Goal: Task Accomplishment & Management: Complete application form

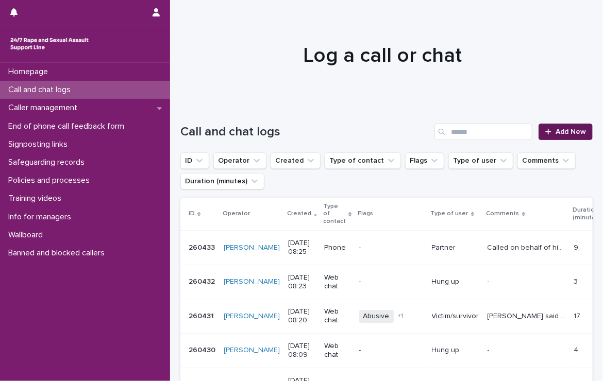
click at [556, 128] on span "Add New" at bounding box center [570, 131] width 30 height 7
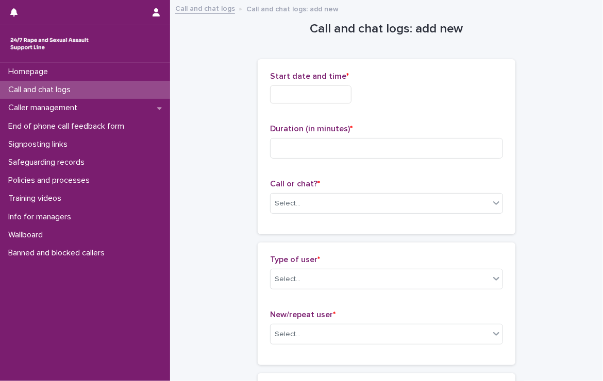
click at [309, 96] on input "text" at bounding box center [310, 95] width 81 height 18
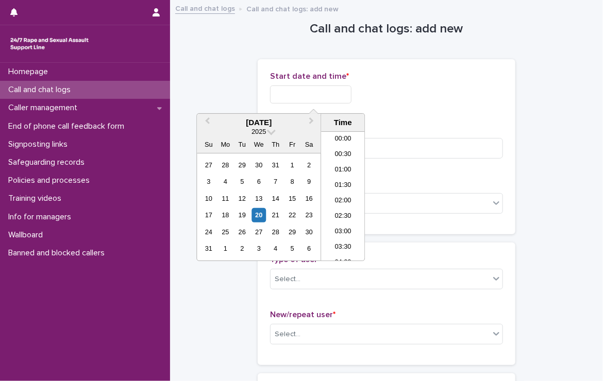
scroll to position [191, 0]
click at [330, 175] on li "07:30" at bounding box center [343, 180] width 44 height 15
click at [331, 100] on input "**********" at bounding box center [310, 95] width 81 height 18
type input "**********"
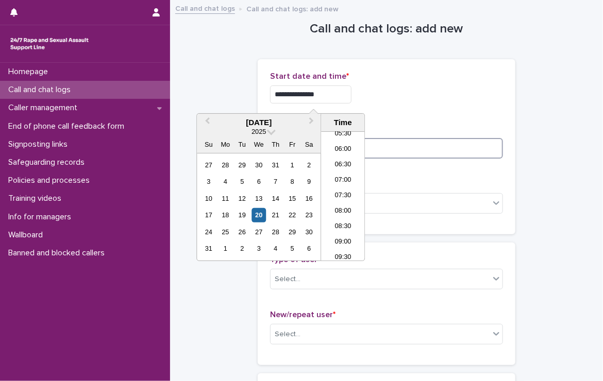
click at [429, 151] on input at bounding box center [386, 148] width 233 height 21
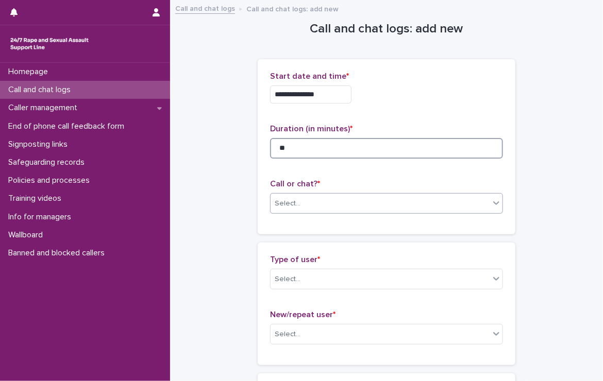
type input "**"
click at [340, 201] on div "Select..." at bounding box center [379, 203] width 219 height 17
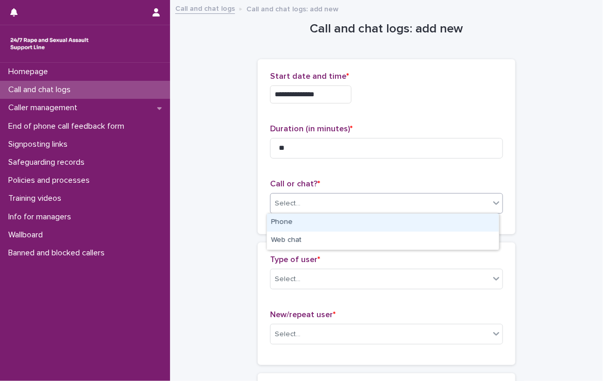
click at [317, 222] on div "Phone" at bounding box center [383, 223] width 232 height 18
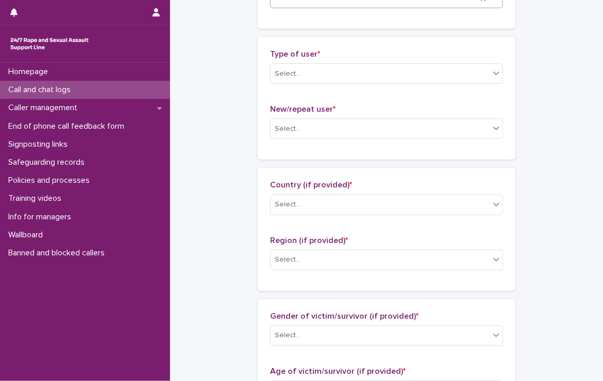
scroll to position [206, 0]
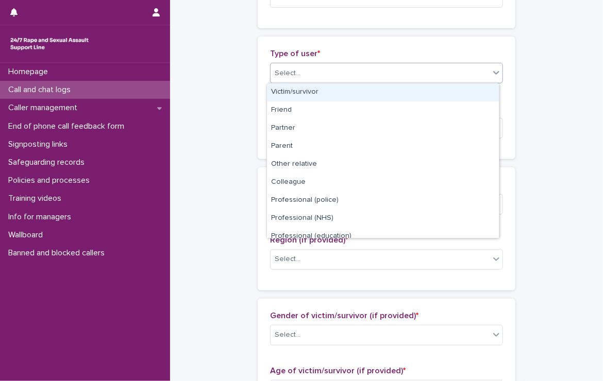
click at [297, 70] on div "Select..." at bounding box center [379, 73] width 219 height 17
click at [299, 91] on div "Victim/survivor" at bounding box center [383, 92] width 232 height 18
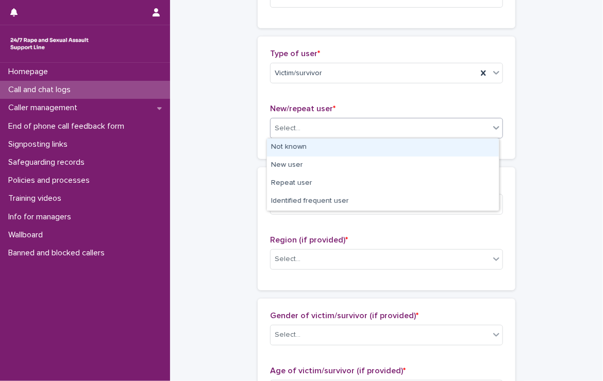
click at [299, 126] on div "Select..." at bounding box center [379, 128] width 219 height 17
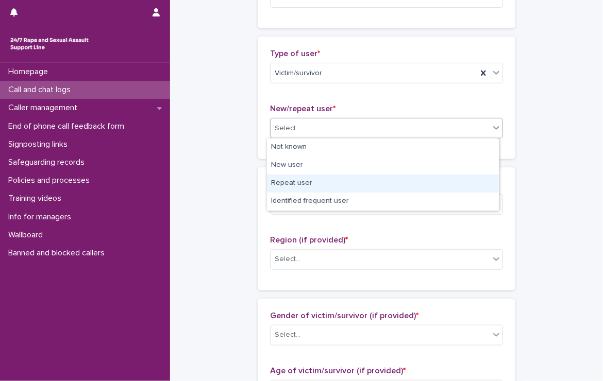
click at [296, 181] on div "Repeat user" at bounding box center [383, 184] width 232 height 18
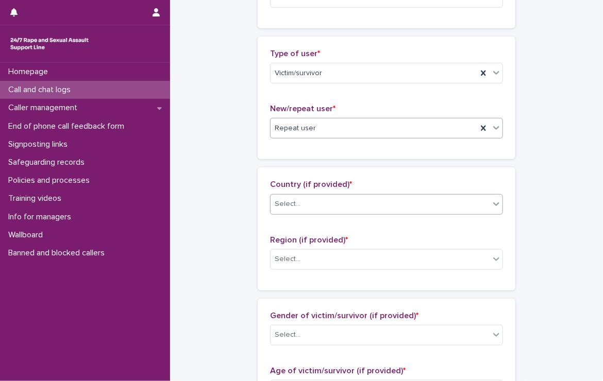
click at [298, 204] on div "Select..." at bounding box center [379, 204] width 219 height 17
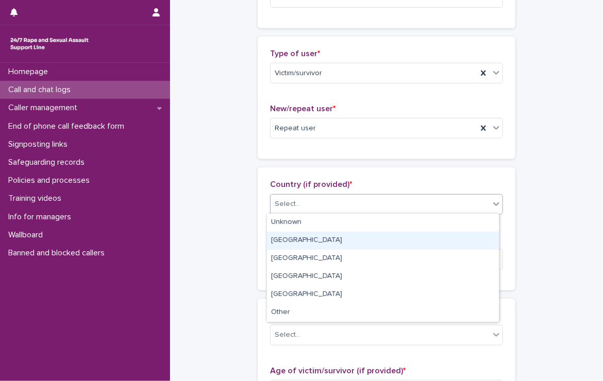
click at [297, 238] on div "[GEOGRAPHIC_DATA]" at bounding box center [383, 241] width 232 height 18
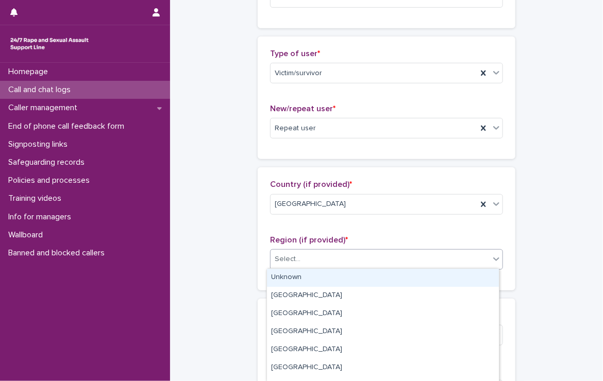
click at [301, 257] on input "text" at bounding box center [301, 259] width 1 height 9
click at [303, 276] on div "Unknown" at bounding box center [383, 278] width 232 height 18
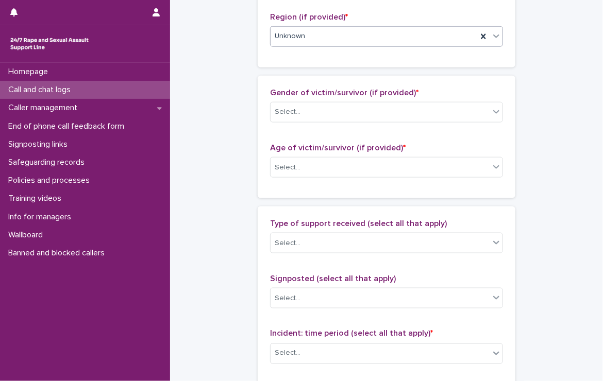
scroll to position [464, 0]
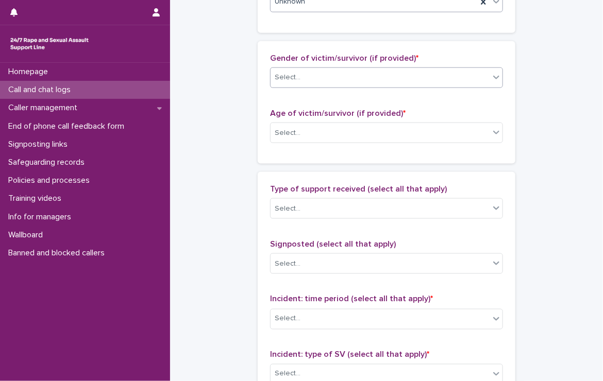
click at [303, 76] on div "Select..." at bounding box center [379, 77] width 219 height 17
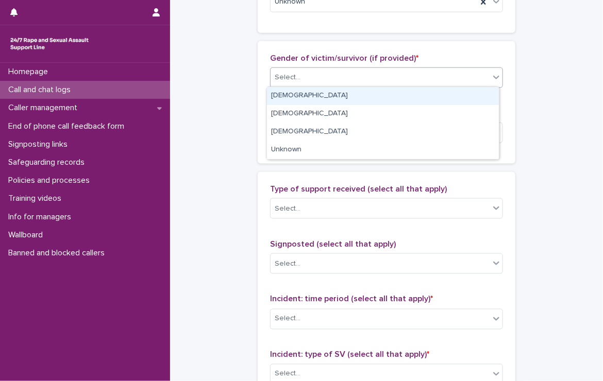
click at [299, 94] on div "[DEMOGRAPHIC_DATA]" at bounding box center [383, 96] width 232 height 18
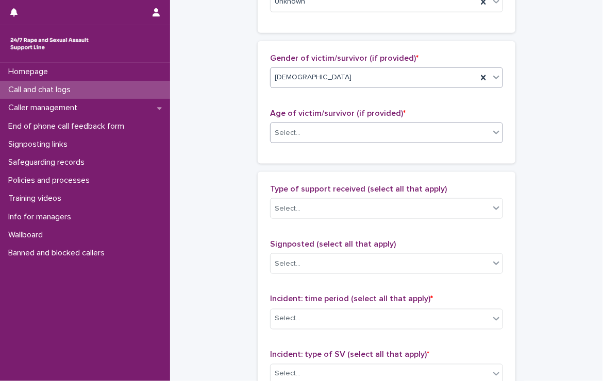
click at [312, 131] on div "Select..." at bounding box center [379, 133] width 219 height 17
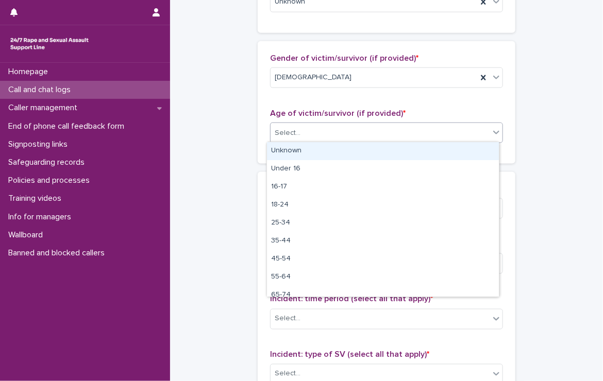
click at [313, 151] on div "Unknown" at bounding box center [383, 151] width 232 height 18
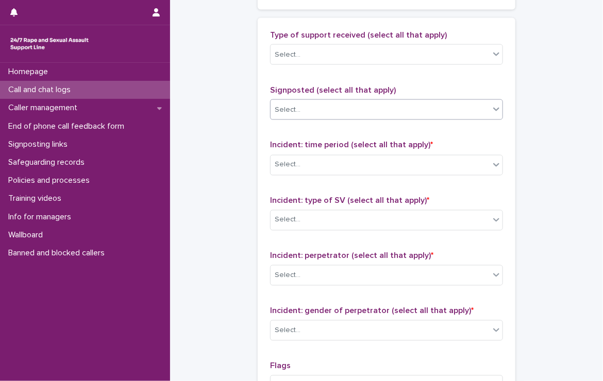
scroll to position [618, 0]
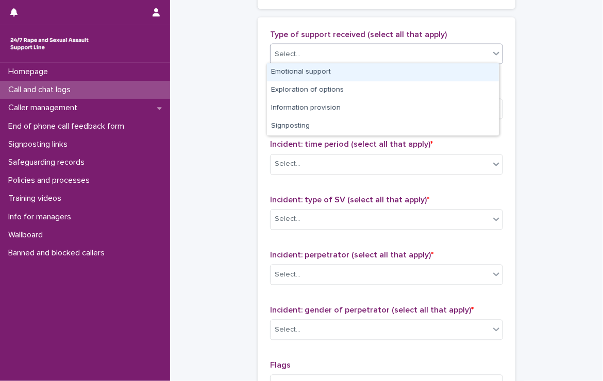
click at [291, 49] on div "Select..." at bounding box center [288, 54] width 26 height 11
click at [289, 72] on div "Emotional support" at bounding box center [383, 72] width 232 height 18
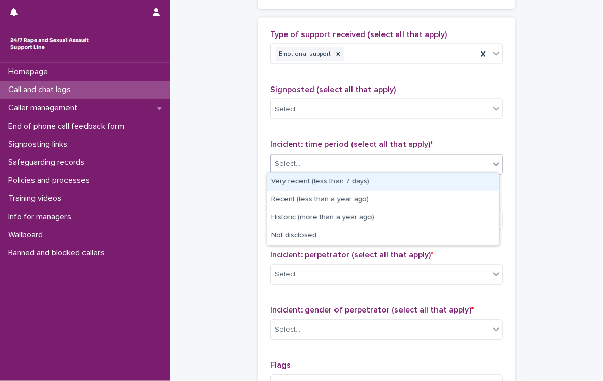
click at [323, 160] on div "Select..." at bounding box center [379, 164] width 219 height 17
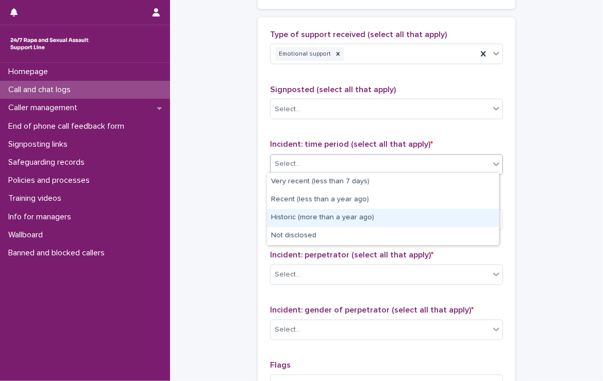
click at [387, 216] on div "Historic (more than a year ago)" at bounding box center [383, 218] width 232 height 18
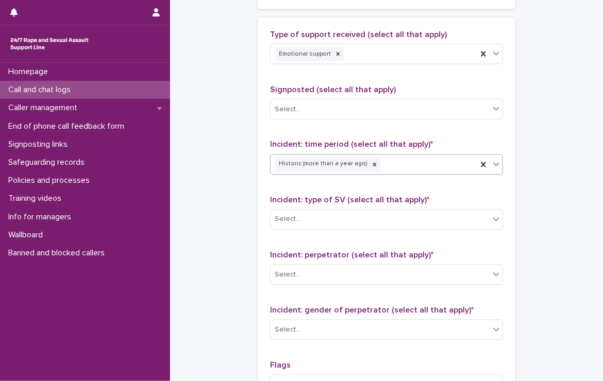
click at [387, 216] on div "Select..." at bounding box center [379, 219] width 219 height 17
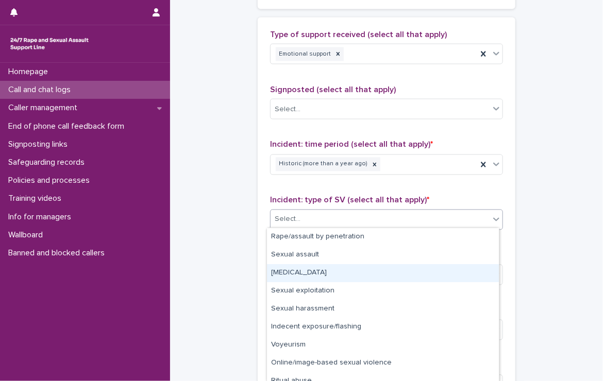
click at [317, 274] on div "[MEDICAL_DATA]" at bounding box center [383, 273] width 232 height 18
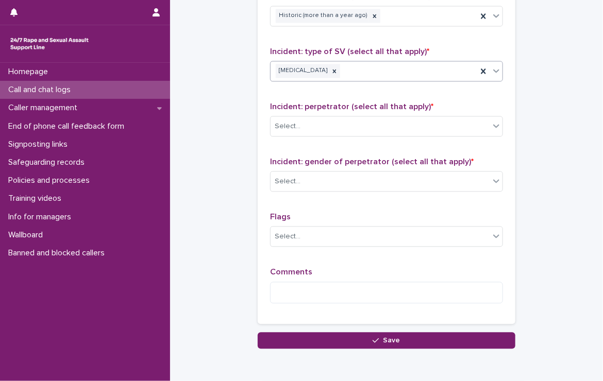
scroll to position [773, 0]
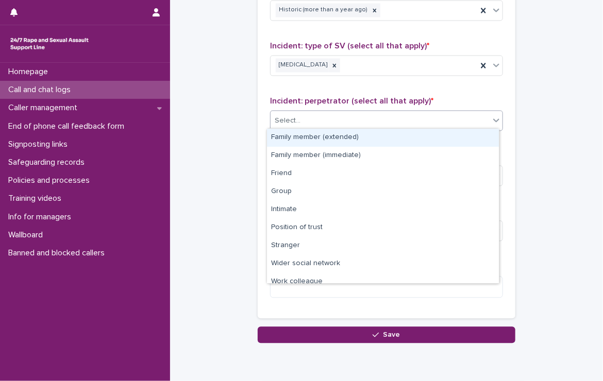
click at [316, 112] on div "Select..." at bounding box center [379, 120] width 219 height 17
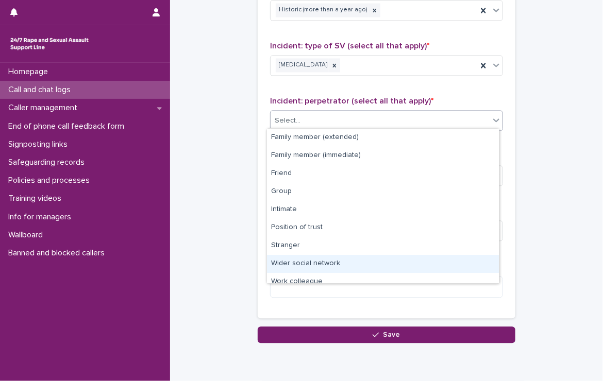
scroll to position [43, 0]
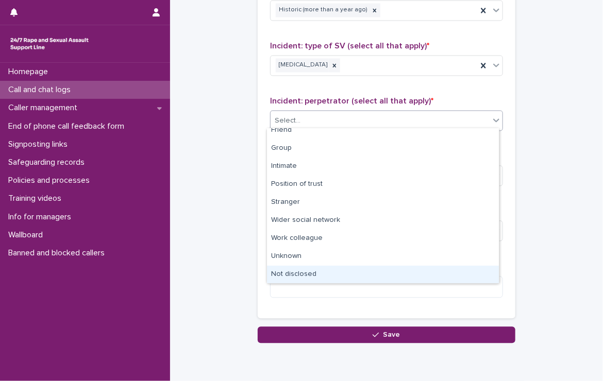
click at [320, 274] on div "Not disclosed" at bounding box center [383, 275] width 232 height 18
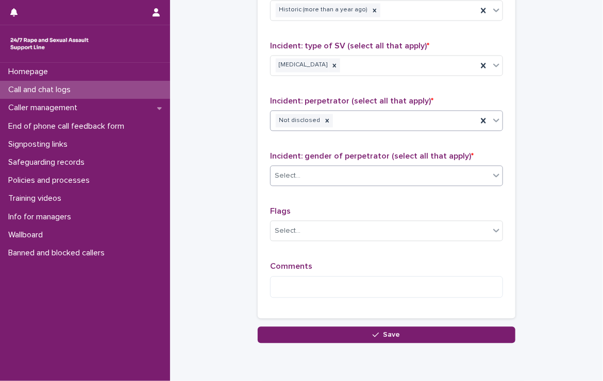
click at [311, 168] on div "Select..." at bounding box center [379, 175] width 219 height 17
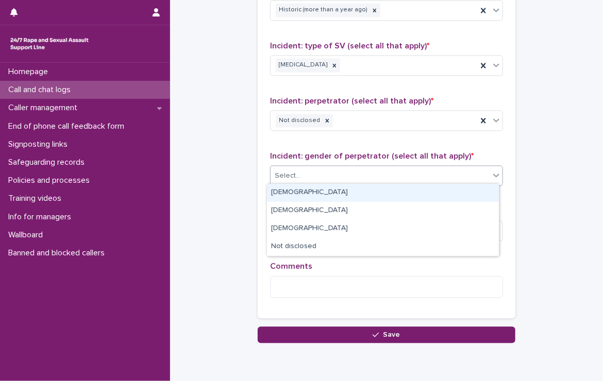
click at [311, 189] on div "[DEMOGRAPHIC_DATA]" at bounding box center [383, 193] width 232 height 18
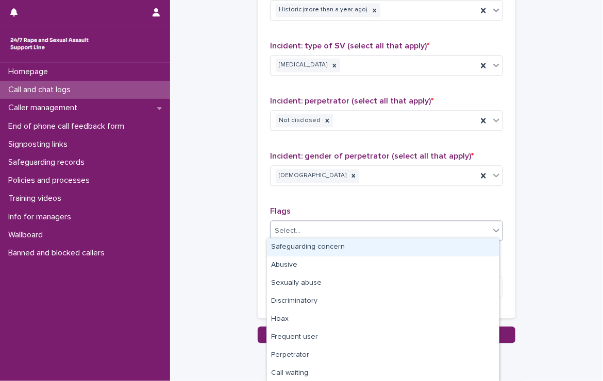
click at [312, 224] on div "Select..." at bounding box center [379, 231] width 219 height 17
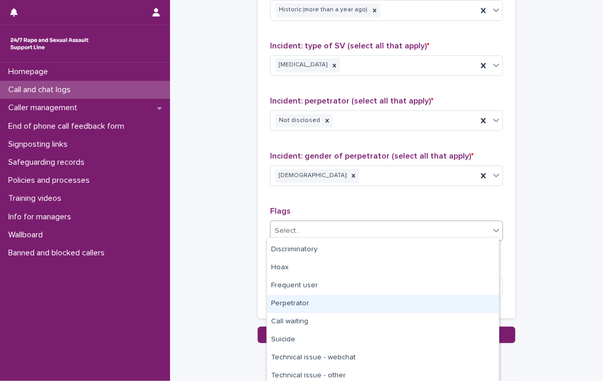
scroll to position [73, 0]
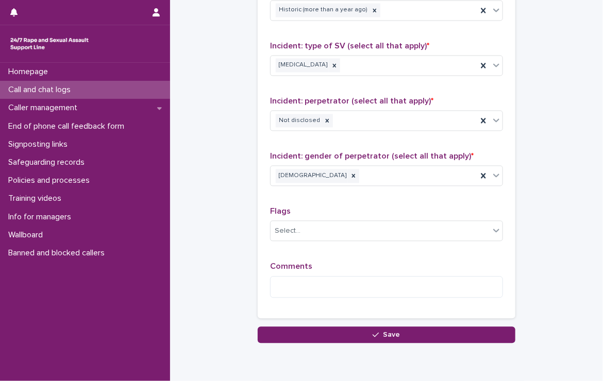
click at [312, 282] on textarea at bounding box center [386, 287] width 233 height 22
type textarea "*"
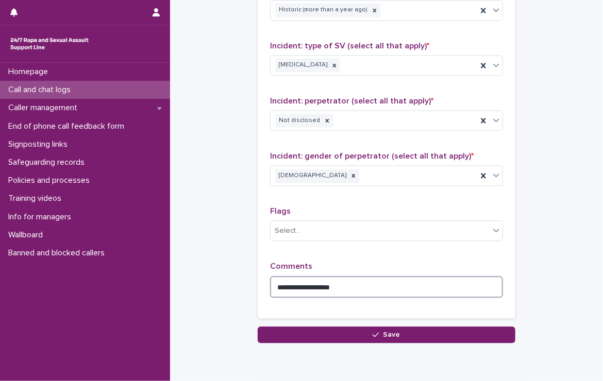
click at [464, 282] on textarea "**********" at bounding box center [386, 287] width 233 height 22
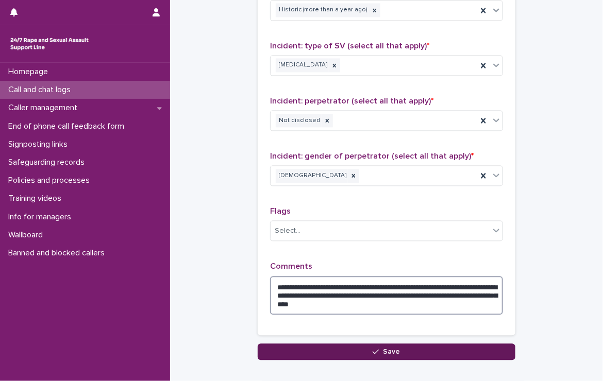
type textarea "**********"
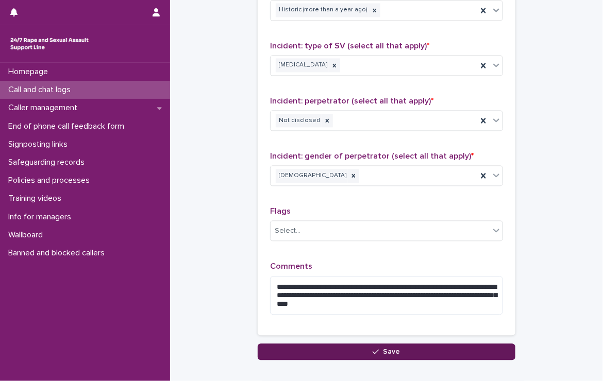
click at [387, 344] on button "Save" at bounding box center [387, 352] width 258 height 16
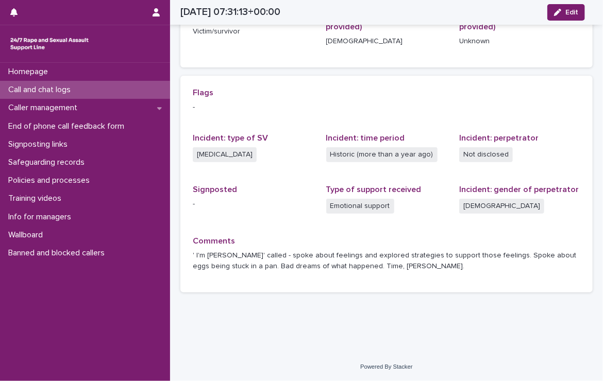
scroll to position [186, 0]
click at [21, 88] on p "Call and chat logs" at bounding box center [41, 90] width 75 height 10
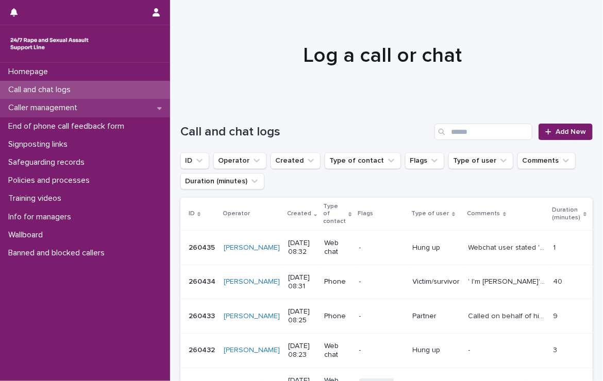
click at [47, 106] on p "Caller management" at bounding box center [44, 108] width 81 height 10
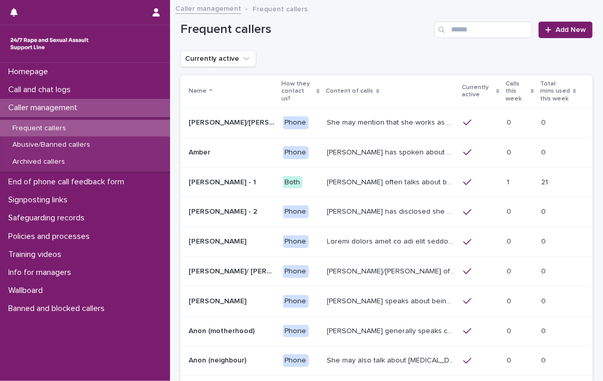
click at [37, 127] on p "Frequent callers" at bounding box center [39, 128] width 70 height 9
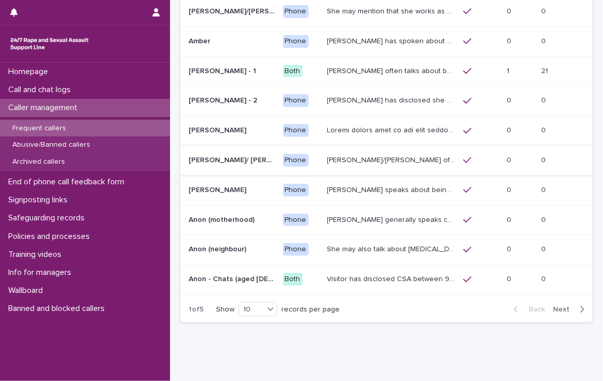
scroll to position [132, 0]
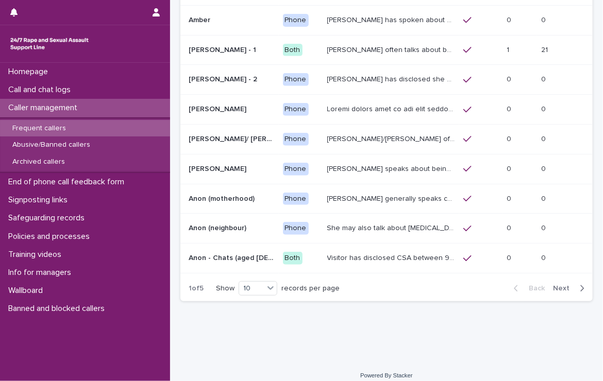
click at [554, 285] on span "Next" at bounding box center [564, 288] width 23 height 7
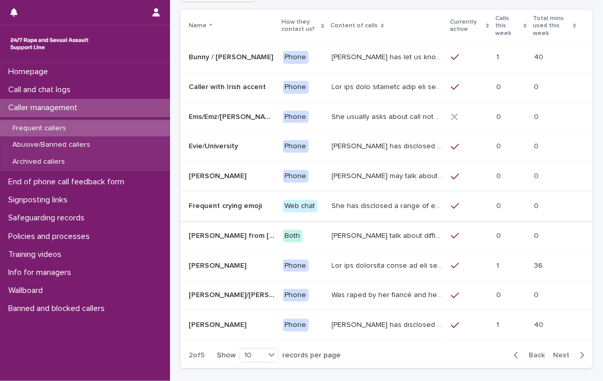
scroll to position [33, 0]
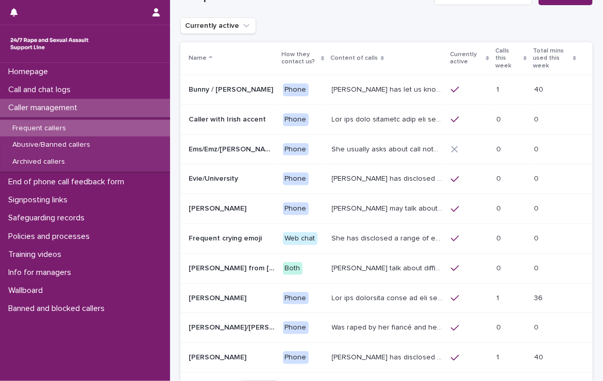
click at [359, 87] on p "[PERSON_NAME] has let us know that she is in her [DEMOGRAPHIC_DATA], and lives …" at bounding box center [388, 88] width 113 height 11
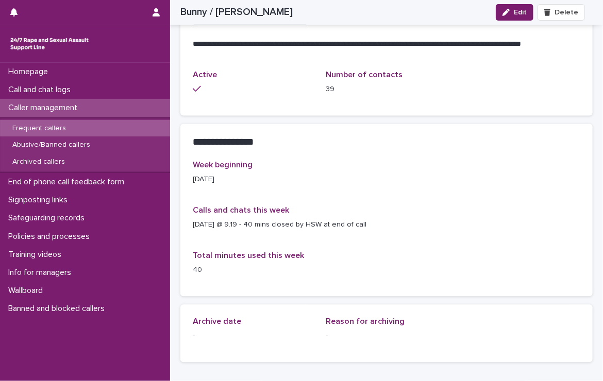
scroll to position [773, 0]
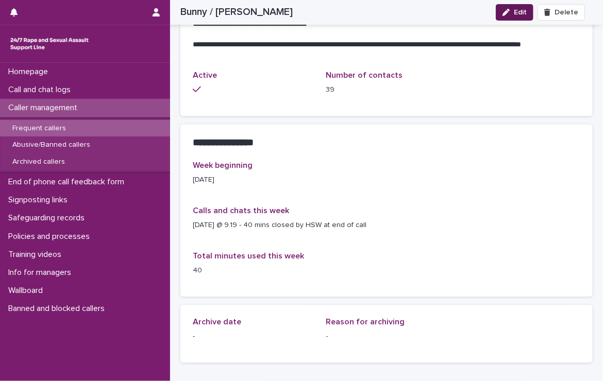
click at [520, 11] on span "Edit" at bounding box center [520, 12] width 13 height 7
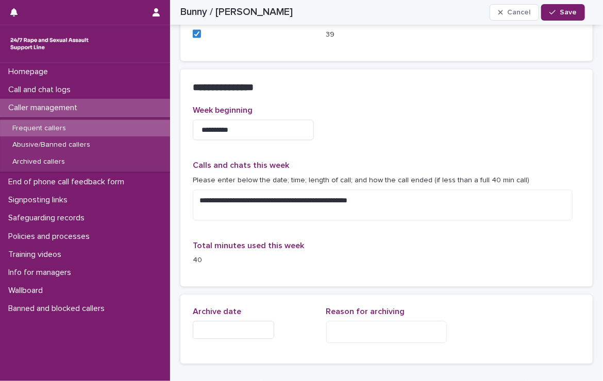
scroll to position [832, 0]
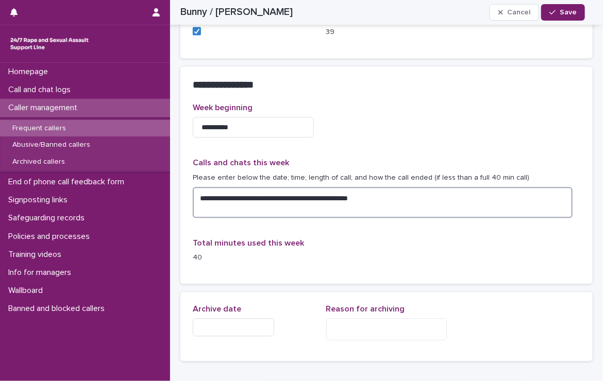
click at [200, 210] on textarea "**********" at bounding box center [383, 202] width 380 height 31
click at [346, 207] on textarea "**********" at bounding box center [383, 202] width 380 height 31
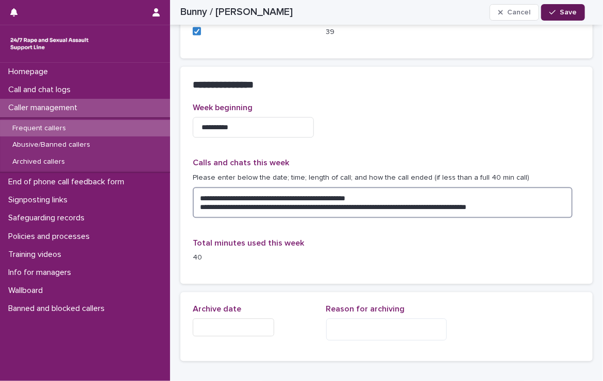
type textarea "**********"
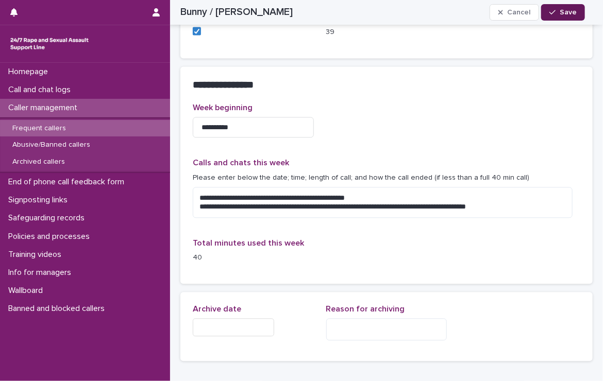
click at [575, 9] on span "Save" at bounding box center [567, 12] width 17 height 7
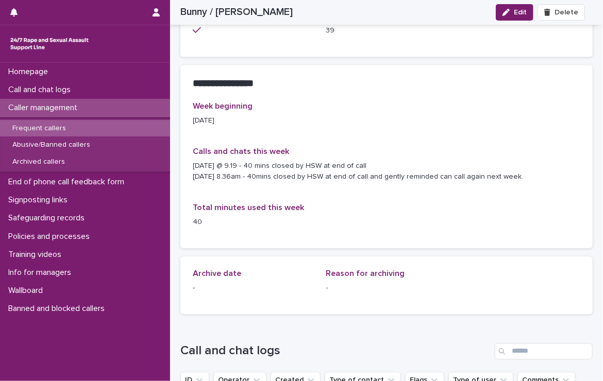
scroll to position [798, 0]
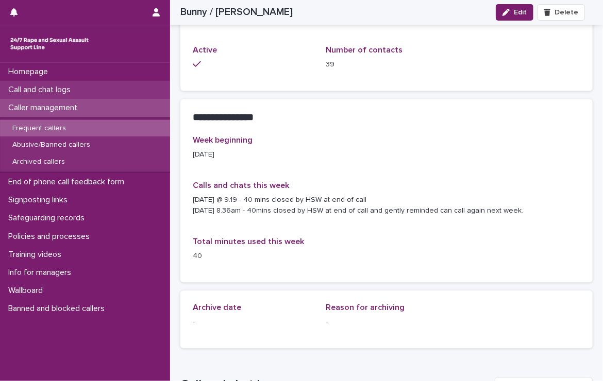
click at [39, 88] on p "Call and chat logs" at bounding box center [41, 90] width 75 height 10
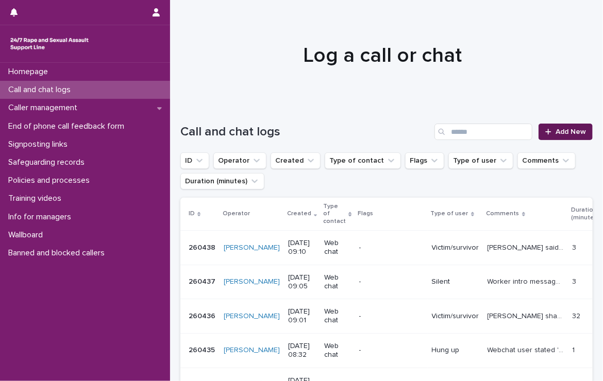
click at [555, 130] on span "Add New" at bounding box center [570, 131] width 30 height 7
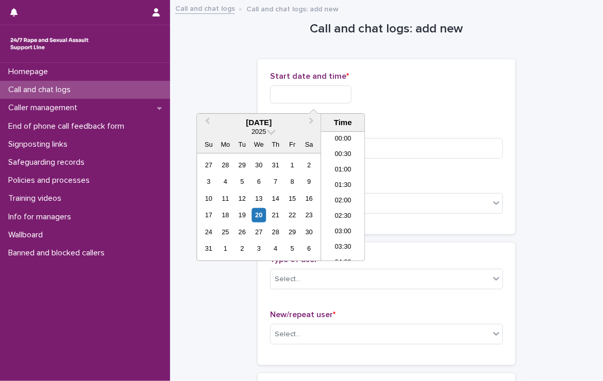
click at [309, 92] on input "text" at bounding box center [310, 95] width 81 height 18
click at [342, 178] on li "08:30" at bounding box center [343, 180] width 44 height 15
click at [345, 98] on input "**********" at bounding box center [310, 95] width 81 height 18
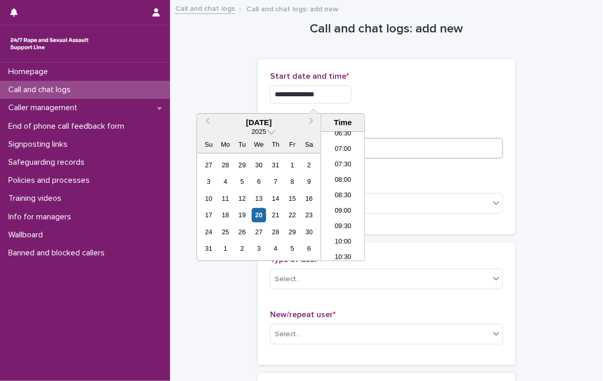
type input "**********"
click at [416, 146] on input at bounding box center [386, 148] width 233 height 21
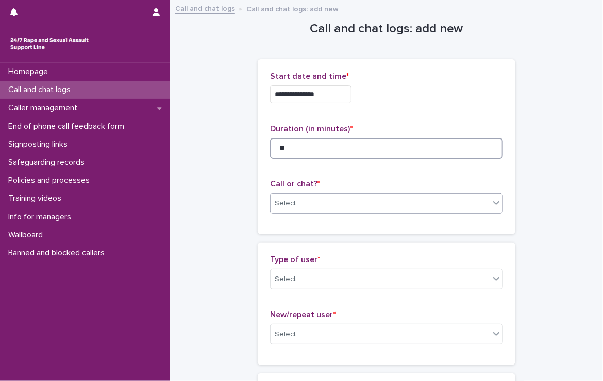
type input "**"
click at [385, 201] on div "Select..." at bounding box center [379, 203] width 219 height 17
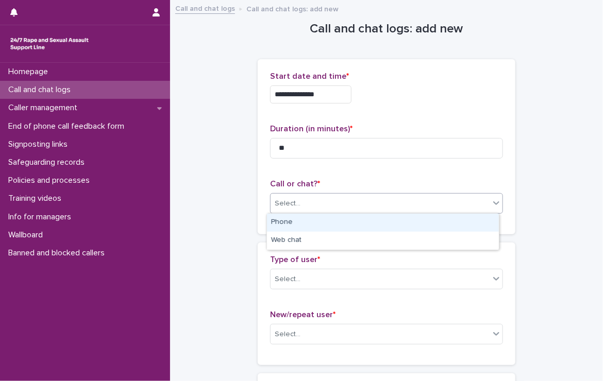
click at [365, 223] on div "Phone" at bounding box center [383, 223] width 232 height 18
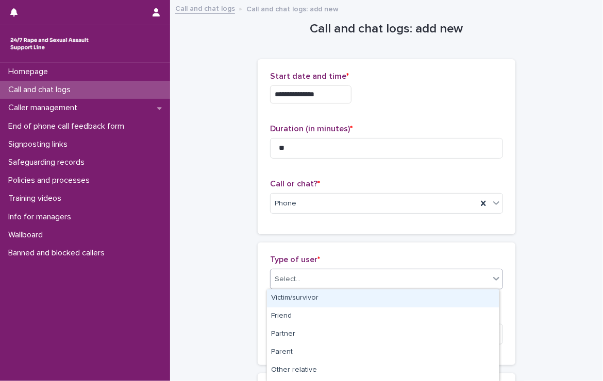
click at [348, 276] on div "Select..." at bounding box center [379, 279] width 219 height 17
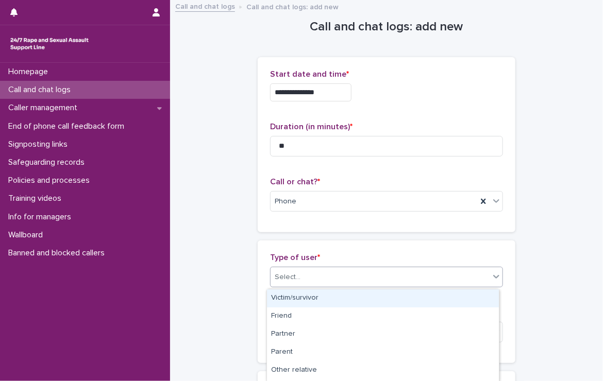
scroll to position [0, 0]
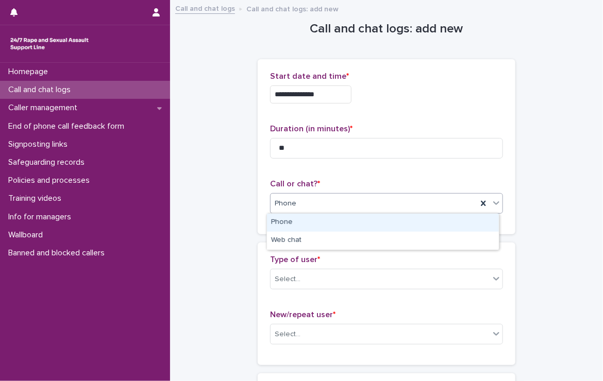
click at [305, 197] on div "Phone" at bounding box center [373, 203] width 207 height 17
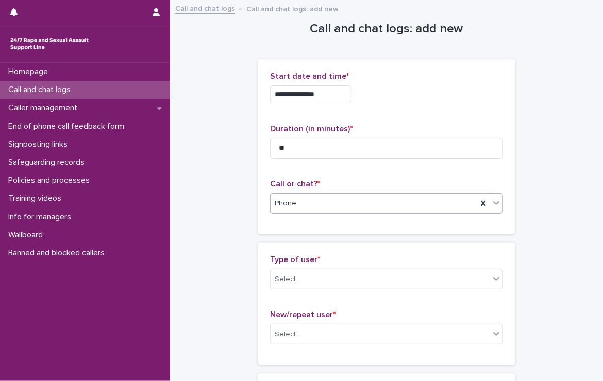
click at [305, 197] on div "Phone" at bounding box center [373, 203] width 207 height 17
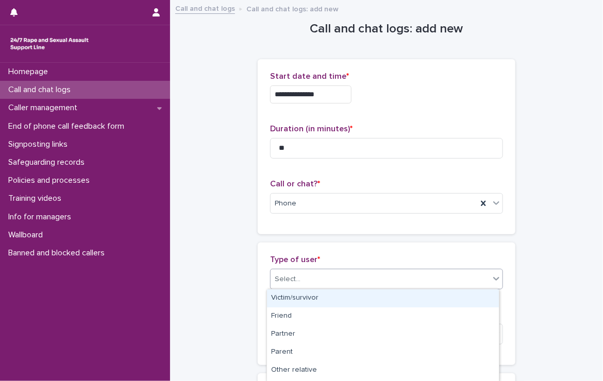
click at [311, 274] on div "Select..." at bounding box center [379, 279] width 219 height 17
click at [309, 300] on div "Victim/survivor" at bounding box center [383, 299] width 232 height 18
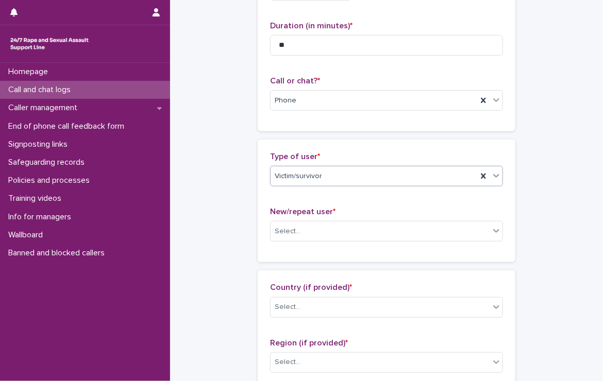
scroll to position [155, 0]
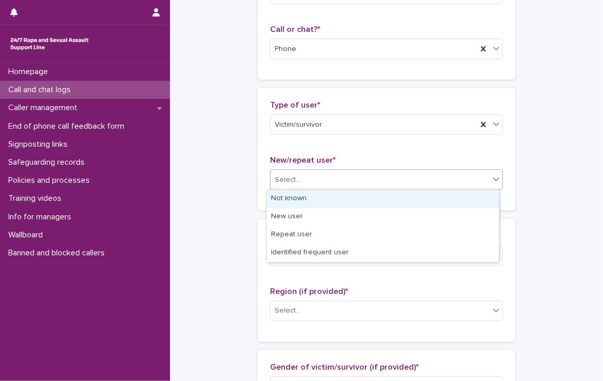
click at [292, 173] on div "Select..." at bounding box center [379, 180] width 219 height 17
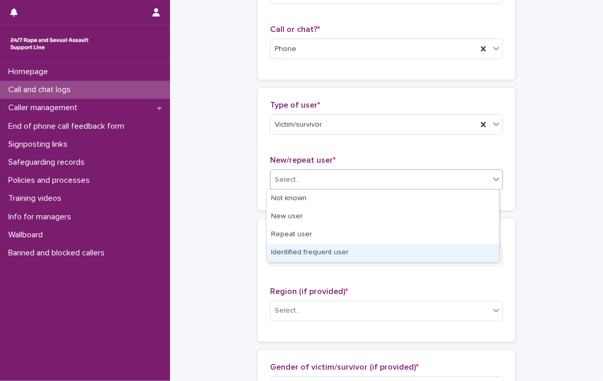
click at [400, 249] on div "Identified frequent user" at bounding box center [383, 253] width 232 height 18
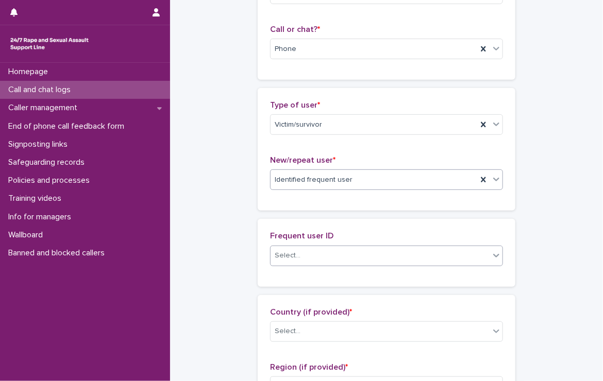
click at [352, 249] on div "Select..." at bounding box center [379, 255] width 219 height 17
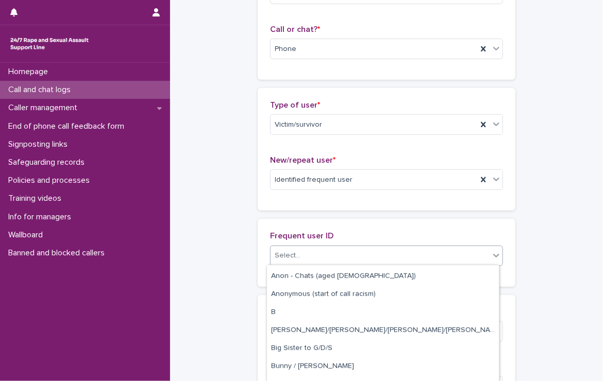
scroll to position [412, 0]
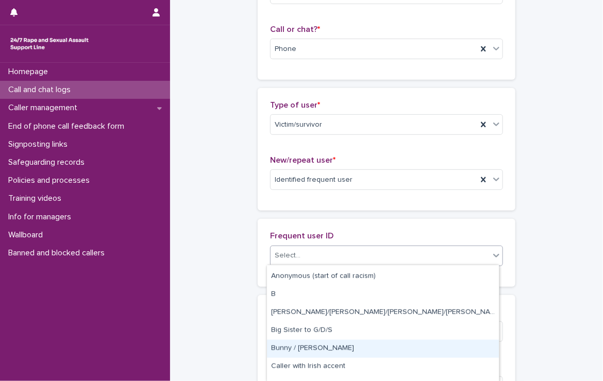
click at [306, 348] on div "Bunny / [PERSON_NAME]" at bounding box center [383, 349] width 232 height 18
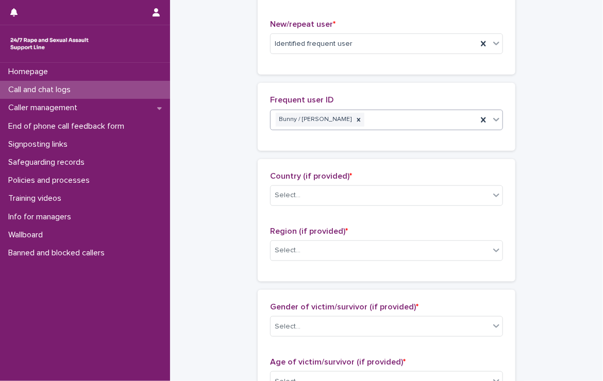
scroll to position [309, 0]
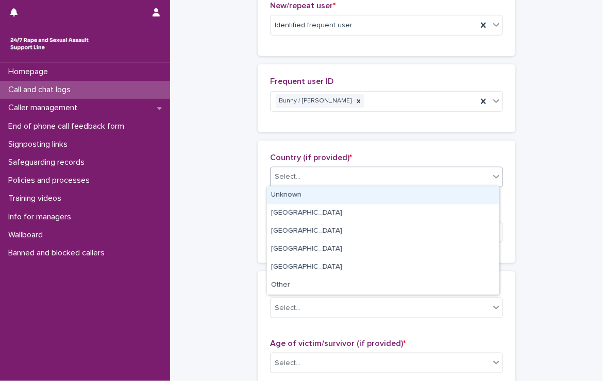
click at [354, 171] on div "Select..." at bounding box center [379, 176] width 219 height 17
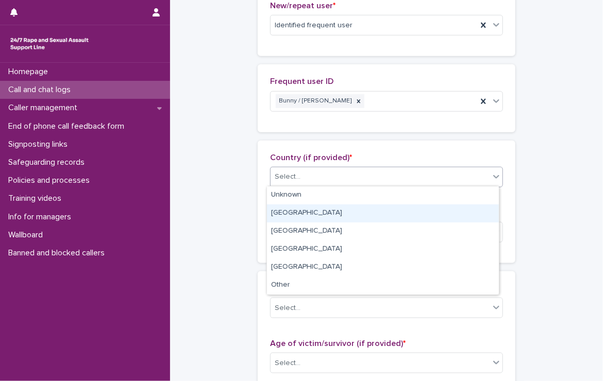
click at [292, 213] on div "[GEOGRAPHIC_DATA]" at bounding box center [383, 214] width 232 height 18
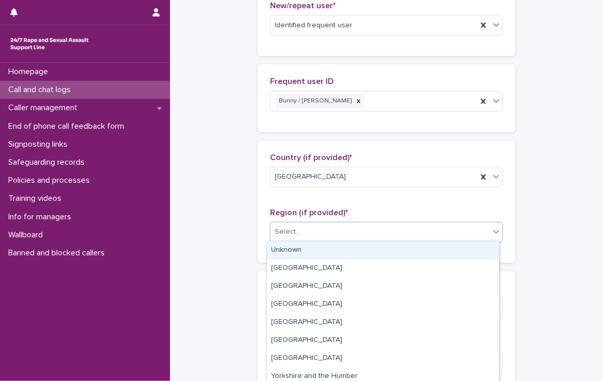
click at [293, 225] on div "Select..." at bounding box center [379, 232] width 219 height 17
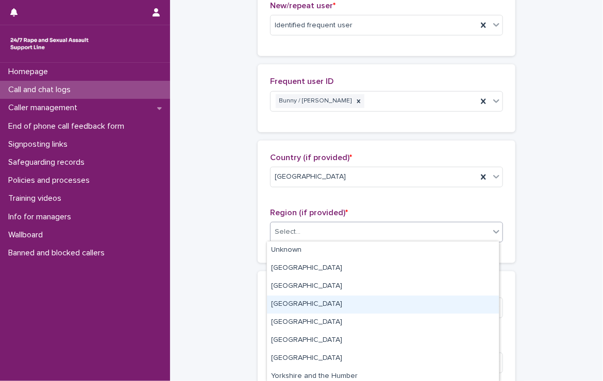
click at [292, 301] on div "[GEOGRAPHIC_DATA]" at bounding box center [383, 305] width 232 height 18
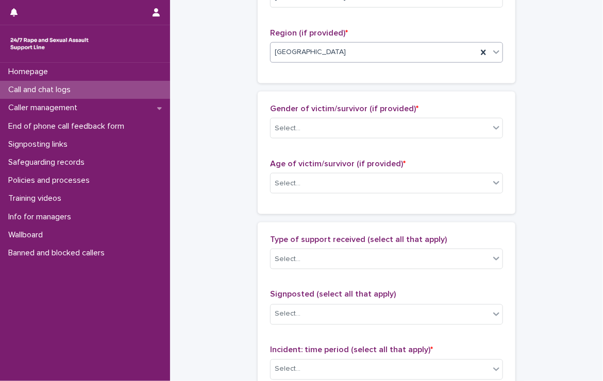
scroll to position [515, 0]
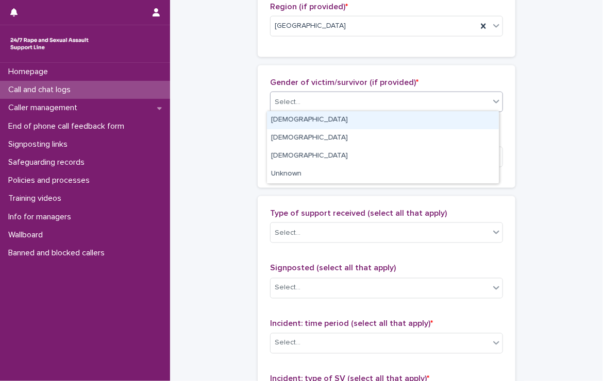
click at [296, 97] on div "Select..." at bounding box center [379, 102] width 219 height 17
click at [293, 120] on div "[DEMOGRAPHIC_DATA]" at bounding box center [383, 120] width 232 height 18
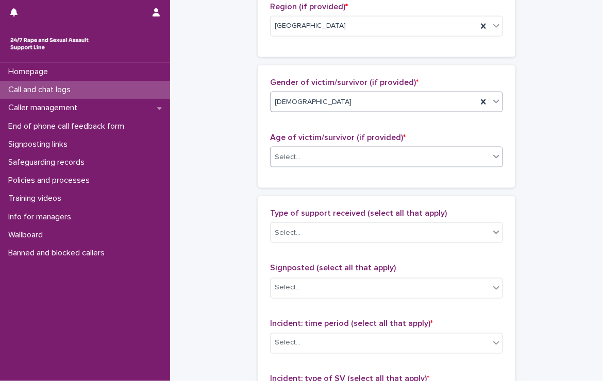
click at [282, 155] on div "Select..." at bounding box center [288, 157] width 26 height 11
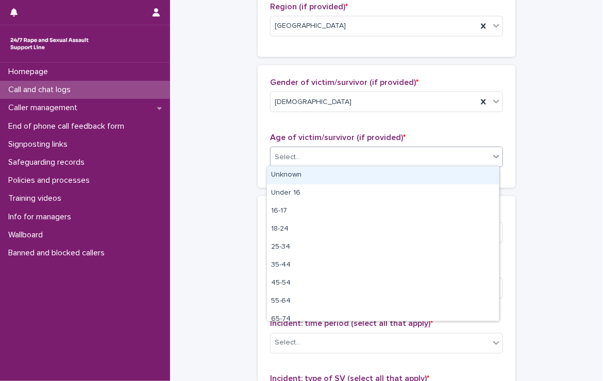
click at [282, 171] on div "Unknown" at bounding box center [383, 175] width 232 height 18
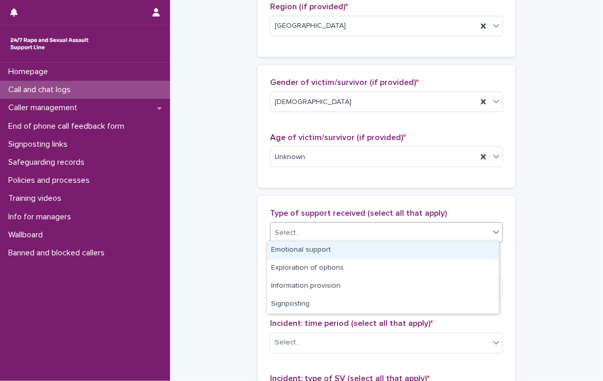
click at [331, 226] on div "Select..." at bounding box center [379, 233] width 219 height 17
click at [330, 249] on div "Emotional support" at bounding box center [383, 251] width 232 height 18
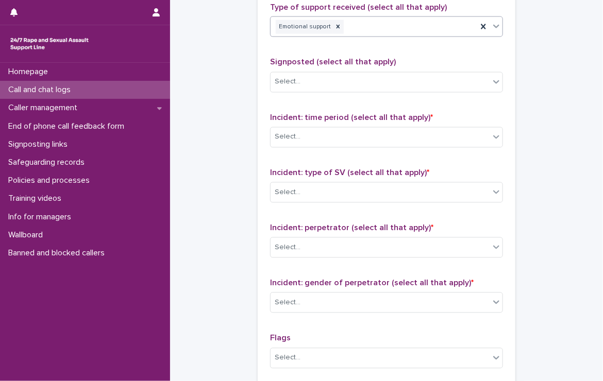
scroll to position [773, 0]
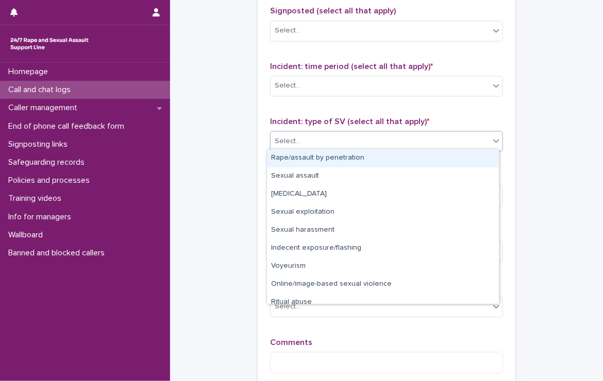
click at [317, 135] on div "Select..." at bounding box center [379, 141] width 219 height 17
click at [367, 152] on div "Rape/assault by penetration" at bounding box center [383, 158] width 232 height 18
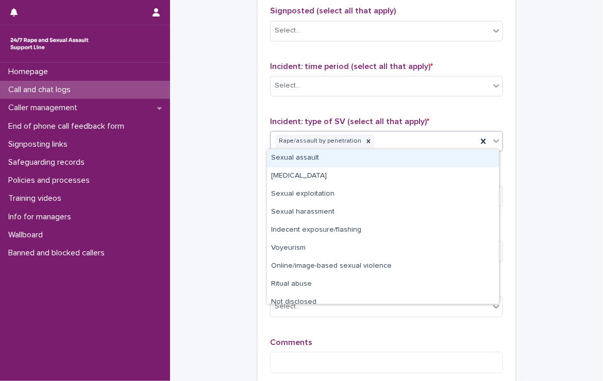
click at [387, 135] on div "Rape/assault by penetration" at bounding box center [373, 141] width 207 height 18
click at [293, 159] on div "Sexual assault" at bounding box center [383, 158] width 232 height 18
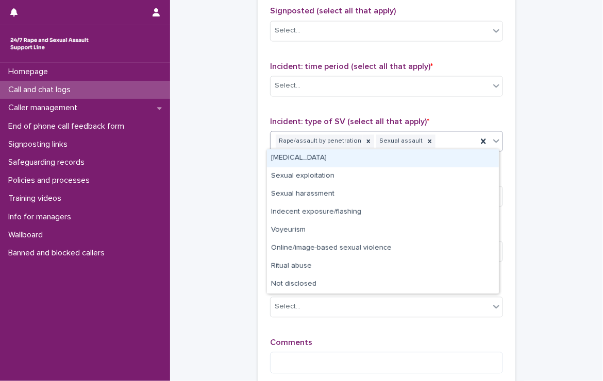
click at [434, 137] on div "Rape/assault by penetration Sexual assault" at bounding box center [373, 141] width 207 height 18
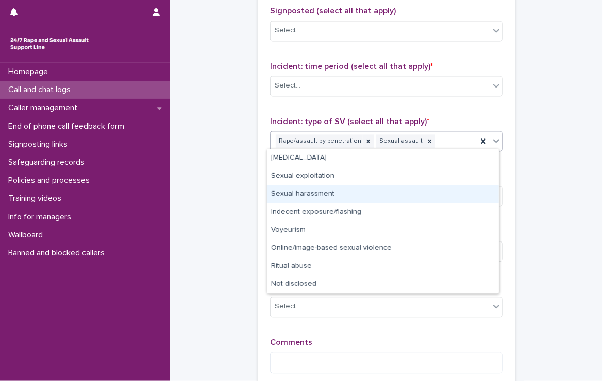
click at [326, 194] on div "Sexual harassment" at bounding box center [383, 194] width 232 height 18
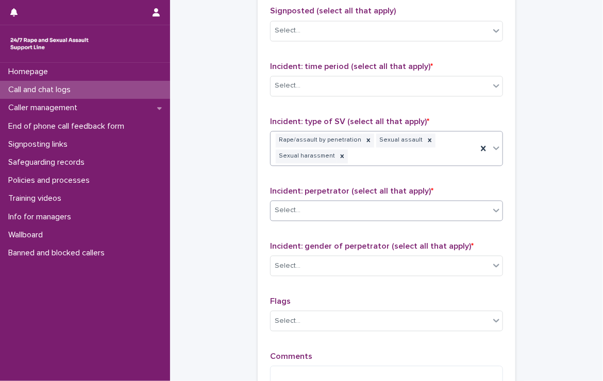
click at [313, 205] on div "Select..." at bounding box center [379, 210] width 219 height 17
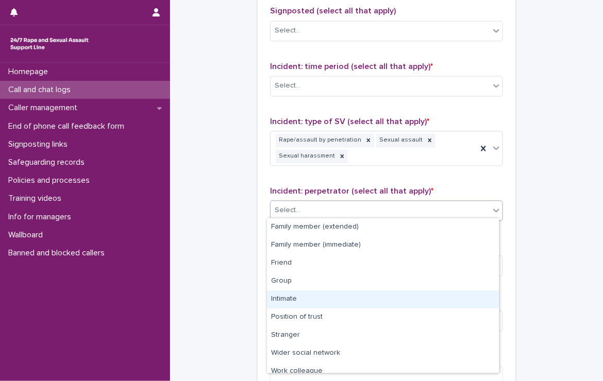
click at [300, 296] on div "Intimate" at bounding box center [383, 300] width 232 height 18
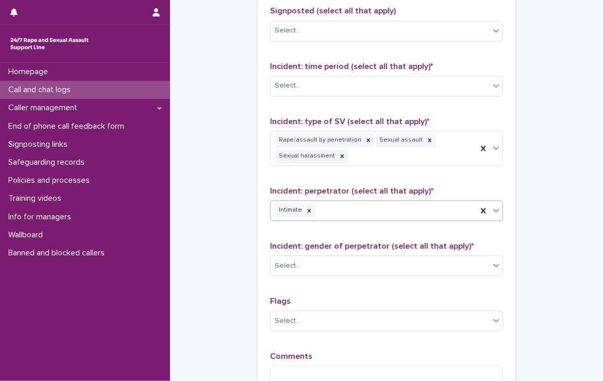
click at [357, 204] on div "Intimate" at bounding box center [373, 210] width 207 height 18
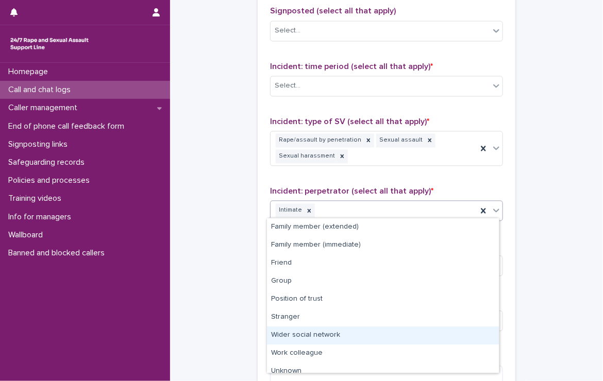
click at [324, 333] on div "Wider social network" at bounding box center [383, 336] width 232 height 18
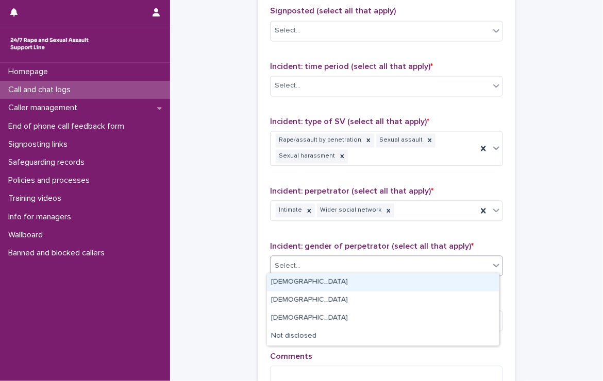
click at [349, 258] on div "Select..." at bounding box center [379, 266] width 219 height 17
click at [309, 277] on div "[DEMOGRAPHIC_DATA]" at bounding box center [383, 283] width 232 height 18
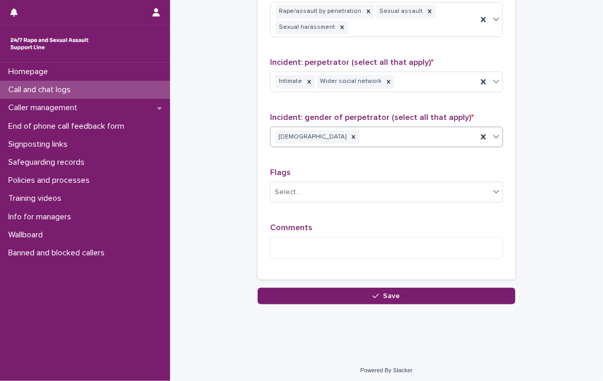
scroll to position [902, 0]
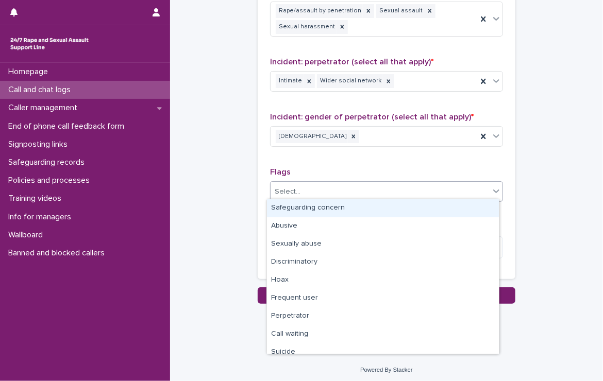
click at [318, 195] on div "Select..." at bounding box center [379, 191] width 219 height 17
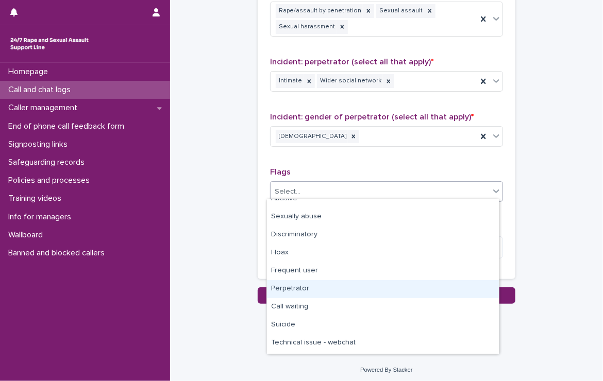
scroll to position [52, 0]
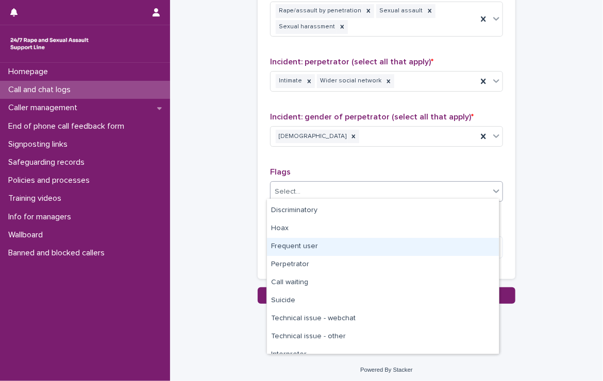
click at [317, 245] on div "Frequent user" at bounding box center [383, 247] width 232 height 18
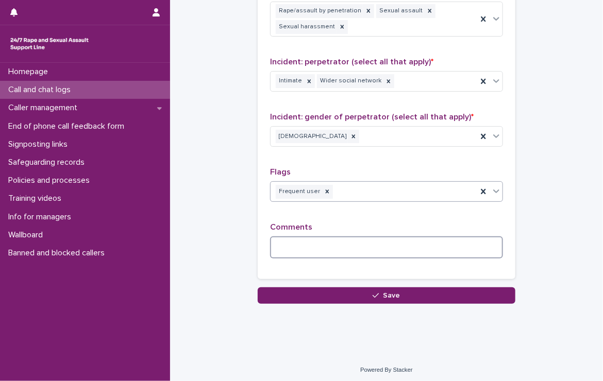
click at [317, 247] on textarea at bounding box center [386, 247] width 233 height 22
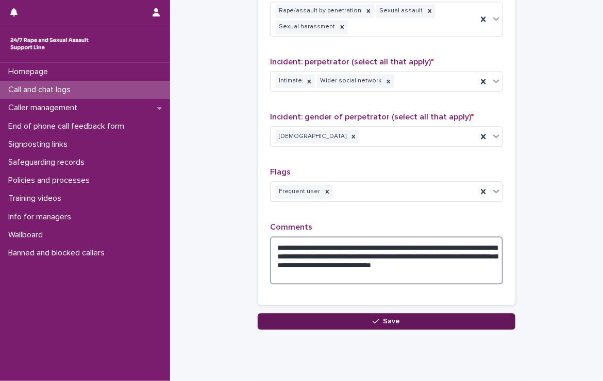
type textarea "**********"
click at [375, 314] on button "Save" at bounding box center [387, 321] width 258 height 16
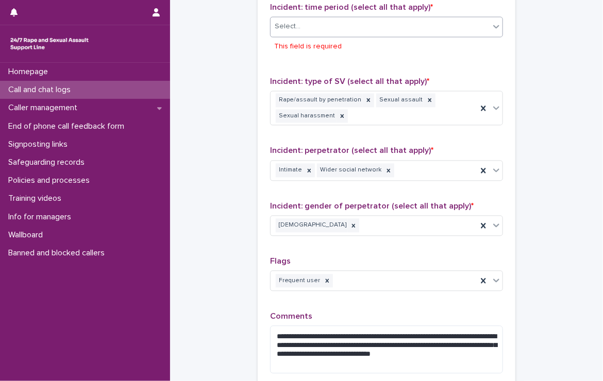
click at [292, 21] on div "Select..." at bounding box center [288, 26] width 26 height 11
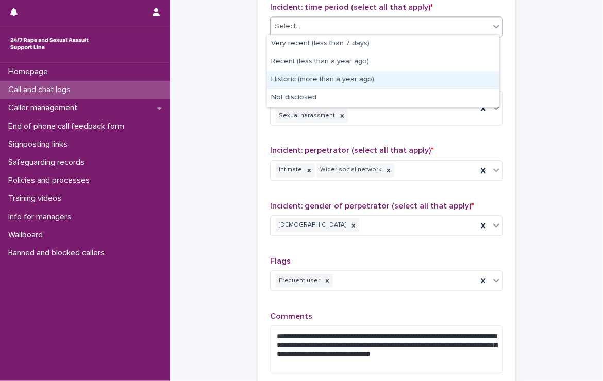
click at [381, 78] on div "Historic (more than a year ago)" at bounding box center [383, 80] width 232 height 18
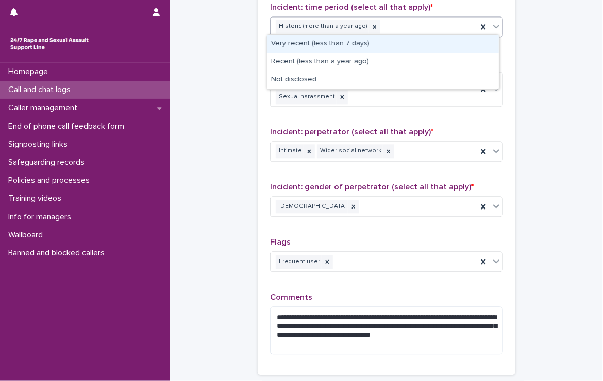
click at [371, 20] on div "Historic (more than a year ago)" at bounding box center [373, 27] width 207 height 18
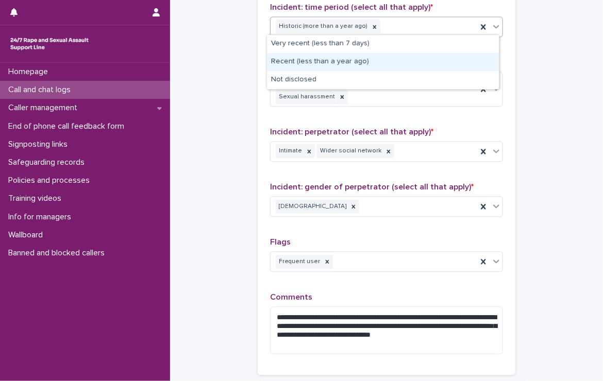
drag, startPoint x: 412, startPoint y: 50, endPoint x: 416, endPoint y: 61, distance: 11.9
click at [416, 61] on div "Recent (less than a year ago)" at bounding box center [383, 62] width 232 height 18
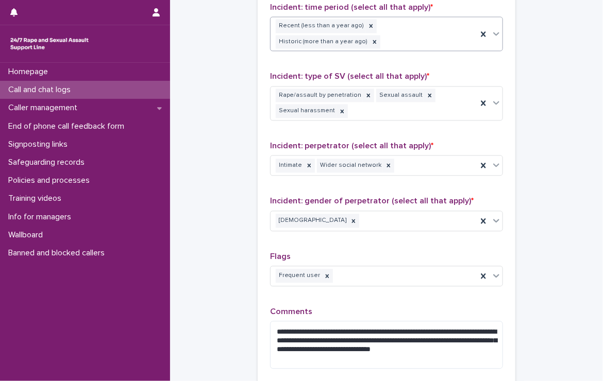
click at [402, 35] on div "Recent (less than a year ago) Historic (more than a year ago)" at bounding box center [373, 34] width 207 height 34
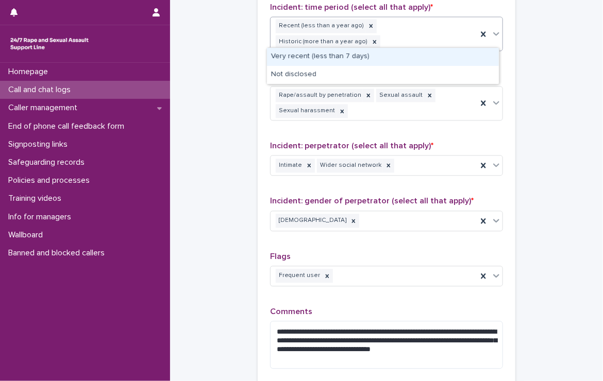
click at [377, 53] on div "Very recent (less than 7 days)" at bounding box center [383, 57] width 232 height 18
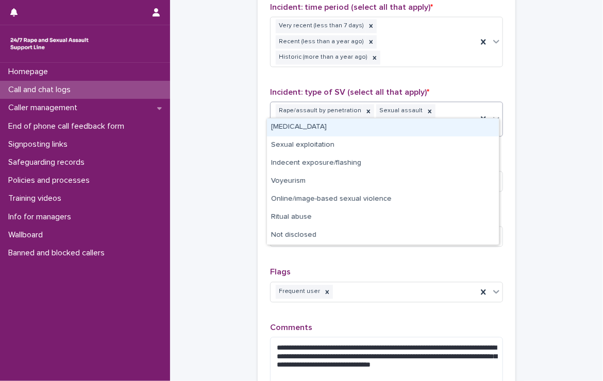
click at [373, 106] on div "Rape/assault by penetration Sexual assault Sexual harassment" at bounding box center [373, 119] width 207 height 34
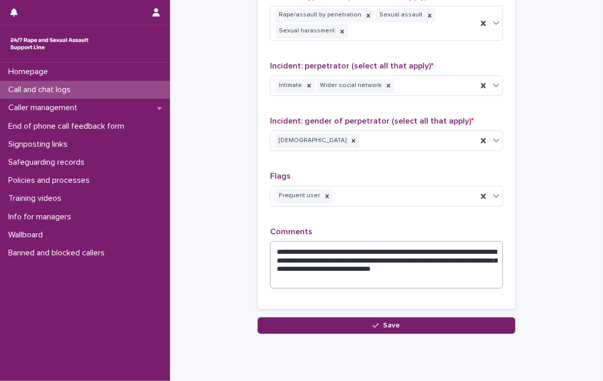
scroll to position [942, 0]
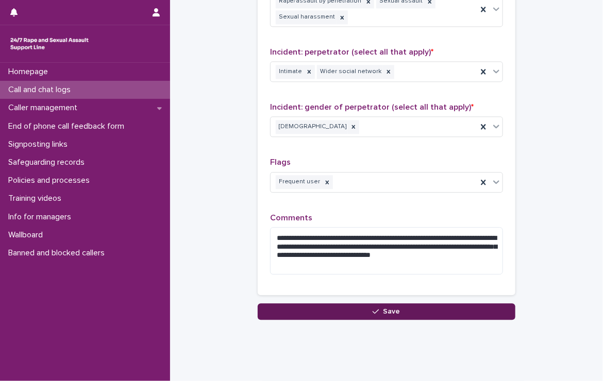
click at [369, 303] on button "Save" at bounding box center [387, 311] width 258 height 16
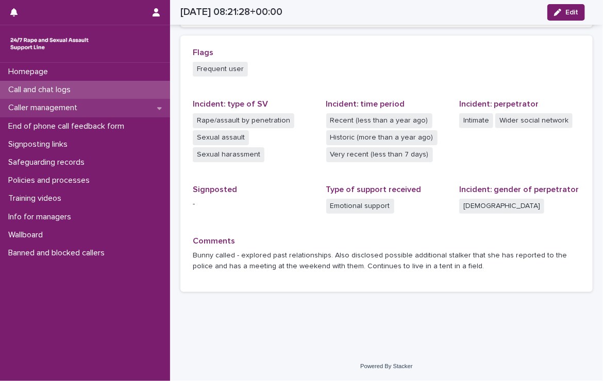
scroll to position [299, 0]
click at [30, 86] on p "Call and chat logs" at bounding box center [41, 90] width 75 height 10
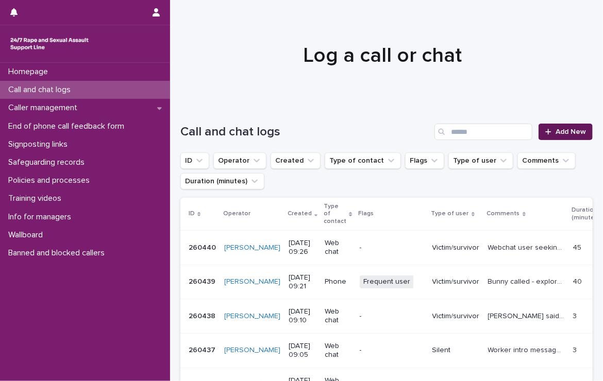
click at [560, 131] on span "Add New" at bounding box center [570, 131] width 30 height 7
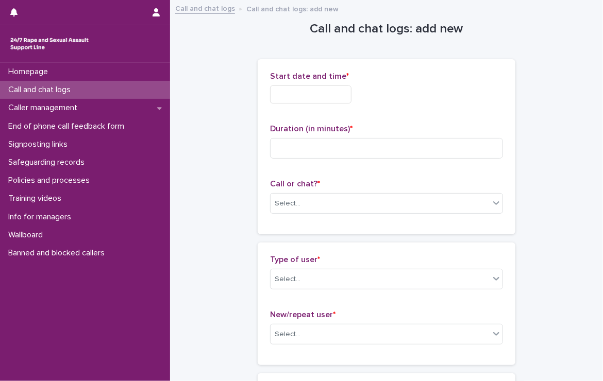
click at [295, 82] on div "Start date and time *" at bounding box center [386, 92] width 233 height 40
click at [291, 97] on input "text" at bounding box center [310, 95] width 81 height 18
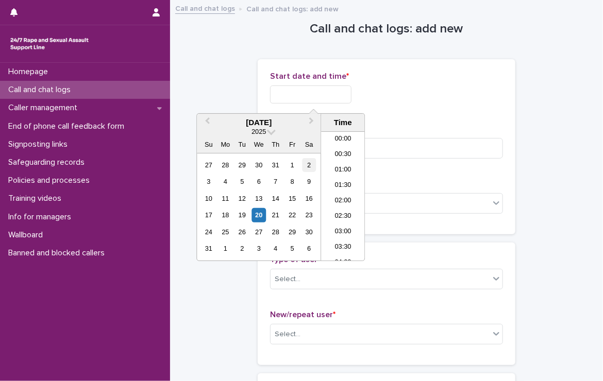
scroll to position [222, 0]
click at [344, 208] on li "09:30" at bounding box center [343, 211] width 44 height 15
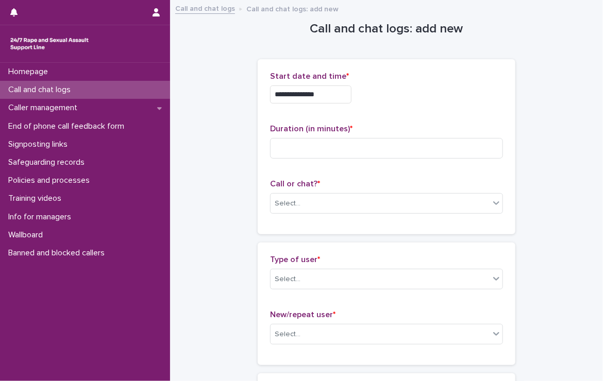
click at [341, 93] on input "**********" at bounding box center [310, 95] width 81 height 18
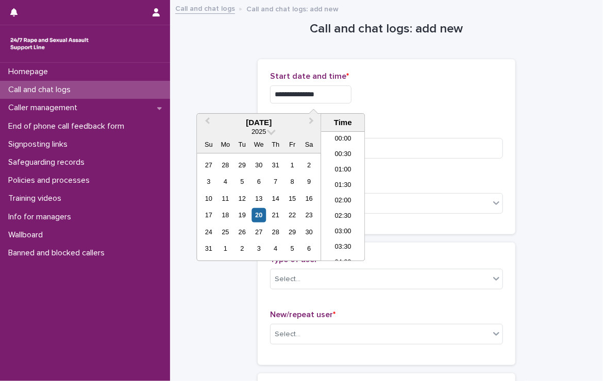
scroll to position [237, 0]
type input "**********"
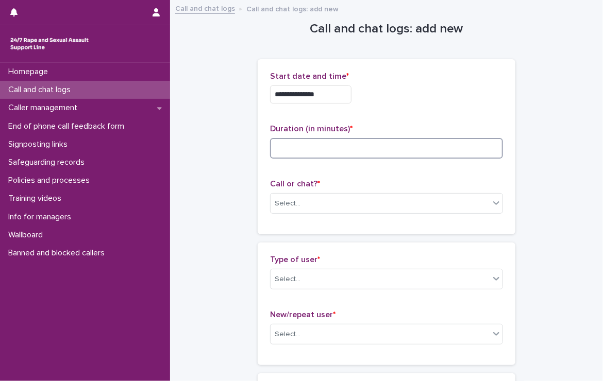
click at [407, 151] on input at bounding box center [386, 148] width 233 height 21
type input "*"
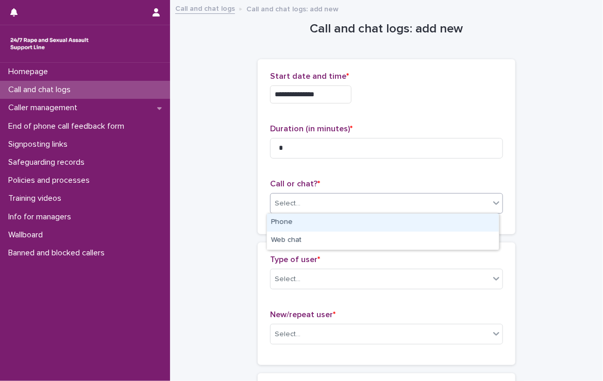
click at [327, 197] on div "Select..." at bounding box center [379, 203] width 219 height 17
click at [315, 216] on div "Phone" at bounding box center [383, 223] width 232 height 18
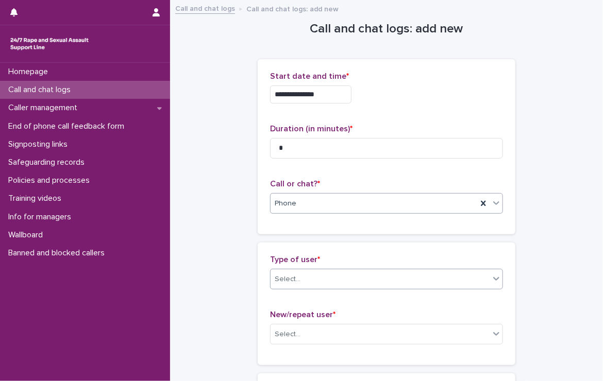
click at [318, 277] on div "Select..." at bounding box center [379, 279] width 219 height 17
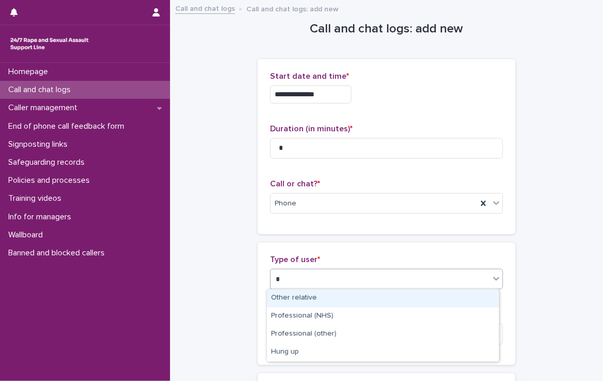
type input "**"
click at [309, 298] on div "Hung up" at bounding box center [383, 299] width 232 height 18
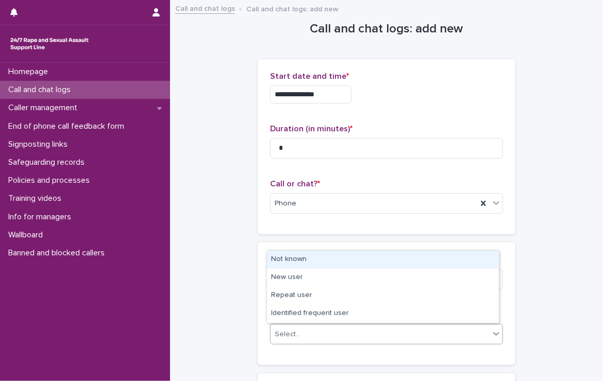
click at [303, 326] on div "Select..." at bounding box center [379, 334] width 219 height 17
click at [304, 259] on div "Not known" at bounding box center [383, 260] width 232 height 18
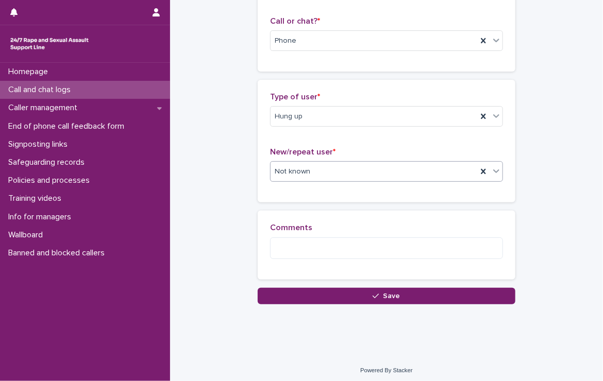
scroll to position [166, 0]
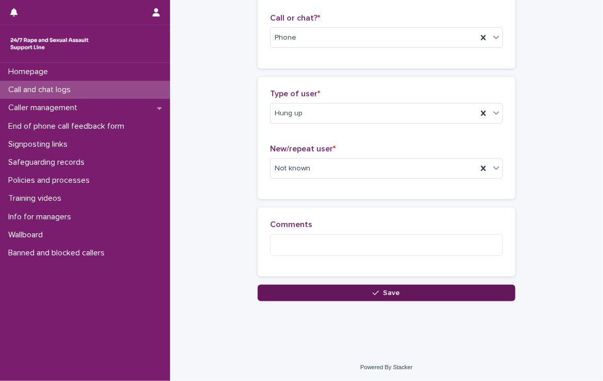
click at [281, 292] on button "Save" at bounding box center [387, 293] width 258 height 16
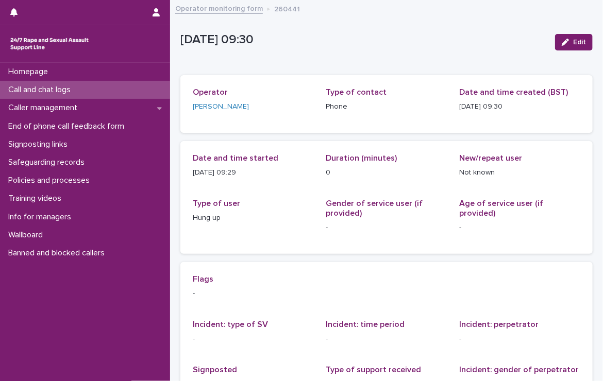
click at [45, 85] on p "Call and chat logs" at bounding box center [41, 90] width 75 height 10
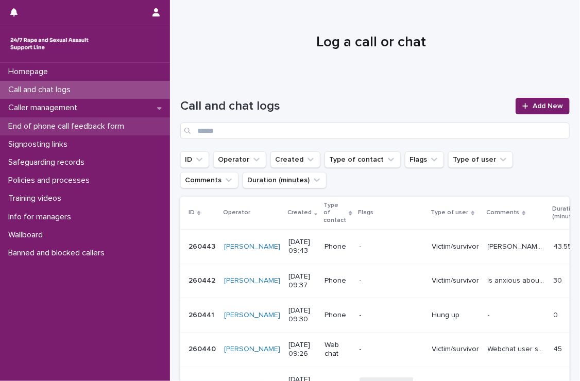
click at [57, 124] on p "End of phone call feedback form" at bounding box center [68, 127] width 128 height 10
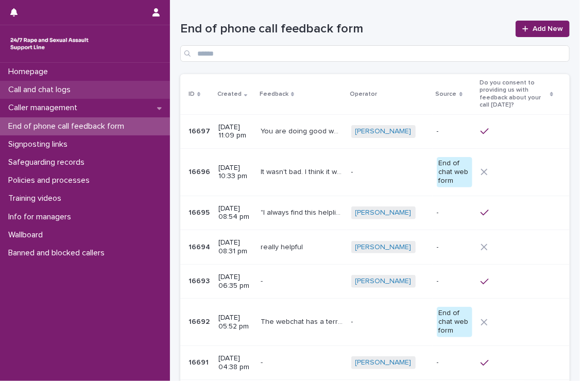
click at [21, 87] on p "Call and chat logs" at bounding box center [41, 90] width 75 height 10
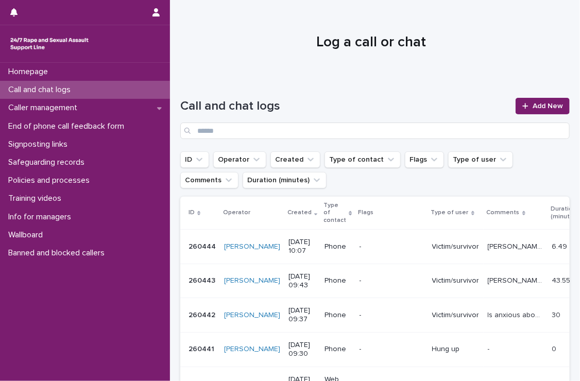
click at [72, 88] on p "Call and chat logs" at bounding box center [41, 90] width 75 height 10
click at [536, 100] on link "Add New" at bounding box center [543, 106] width 54 height 16
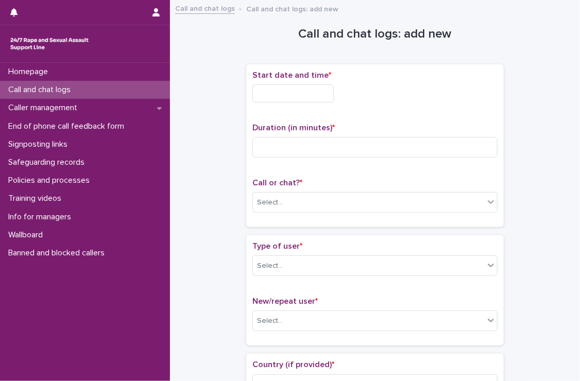
click at [256, 93] on input "text" at bounding box center [292, 93] width 81 height 18
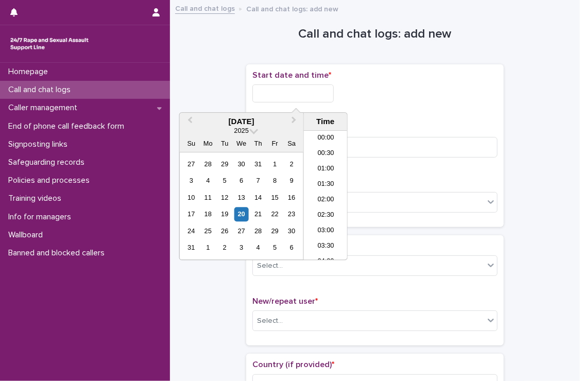
scroll to position [252, 0]
click at [323, 176] on li "09:30" at bounding box center [326, 180] width 44 height 15
type input "**********"
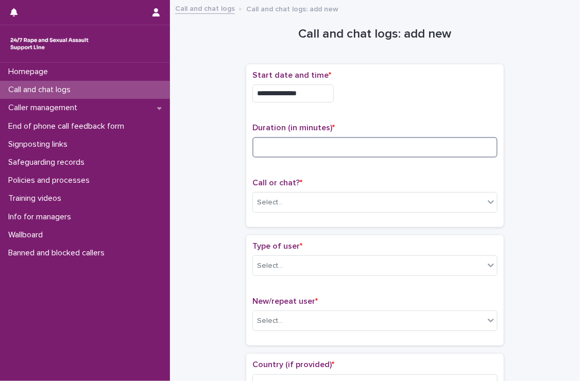
click at [325, 148] on input at bounding box center [374, 147] width 245 height 21
type input "**"
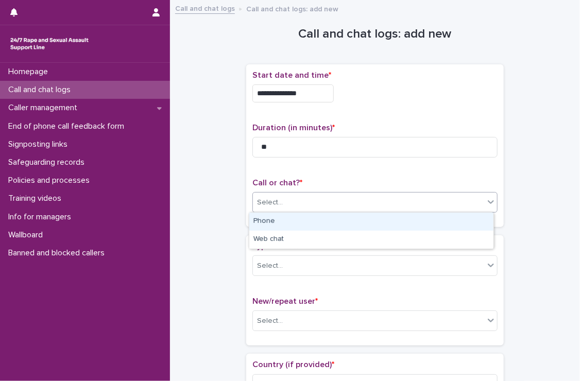
click at [314, 197] on div "Select..." at bounding box center [368, 202] width 231 height 17
click at [305, 221] on div "Phone" at bounding box center [371, 222] width 244 height 18
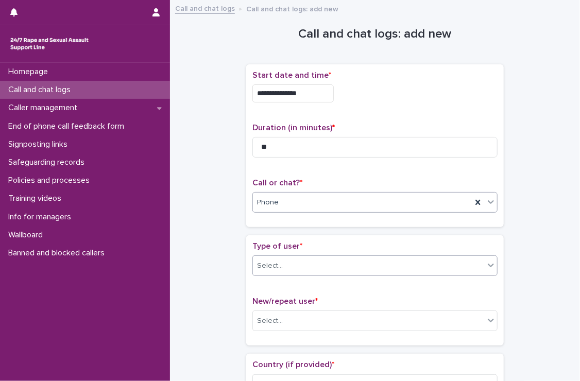
click at [314, 263] on div "Select..." at bounding box center [368, 266] width 231 height 17
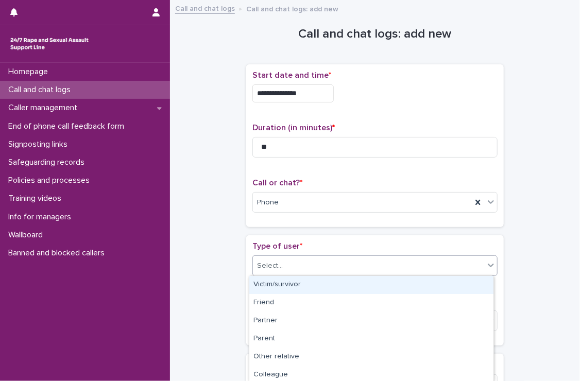
click at [320, 285] on div "Victim/survivor" at bounding box center [371, 285] width 244 height 18
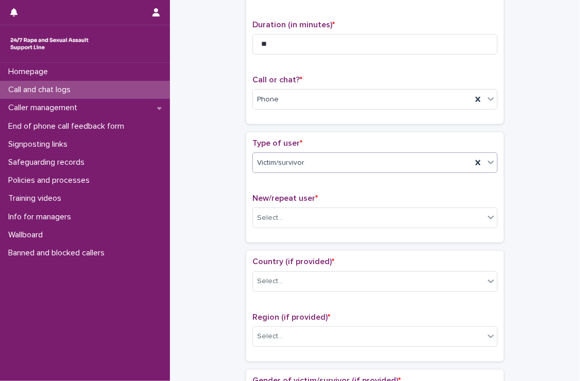
scroll to position [103, 0]
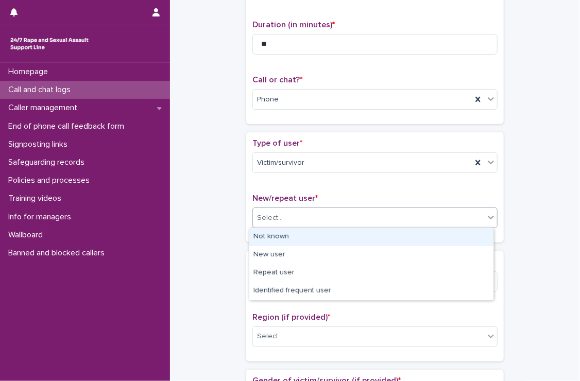
click at [296, 213] on div "Select..." at bounding box center [368, 218] width 231 height 17
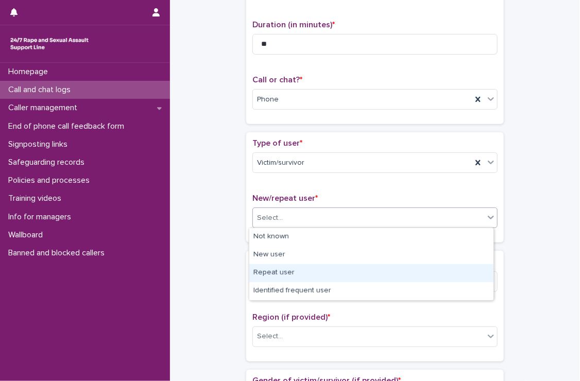
click at [293, 274] on div "Repeat user" at bounding box center [371, 273] width 244 height 18
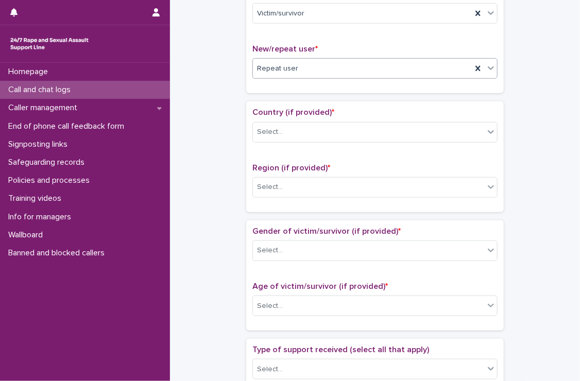
scroll to position [258, 0]
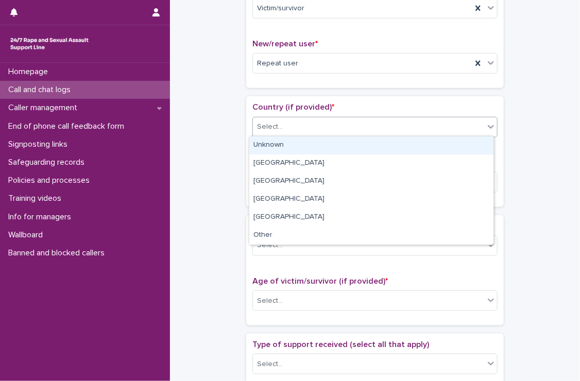
click at [337, 120] on div "Select..." at bounding box center [368, 126] width 231 height 17
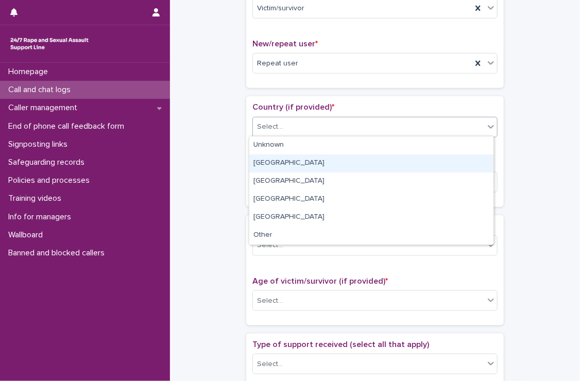
click at [258, 161] on div "[GEOGRAPHIC_DATA]" at bounding box center [371, 164] width 244 height 18
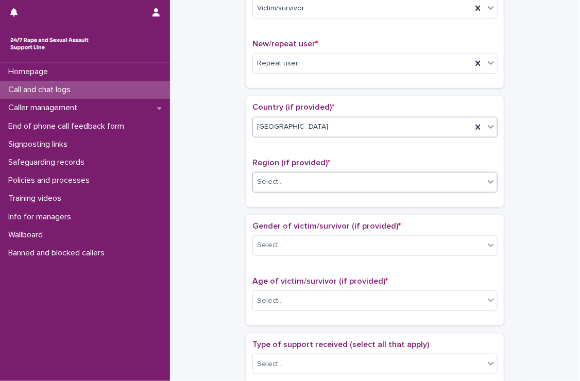
click at [278, 179] on div "Select..." at bounding box center [368, 182] width 231 height 17
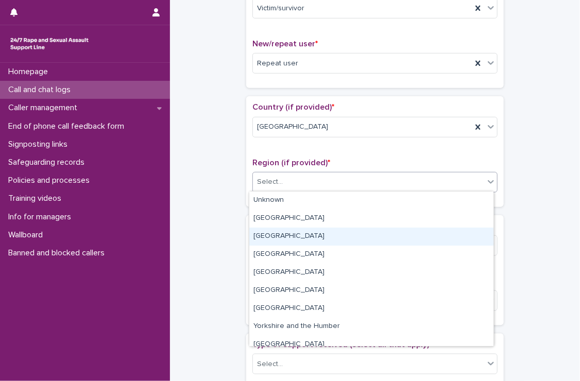
click at [290, 232] on div "[GEOGRAPHIC_DATA]" at bounding box center [371, 237] width 244 height 18
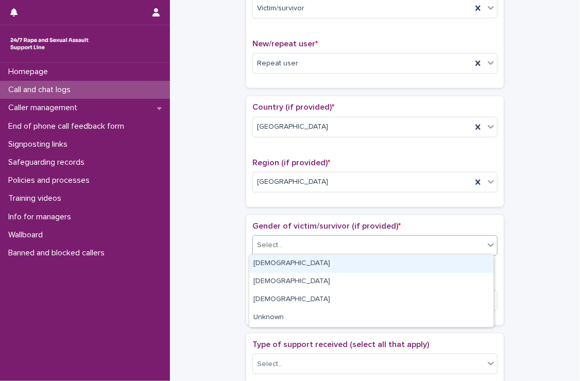
click at [294, 242] on div "Select..." at bounding box center [368, 245] width 231 height 17
click at [296, 264] on div "[DEMOGRAPHIC_DATA]" at bounding box center [371, 264] width 244 height 18
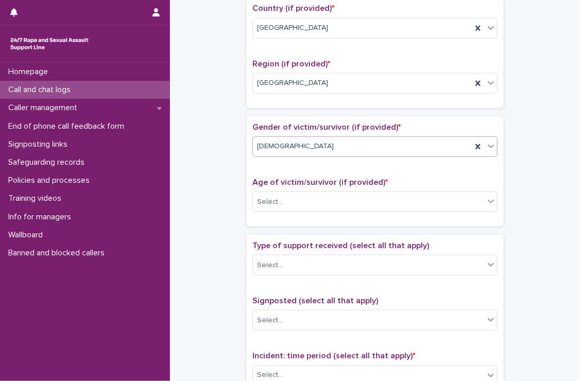
scroll to position [361, 0]
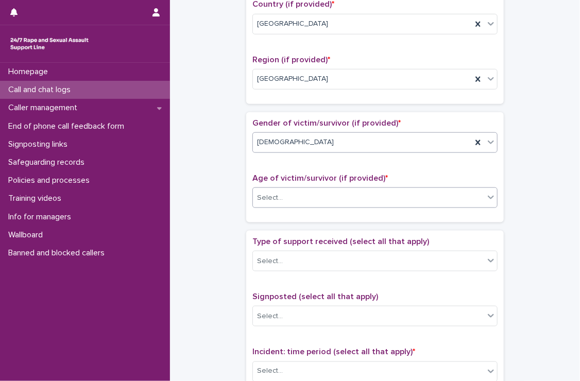
click at [293, 191] on div "Select..." at bounding box center [368, 198] width 231 height 17
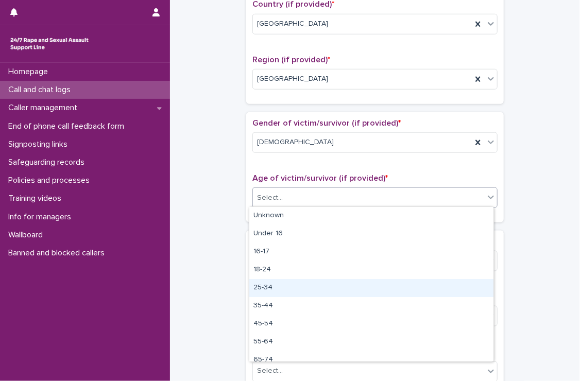
click at [283, 285] on div "25-34" at bounding box center [371, 288] width 244 height 18
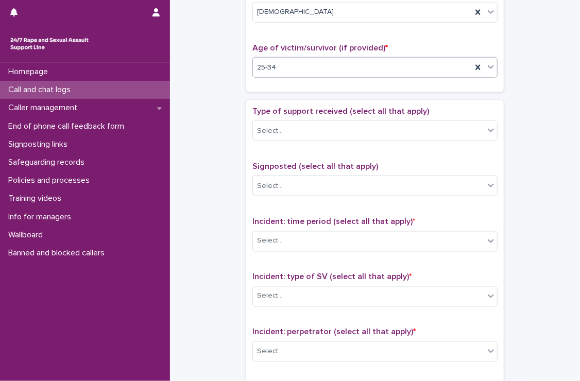
scroll to position [515, 0]
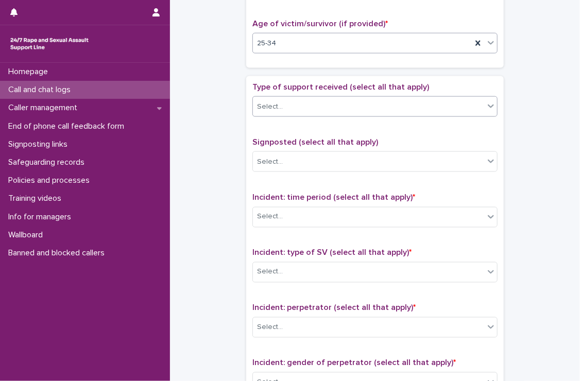
click at [320, 107] on div "Select..." at bounding box center [368, 106] width 231 height 17
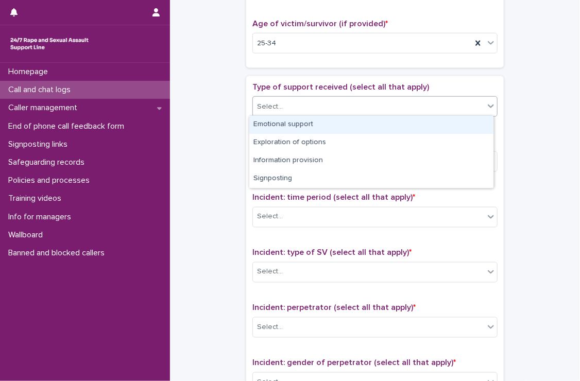
click at [321, 124] on div "Emotional support" at bounding box center [371, 125] width 244 height 18
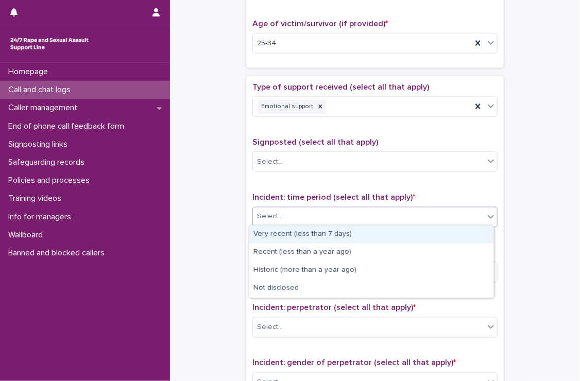
click at [329, 214] on div "Select..." at bounding box center [368, 217] width 231 height 17
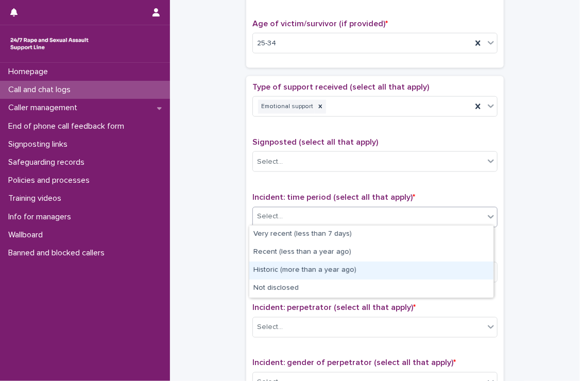
click at [352, 269] on div "Historic (more than a year ago)" at bounding box center [371, 271] width 244 height 18
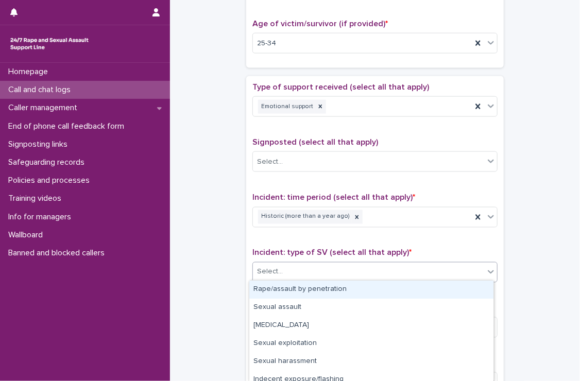
click at [352, 269] on div "Select..." at bounding box center [368, 272] width 231 height 17
click at [346, 286] on div "Rape/assault by penetration" at bounding box center [371, 290] width 244 height 18
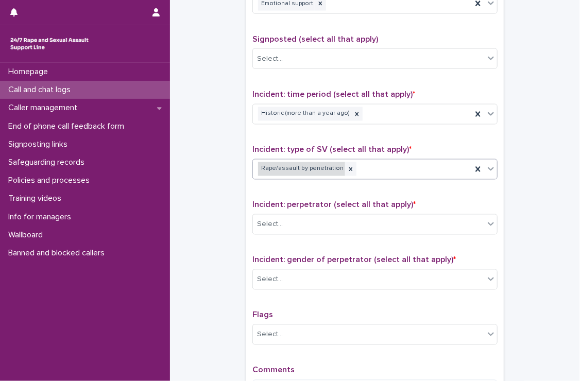
scroll to position [618, 0]
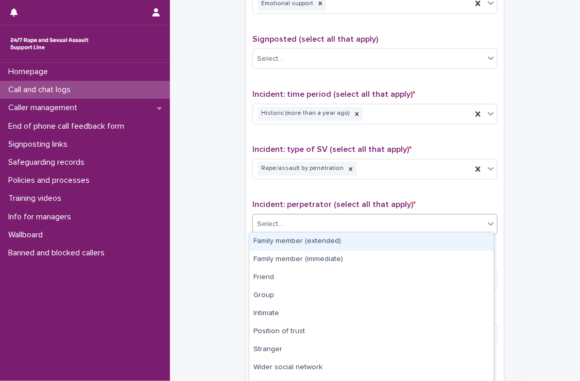
click at [272, 219] on div "Select..." at bounding box center [270, 224] width 26 height 11
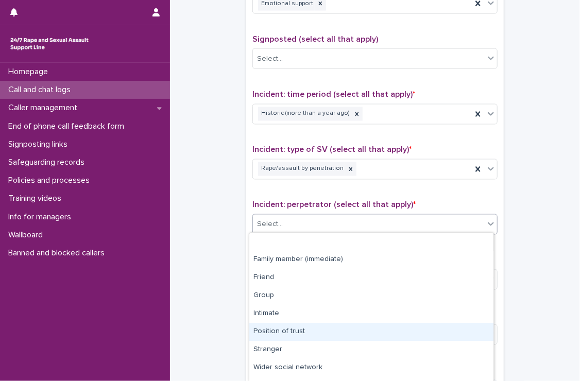
scroll to position [49, 0]
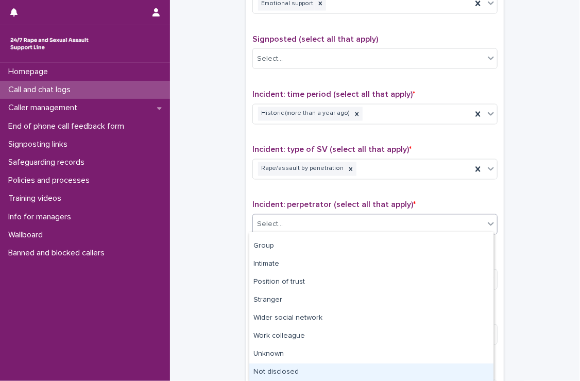
click at [324, 370] on div "Not disclosed" at bounding box center [371, 373] width 244 height 18
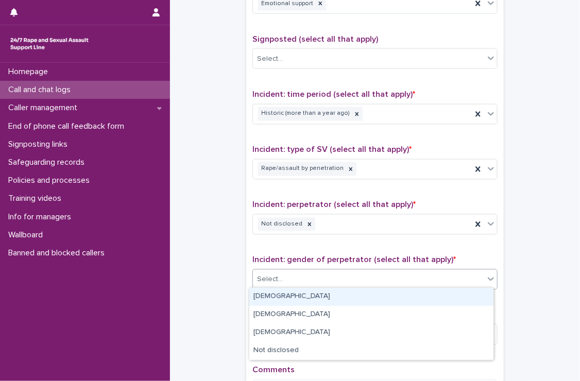
click at [333, 273] on div "Select..." at bounding box center [368, 279] width 231 height 17
click at [281, 296] on div "[DEMOGRAPHIC_DATA]" at bounding box center [371, 297] width 244 height 18
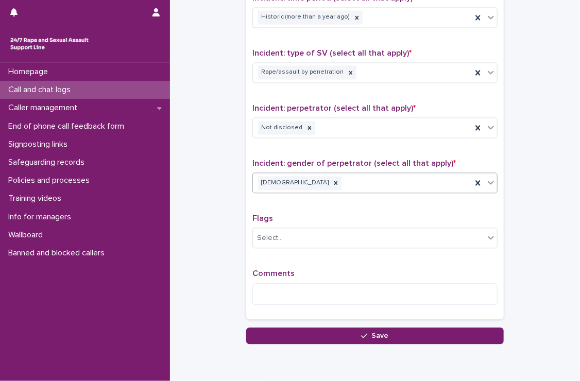
scroll to position [756, 0]
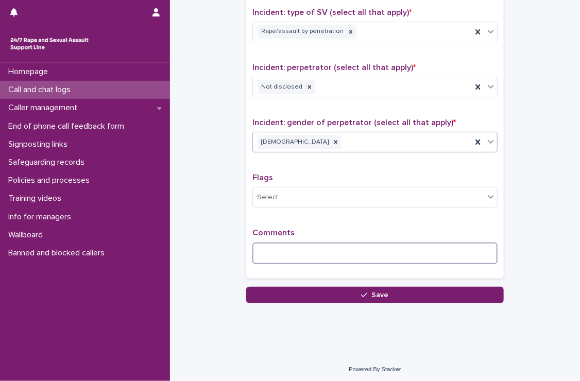
click at [402, 251] on textarea at bounding box center [374, 254] width 245 height 22
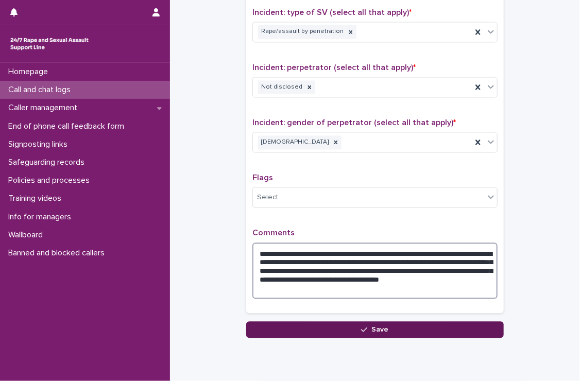
type textarea "**********"
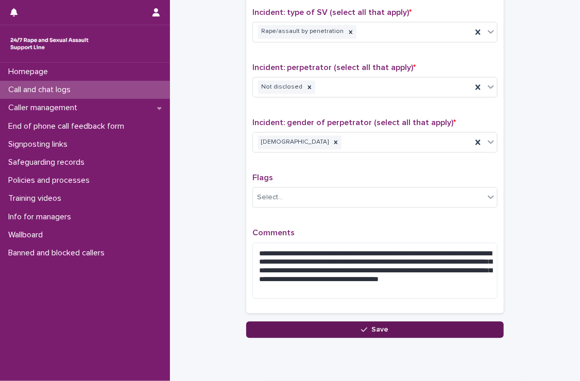
click at [365, 322] on button "Save" at bounding box center [375, 329] width 258 height 16
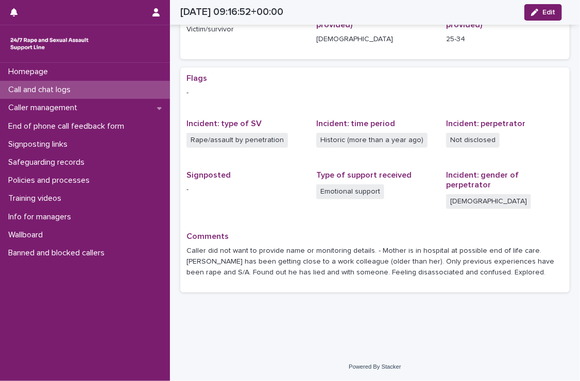
scroll to position [147, 0]
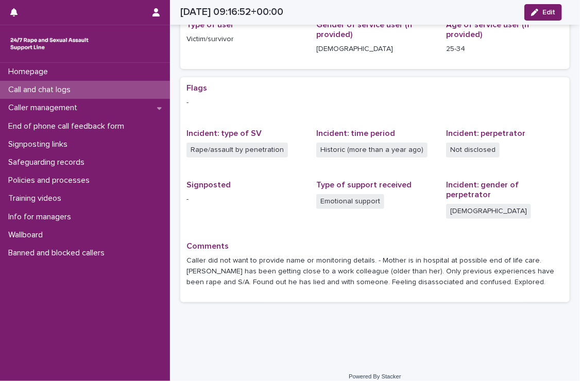
click at [67, 87] on p "Call and chat logs" at bounding box center [41, 90] width 75 height 10
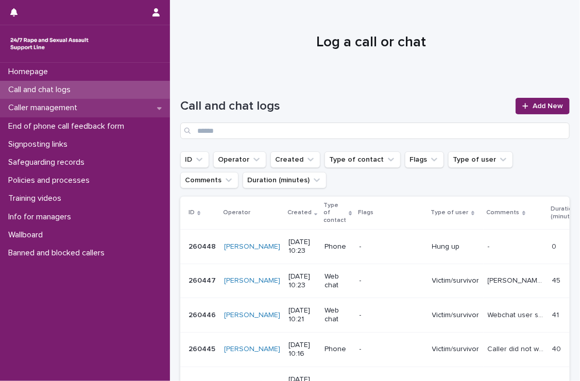
click at [63, 105] on p "Caller management" at bounding box center [44, 108] width 81 height 10
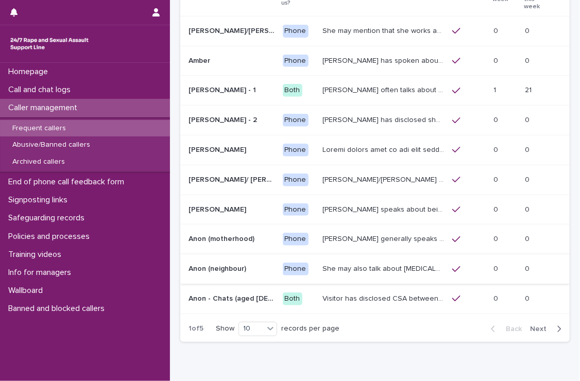
scroll to position [155, 0]
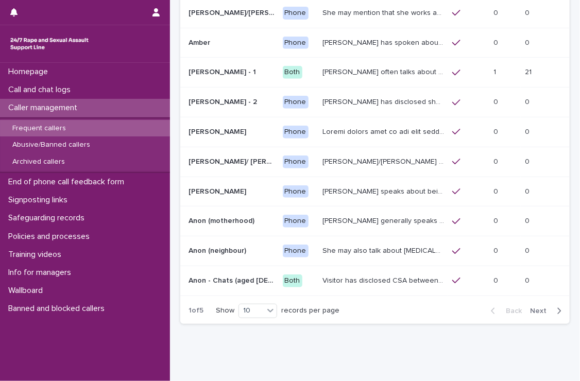
click at [532, 308] on span "Next" at bounding box center [541, 311] width 23 height 7
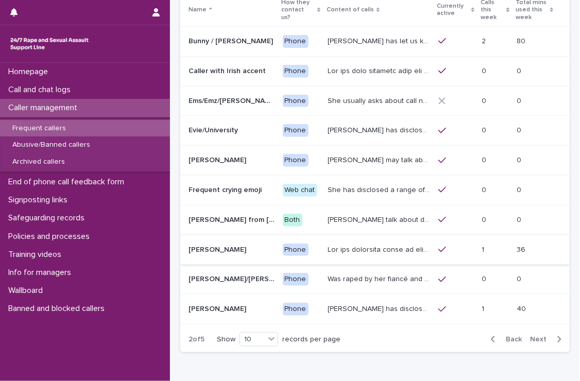
scroll to position [111, 0]
click at [36, 123] on div "Frequent callers" at bounding box center [85, 128] width 170 height 17
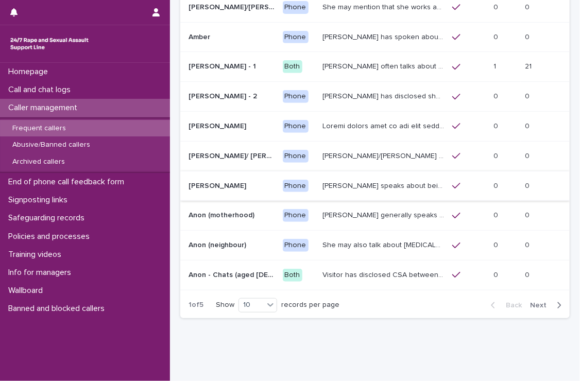
scroll to position [170, 0]
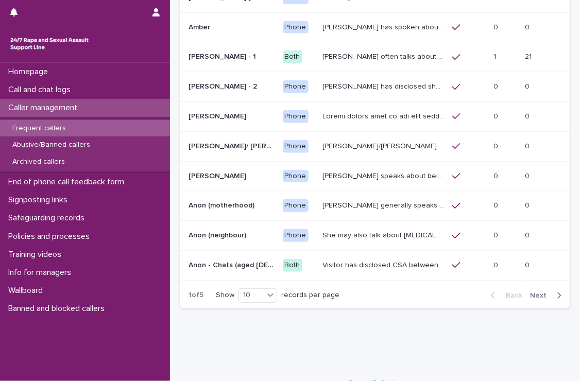
click at [535, 292] on span "Next" at bounding box center [541, 295] width 23 height 7
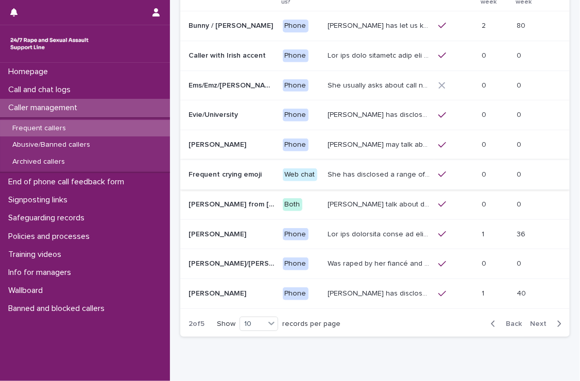
scroll to position [126, 0]
click at [53, 105] on p "Caller management" at bounding box center [44, 108] width 81 height 10
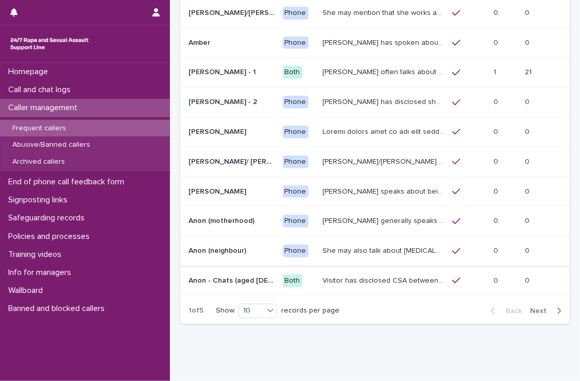
scroll to position [170, 0]
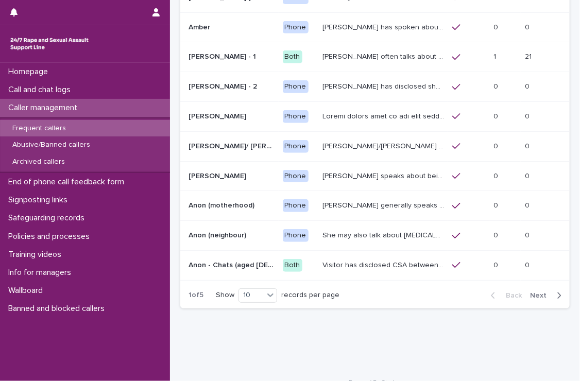
click at [530, 292] on span "Next" at bounding box center [541, 295] width 23 height 7
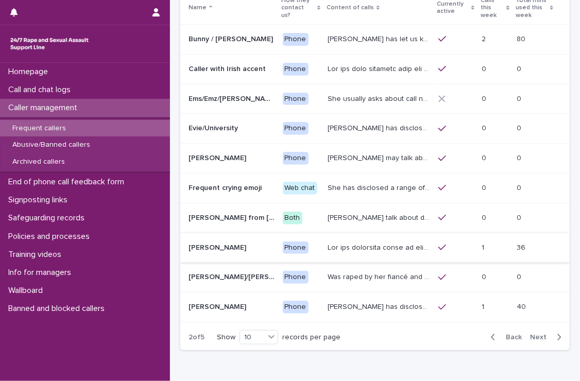
scroll to position [75, 0]
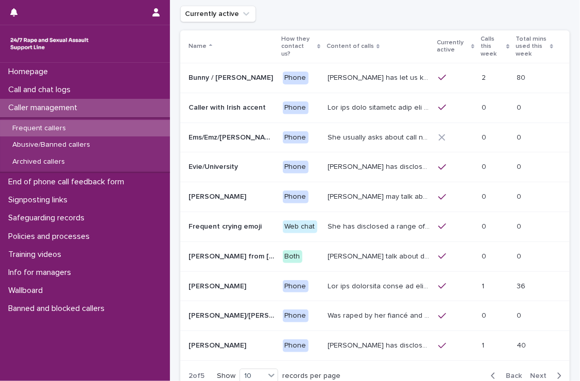
click at [56, 106] on p "Caller management" at bounding box center [44, 108] width 81 height 10
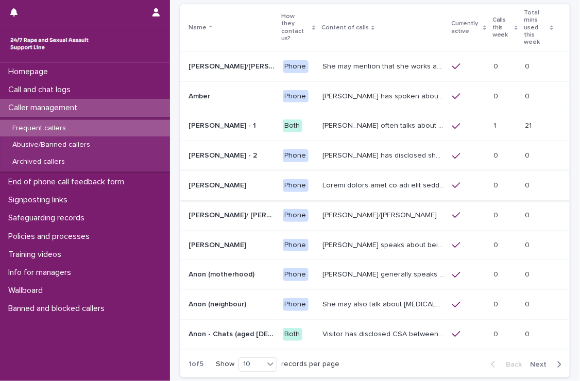
scroll to position [118, 0]
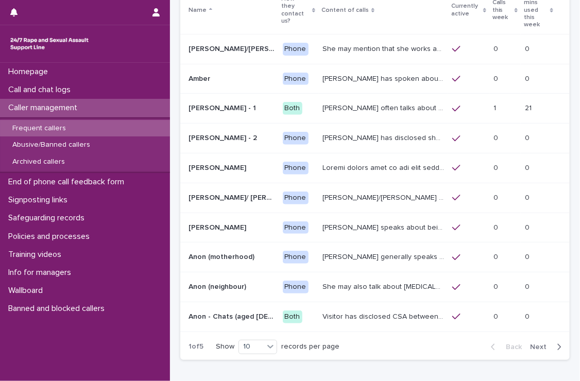
click at [530, 344] on span "Next" at bounding box center [541, 347] width 23 height 7
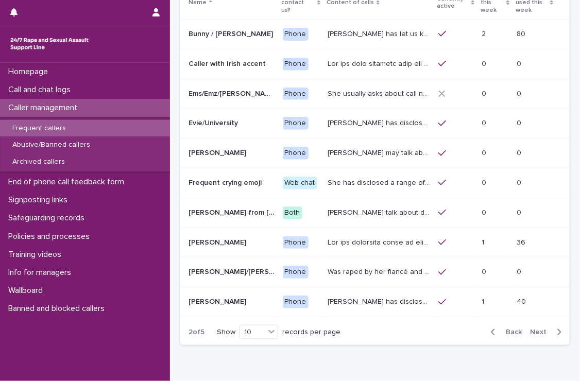
scroll to position [126, 0]
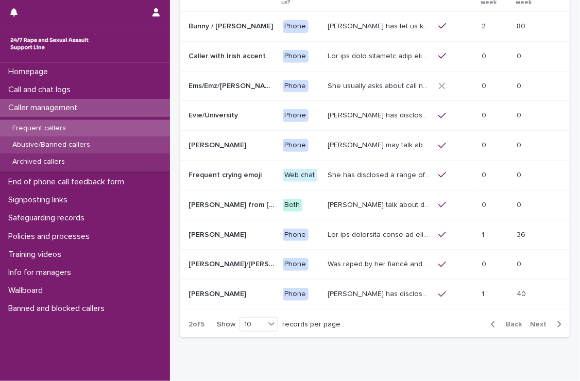
click at [60, 141] on p "Abusive/Banned callers" at bounding box center [51, 145] width 94 height 9
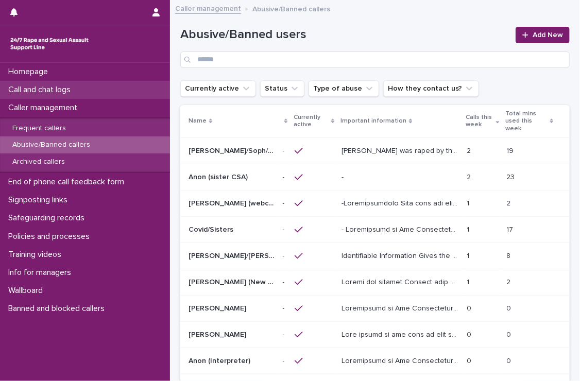
click at [58, 86] on p "Call and chat logs" at bounding box center [41, 90] width 75 height 10
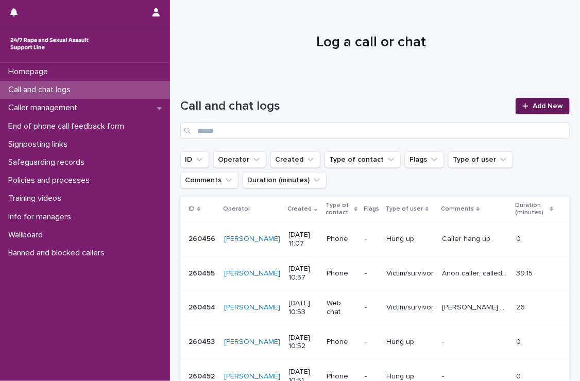
click at [522, 108] on icon at bounding box center [525, 106] width 6 height 7
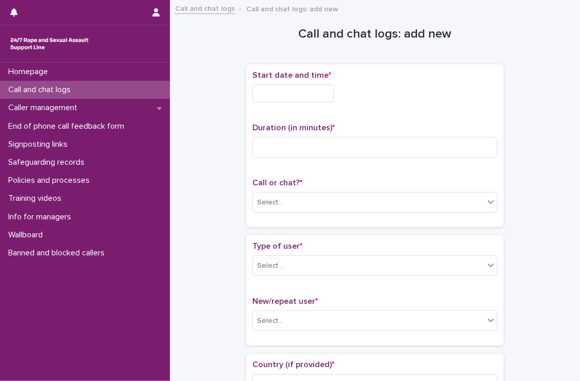
click at [305, 92] on input "text" at bounding box center [292, 93] width 81 height 18
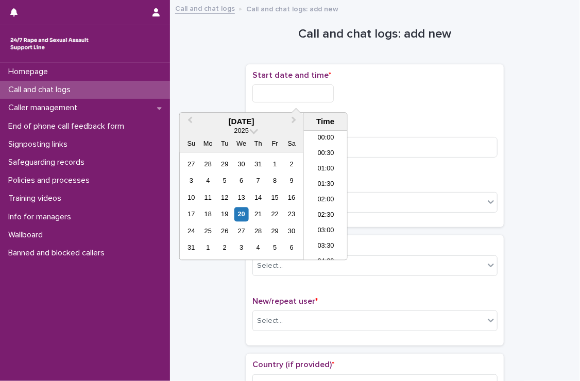
scroll to position [283, 0]
click at [314, 180] on li "10:30" at bounding box center [326, 180] width 44 height 15
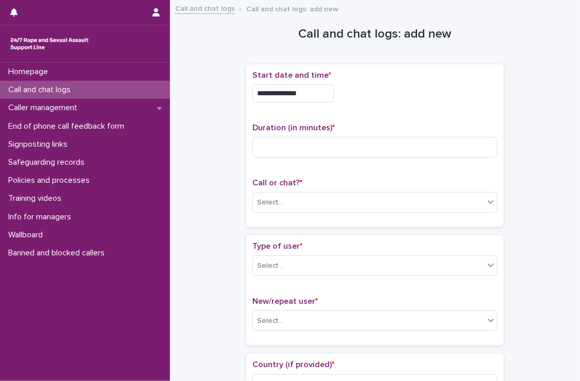
click at [319, 94] on input "**********" at bounding box center [292, 93] width 81 height 18
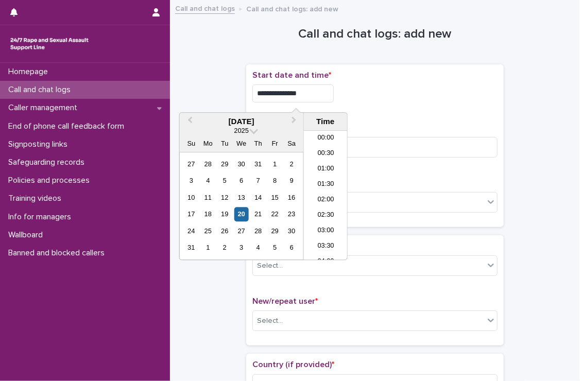
scroll to position [268, 0]
type input "**********"
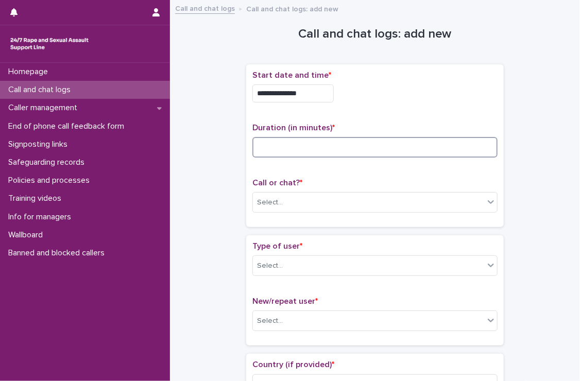
click at [409, 152] on input at bounding box center [374, 147] width 245 height 21
type input "**"
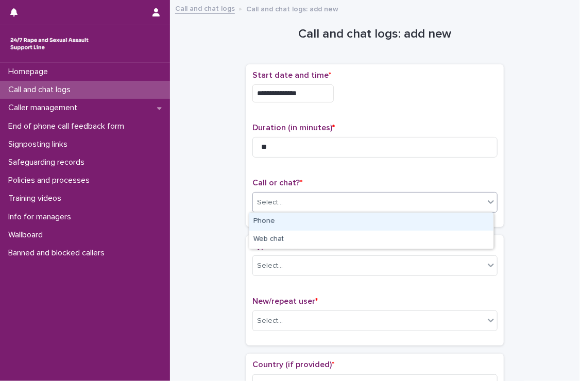
click at [381, 202] on div "Select..." at bounding box center [368, 202] width 231 height 17
click at [371, 222] on div "Phone" at bounding box center [371, 222] width 244 height 18
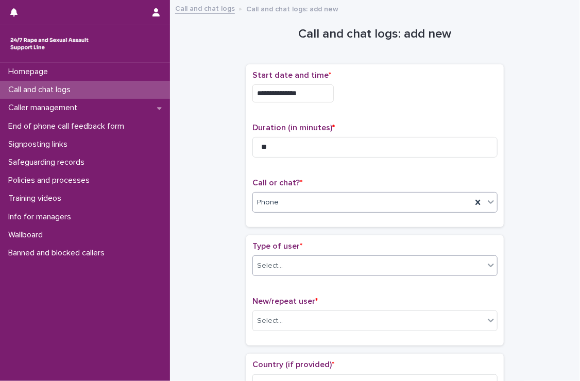
click at [351, 268] on div "Select..." at bounding box center [368, 266] width 231 height 17
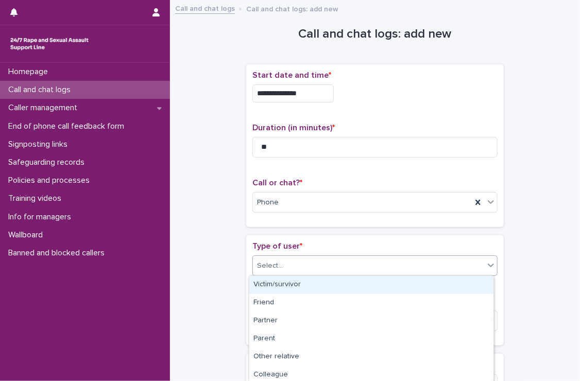
click at [296, 283] on div "Victim/survivor" at bounding box center [371, 285] width 244 height 18
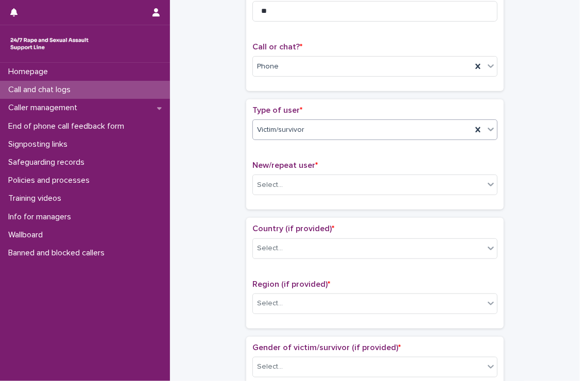
scroll to position [155, 0]
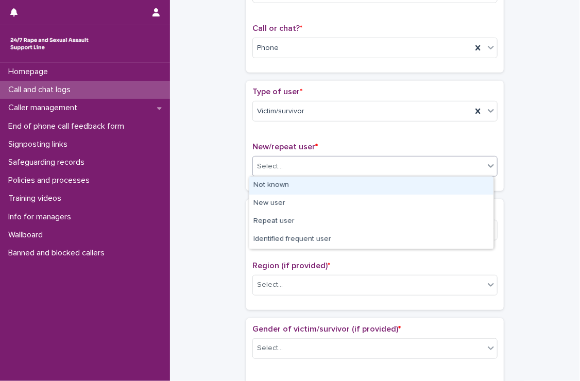
click at [311, 161] on div "Select..." at bounding box center [368, 166] width 231 height 17
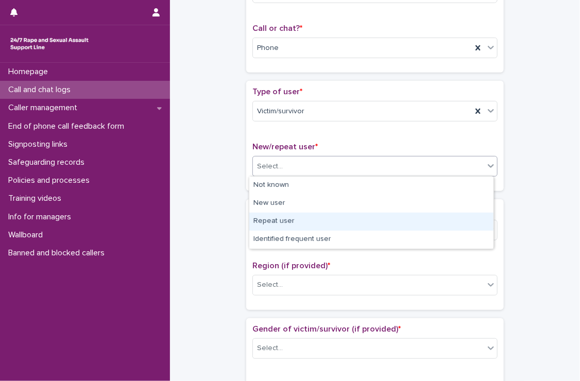
click at [286, 221] on div "Repeat user" at bounding box center [371, 222] width 244 height 18
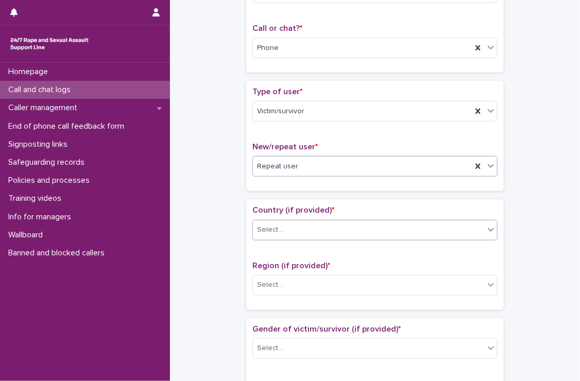
click at [286, 226] on div "Select..." at bounding box center [368, 230] width 231 height 17
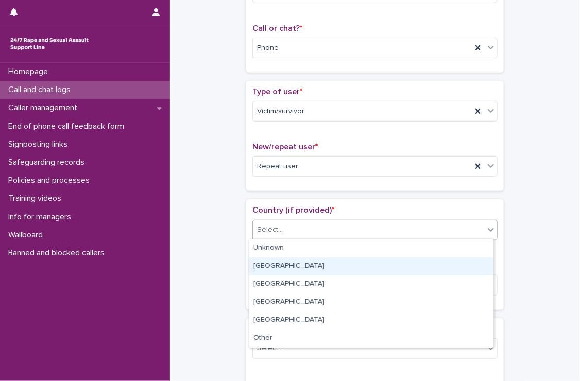
click at [284, 264] on div "[GEOGRAPHIC_DATA]" at bounding box center [371, 267] width 244 height 18
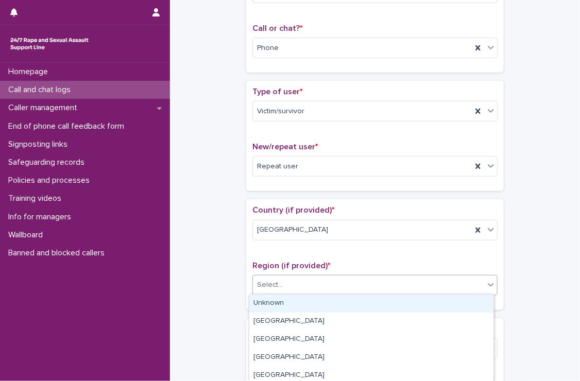
click at [282, 282] on div "Select..." at bounding box center [368, 285] width 231 height 17
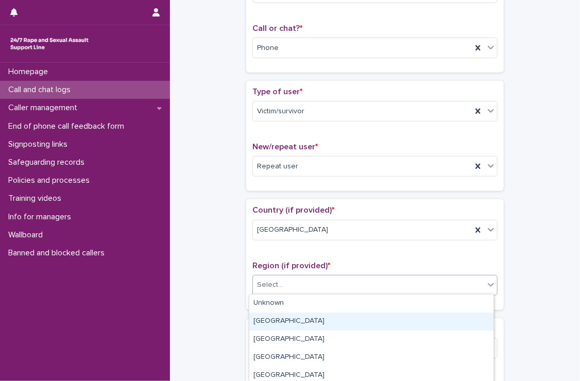
click at [284, 319] on div "[GEOGRAPHIC_DATA]" at bounding box center [371, 322] width 244 height 18
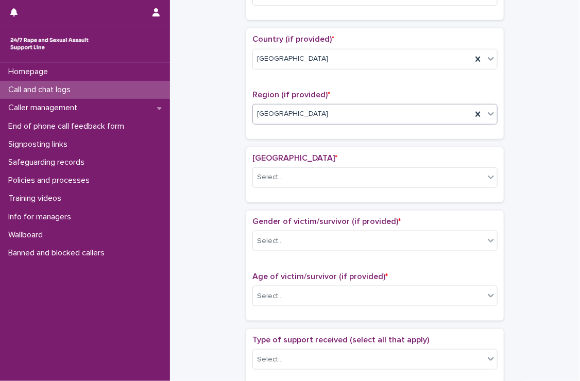
scroll to position [309, 0]
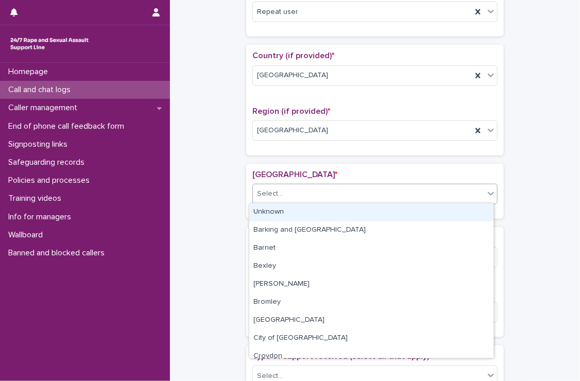
click at [301, 192] on div "Select..." at bounding box center [368, 193] width 231 height 17
click at [275, 209] on div "Unknown" at bounding box center [371, 212] width 244 height 18
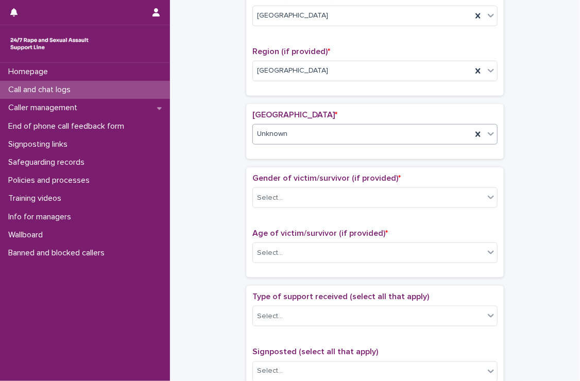
scroll to position [464, 0]
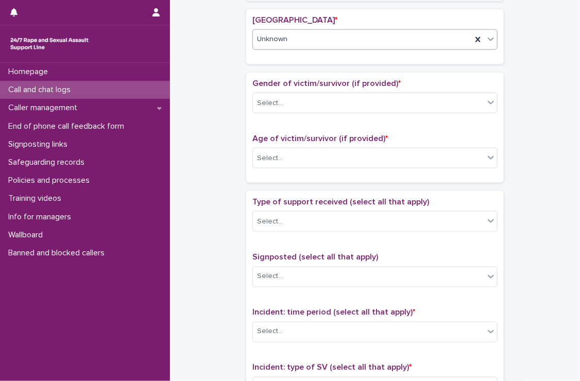
click at [287, 89] on div "Gender of victim/survivor (if provided) * Select..." at bounding box center [374, 100] width 245 height 43
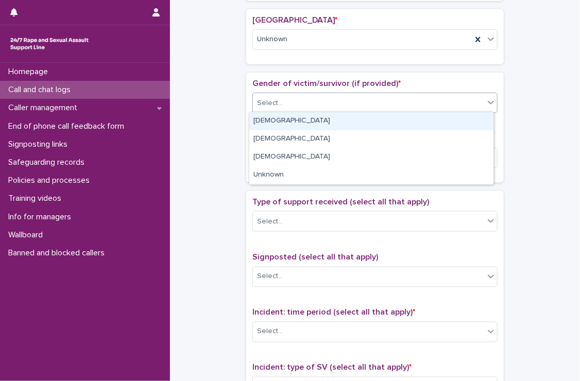
click at [287, 103] on div "Select..." at bounding box center [368, 103] width 231 height 17
click at [283, 119] on div "[DEMOGRAPHIC_DATA]" at bounding box center [371, 121] width 244 height 18
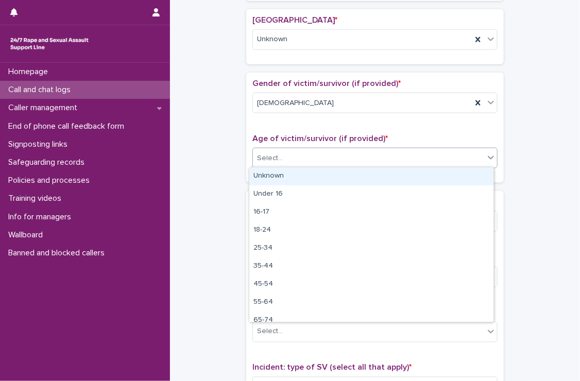
click at [297, 151] on div "Select..." at bounding box center [368, 158] width 231 height 17
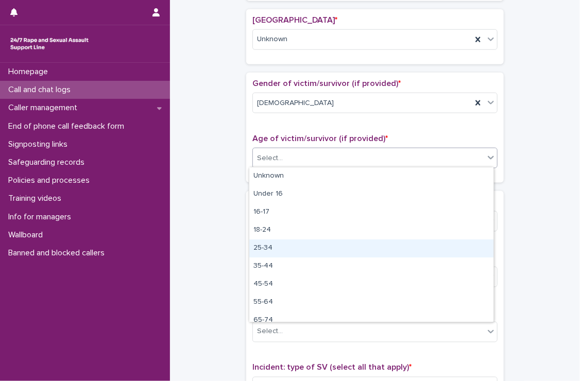
click at [266, 245] on div "25-34" at bounding box center [371, 249] width 244 height 18
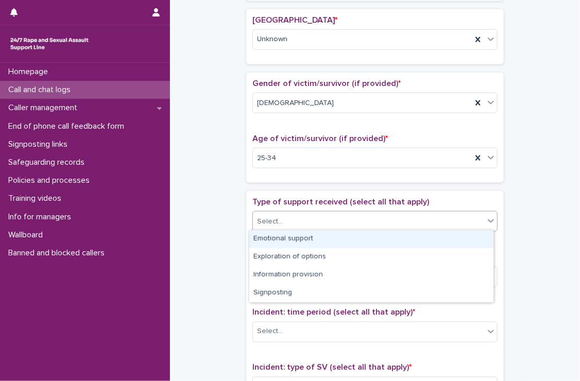
click at [264, 216] on div "Select..." at bounding box center [270, 221] width 26 height 11
click at [334, 240] on div "Emotional support" at bounding box center [371, 239] width 244 height 18
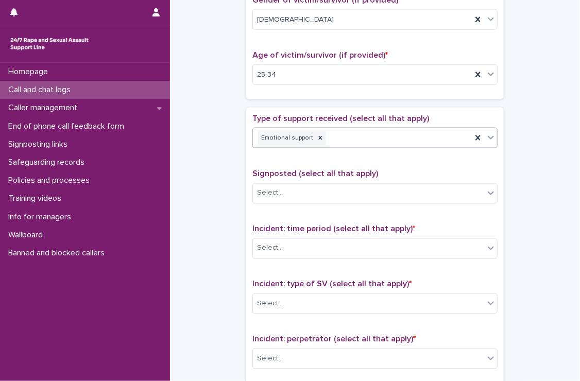
scroll to position [567, 0]
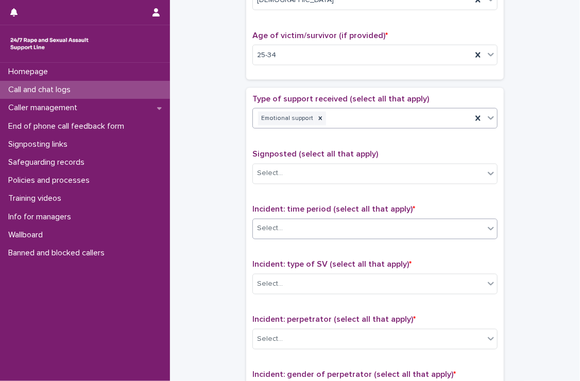
click at [289, 220] on div "Select..." at bounding box center [368, 228] width 231 height 17
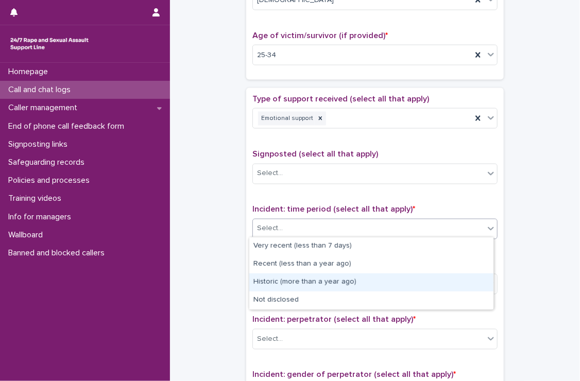
click at [375, 286] on div "Historic (more than a year ago)" at bounding box center [371, 283] width 244 height 18
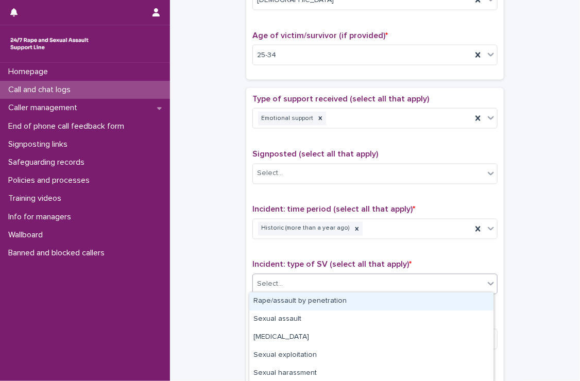
click at [312, 276] on div "Select..." at bounding box center [368, 284] width 231 height 17
click at [341, 298] on div "Rape/assault by penetration" at bounding box center [371, 302] width 244 height 18
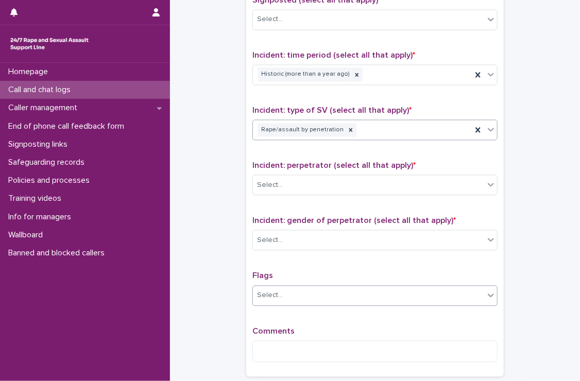
scroll to position [721, 0]
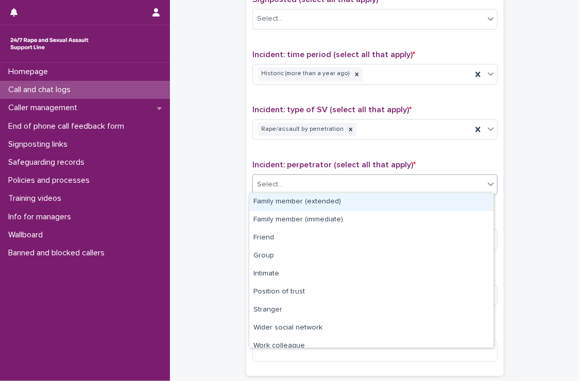
click at [262, 182] on div "Select..." at bounding box center [270, 185] width 26 height 11
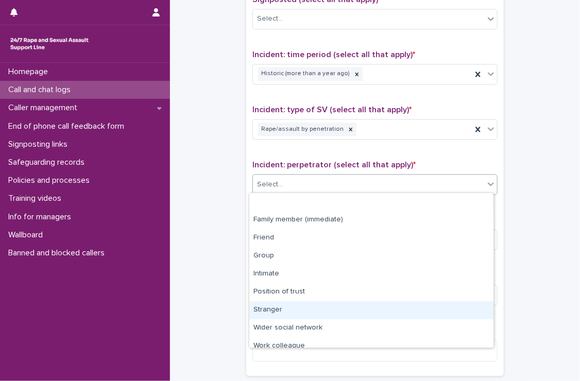
scroll to position [43, 0]
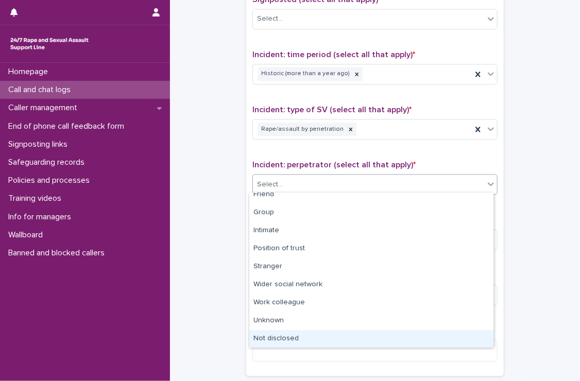
click at [309, 337] on div "Not disclosed" at bounding box center [371, 339] width 244 height 18
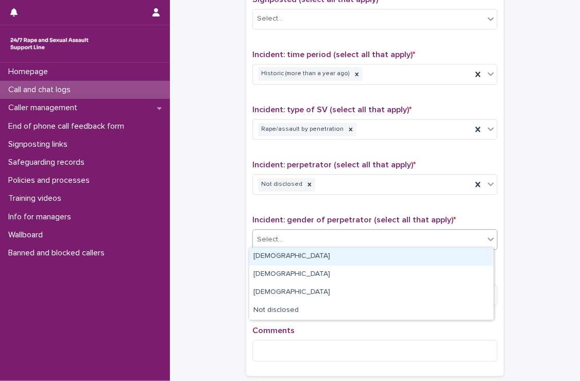
click at [298, 235] on div "Select..." at bounding box center [368, 240] width 231 height 17
click at [299, 255] on div "[DEMOGRAPHIC_DATA]" at bounding box center [371, 257] width 244 height 18
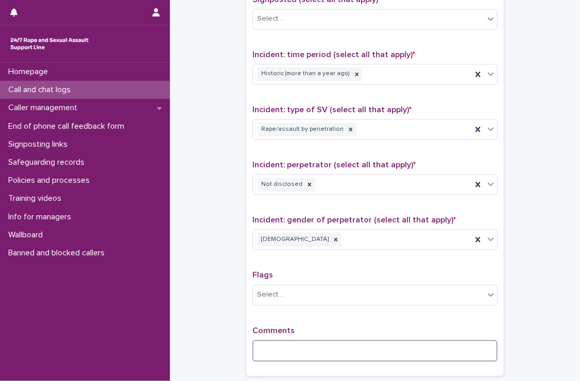
click at [301, 350] on textarea at bounding box center [374, 352] width 245 height 22
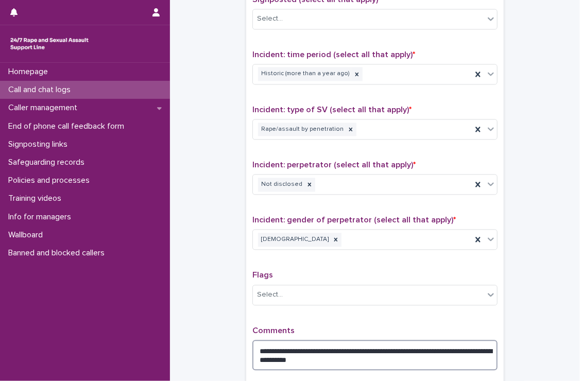
click at [400, 360] on textarea "**********" at bounding box center [374, 356] width 245 height 31
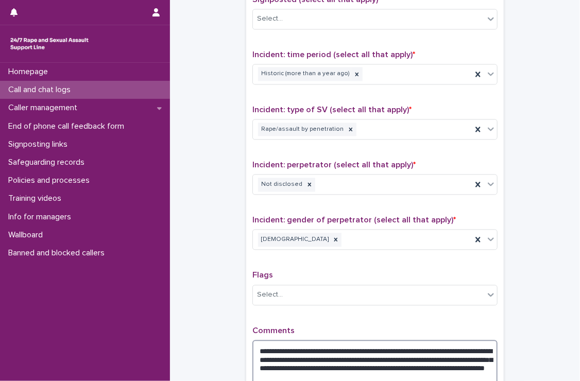
scroll to position [773, 0]
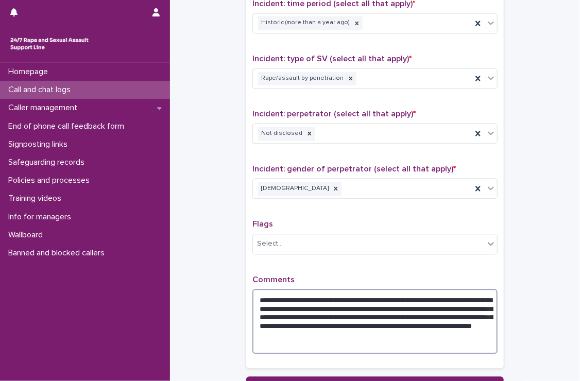
type textarea "**********"
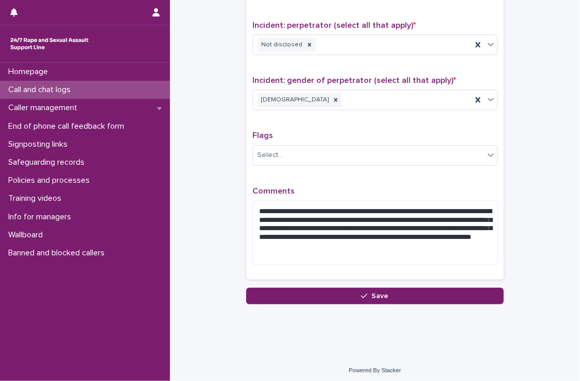
scroll to position [862, 0]
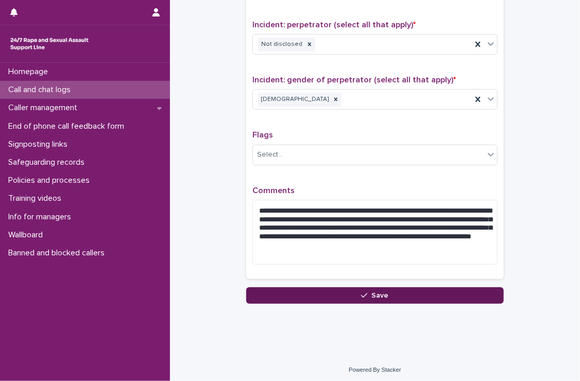
click at [284, 290] on button "Save" at bounding box center [375, 295] width 258 height 16
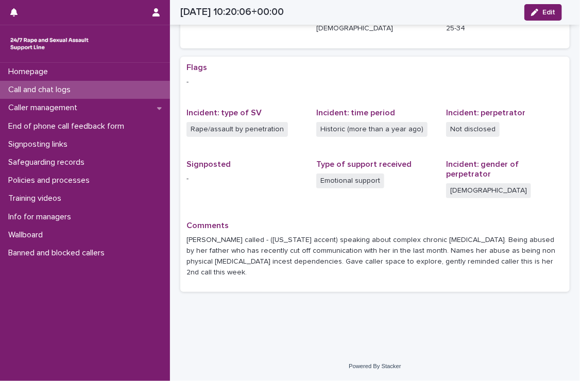
scroll to position [158, 0]
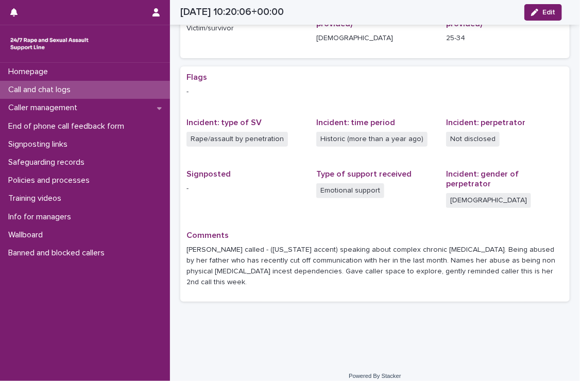
click at [53, 88] on p "Call and chat logs" at bounding box center [41, 90] width 75 height 10
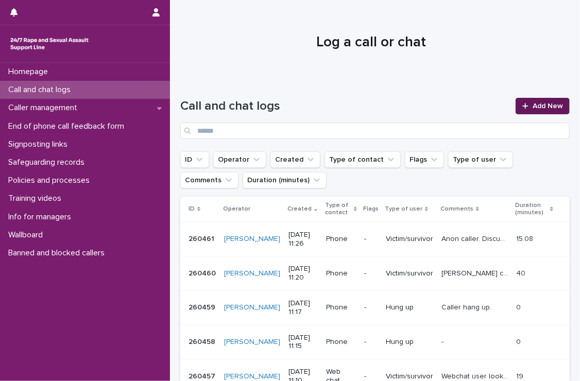
click at [534, 105] on span "Add New" at bounding box center [548, 106] width 30 height 7
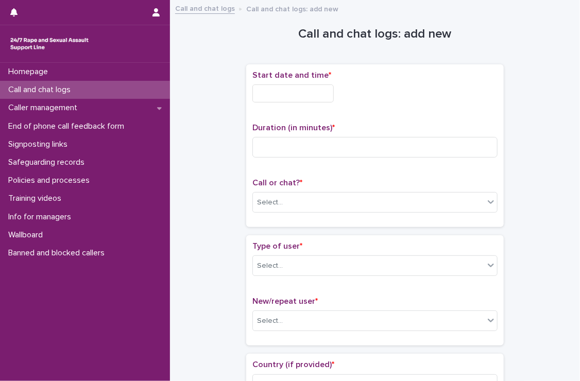
click at [260, 96] on input "text" at bounding box center [292, 93] width 81 height 18
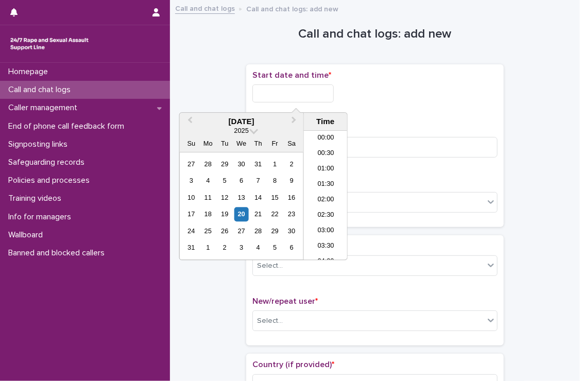
scroll to position [283, 0]
click at [317, 207] on li "11:30" at bounding box center [326, 210] width 44 height 15
click at [318, 98] on input "**********" at bounding box center [292, 93] width 81 height 18
type input "**********"
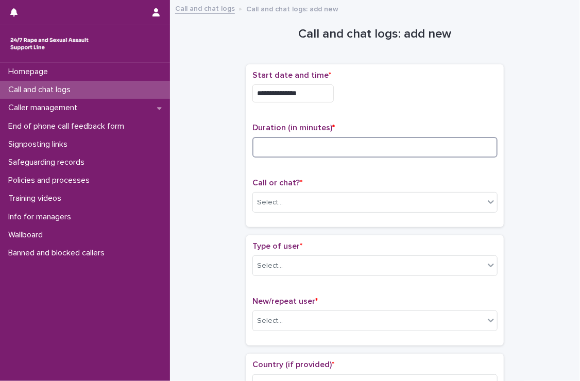
click at [396, 149] on input at bounding box center [374, 147] width 245 height 21
click at [414, 151] on input at bounding box center [374, 147] width 245 height 21
type input "*"
click at [345, 196] on div "Select..." at bounding box center [368, 202] width 231 height 17
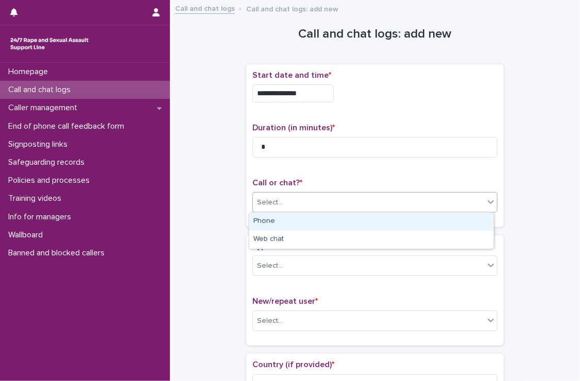
click at [319, 219] on div "Phone" at bounding box center [371, 222] width 244 height 18
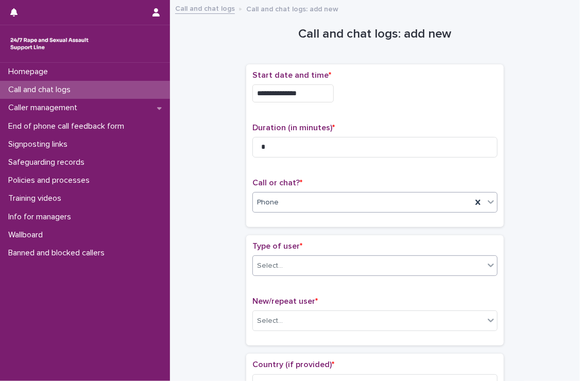
click at [312, 265] on div "Select..." at bounding box center [368, 266] width 231 height 17
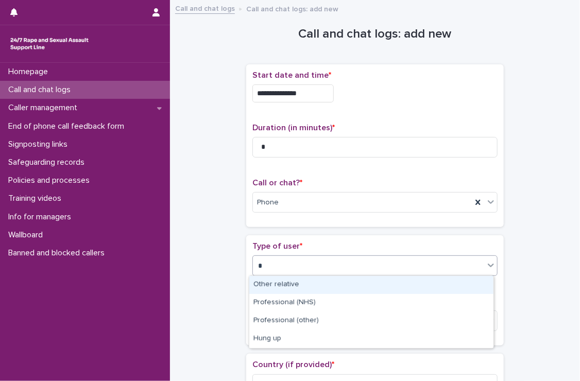
type input "**"
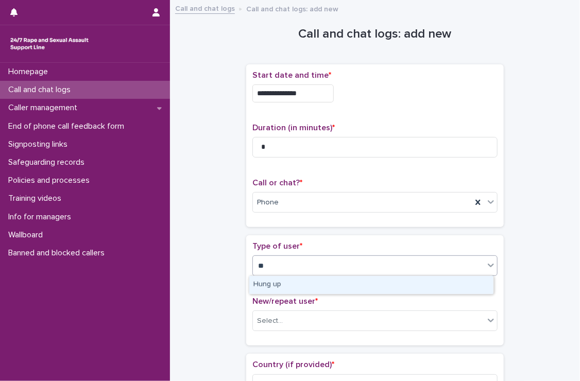
click at [312, 284] on div "Hung up" at bounding box center [371, 285] width 244 height 18
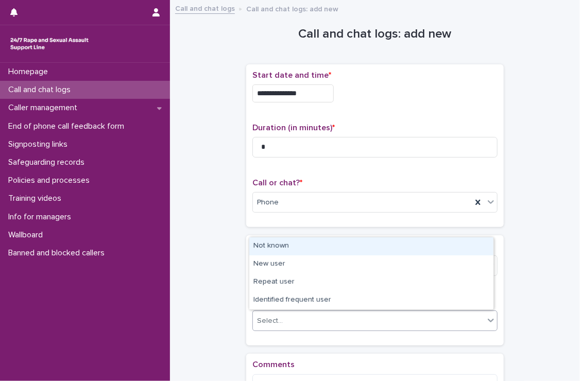
click at [315, 317] on div "Select..." at bounding box center [368, 321] width 231 height 17
click at [275, 242] on div "Not known" at bounding box center [371, 246] width 244 height 18
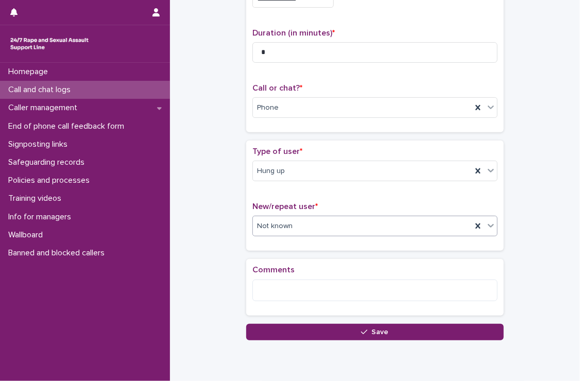
scroll to position [134, 0]
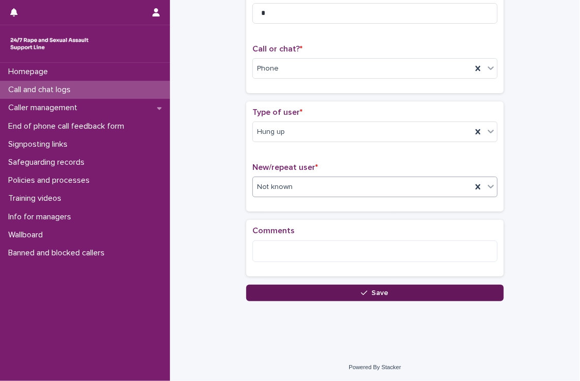
click at [373, 294] on span "Save" at bounding box center [380, 293] width 17 height 7
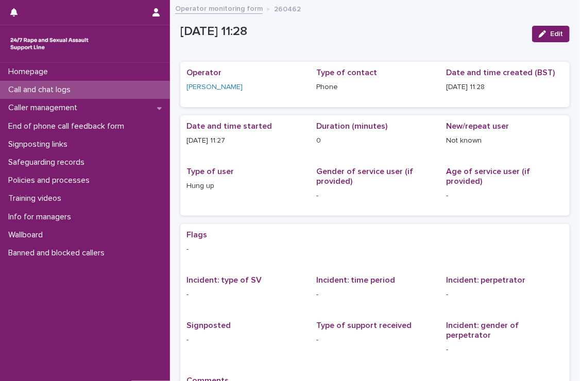
click at [11, 88] on p "Call and chat logs" at bounding box center [41, 90] width 75 height 10
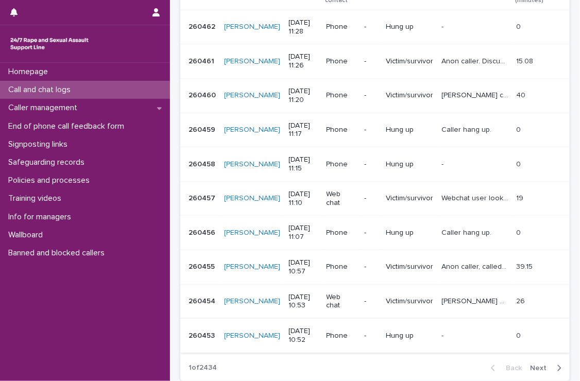
scroll to position [196, 0]
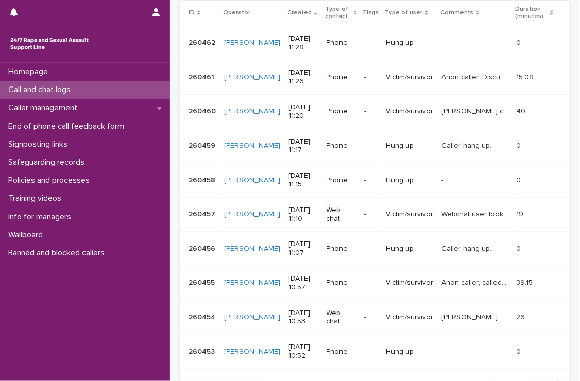
click at [60, 87] on p "Call and chat logs" at bounding box center [41, 90] width 75 height 10
click at [41, 86] on p "Call and chat logs" at bounding box center [41, 90] width 75 height 10
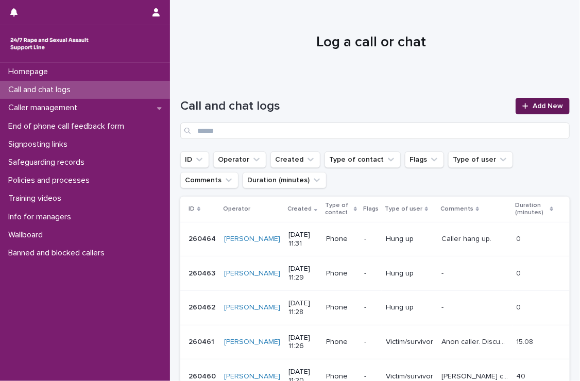
click at [533, 105] on span "Add New" at bounding box center [548, 106] width 30 height 7
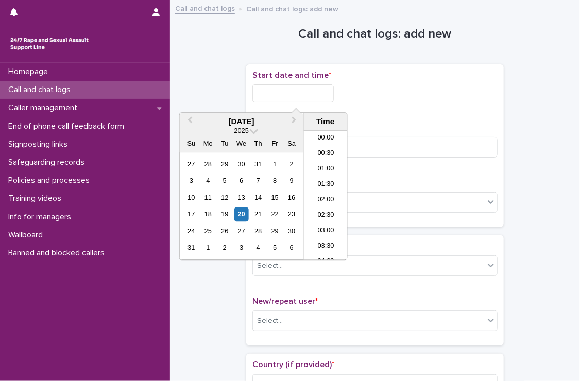
click at [286, 93] on input "text" at bounding box center [292, 93] width 81 height 18
click at [317, 198] on li "11:30" at bounding box center [326, 195] width 44 height 15
click at [315, 93] on input "**********" at bounding box center [292, 93] width 81 height 18
type input "**********"
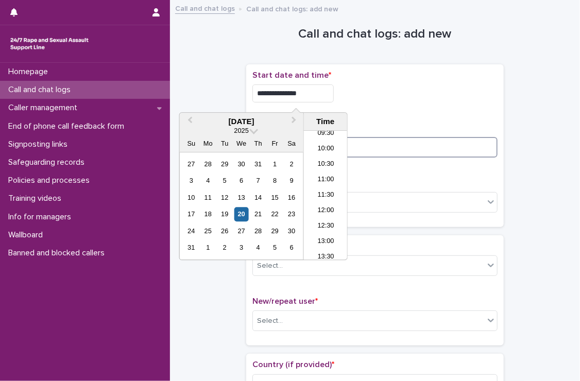
click at [392, 146] on input at bounding box center [374, 147] width 245 height 21
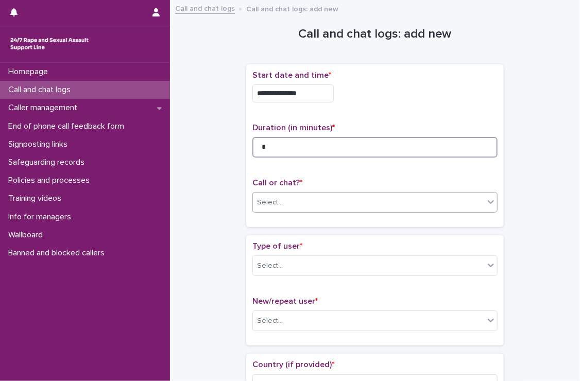
type input "*"
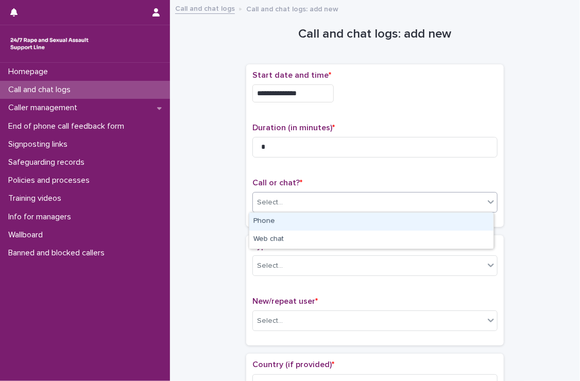
click at [316, 199] on div "Select..." at bounding box center [368, 202] width 231 height 17
click at [288, 218] on div "Phone" at bounding box center [371, 222] width 244 height 18
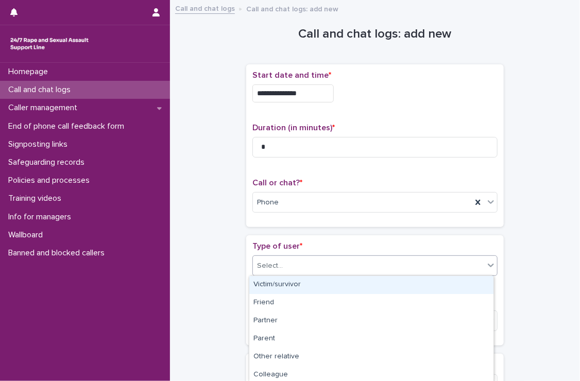
click at [292, 267] on div "Select..." at bounding box center [368, 266] width 231 height 17
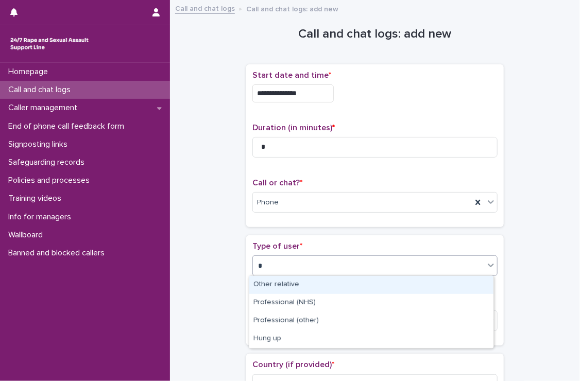
type input "**"
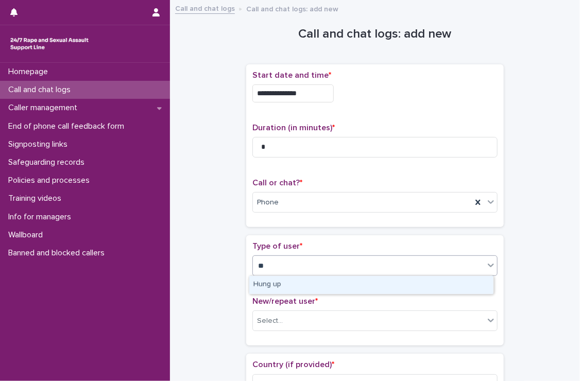
click at [292, 282] on div "Hung up" at bounding box center [371, 285] width 244 height 18
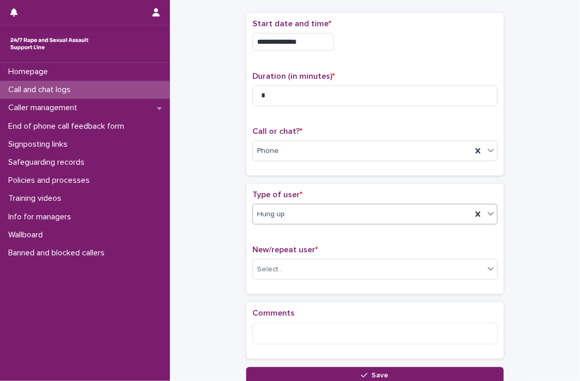
scroll to position [103, 0]
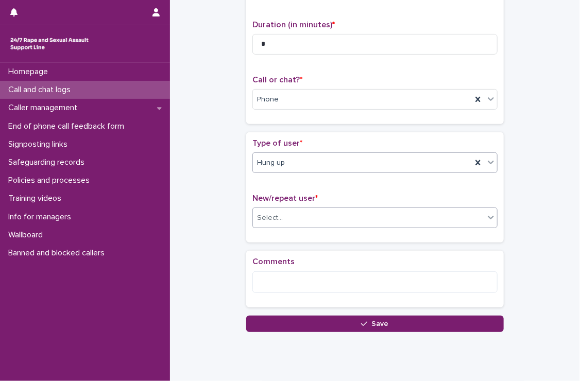
click at [262, 213] on div "Select..." at bounding box center [270, 218] width 26 height 11
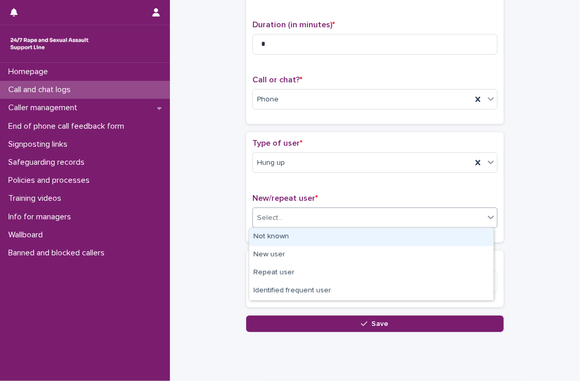
click at [268, 234] on div "Not known" at bounding box center [371, 237] width 244 height 18
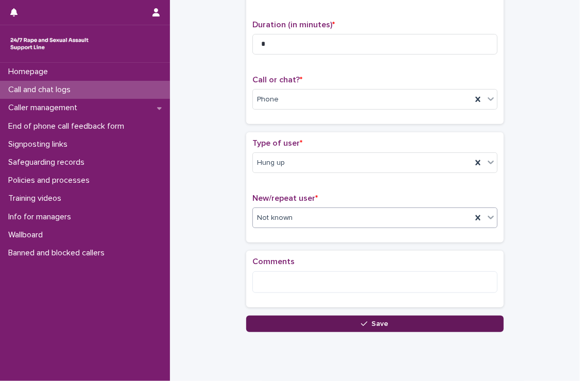
click at [396, 321] on button "Save" at bounding box center [375, 324] width 258 height 16
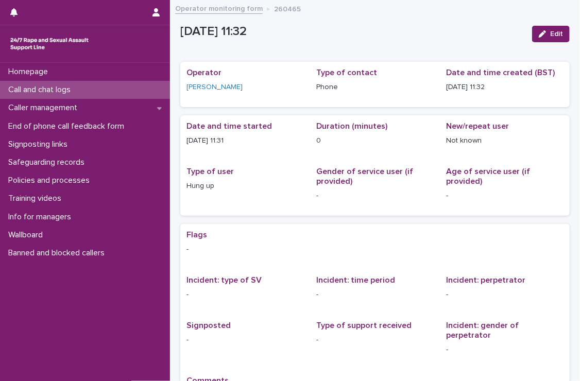
click at [48, 89] on p "Call and chat logs" at bounding box center [41, 90] width 75 height 10
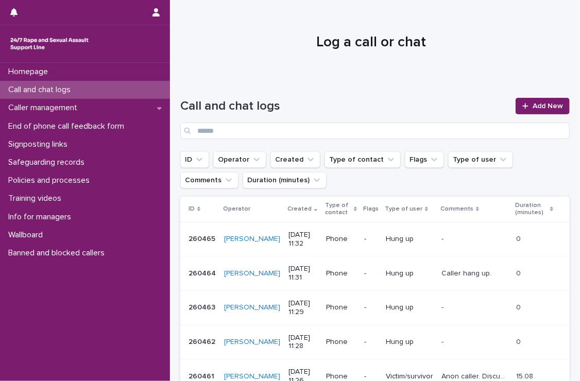
click at [53, 87] on p "Call and chat logs" at bounding box center [41, 90] width 75 height 10
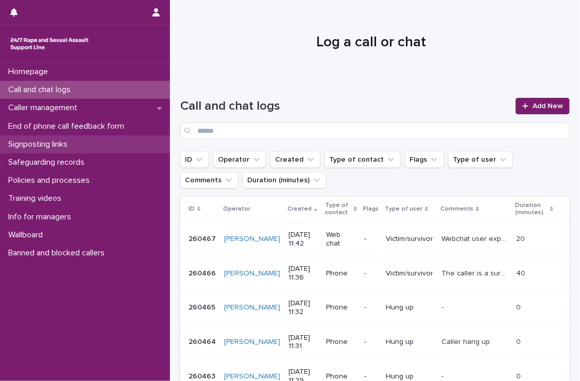
click at [30, 143] on p "Signposting links" at bounding box center [40, 145] width 72 height 10
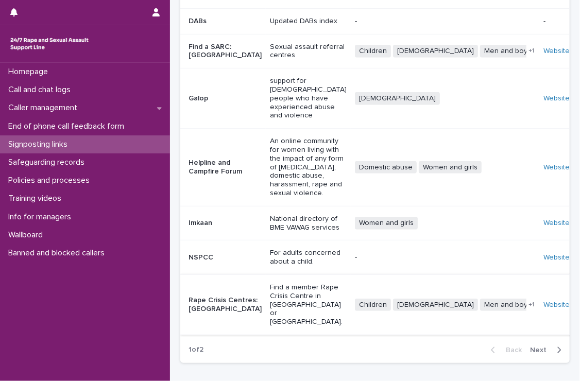
scroll to position [229, 0]
click at [543, 301] on div "Website" at bounding box center [557, 305] width 29 height 9
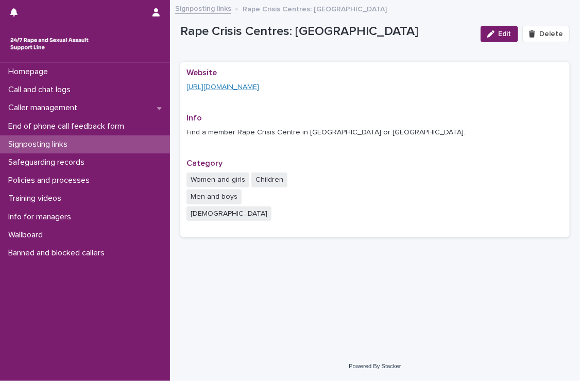
click at [259, 86] on link "[URL][DOMAIN_NAME]" at bounding box center [222, 86] width 73 height 7
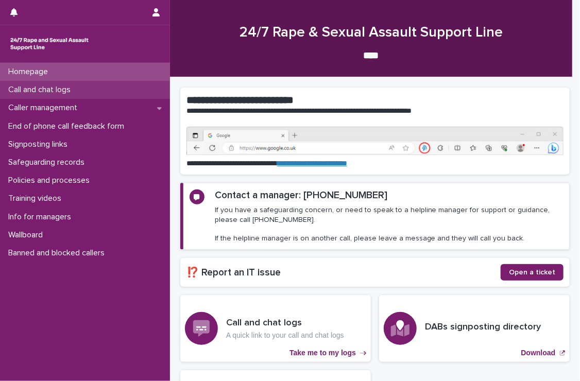
click at [60, 87] on p "Call and chat logs" at bounding box center [41, 90] width 75 height 10
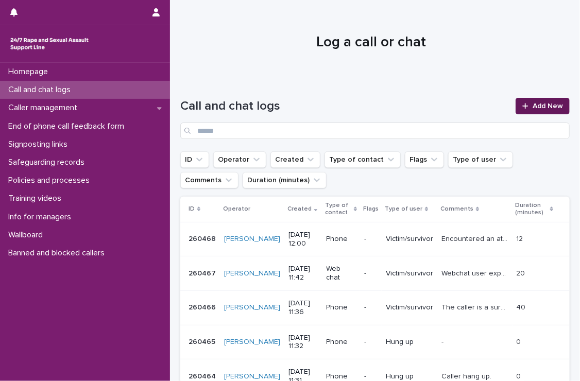
click at [524, 102] on link "Add New" at bounding box center [543, 106] width 54 height 16
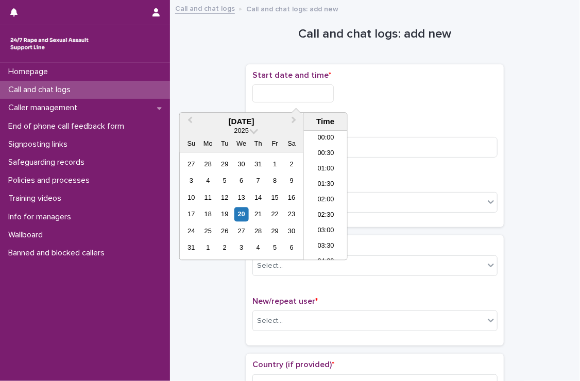
click at [334, 95] on input "text" at bounding box center [292, 93] width 81 height 18
click at [331, 178] on li "11:30" at bounding box center [326, 180] width 44 height 15
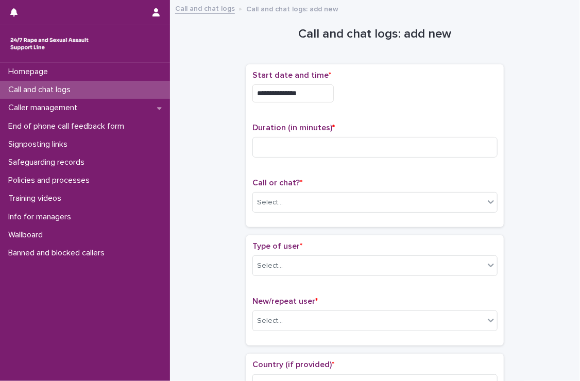
click at [324, 92] on input "**********" at bounding box center [292, 93] width 81 height 18
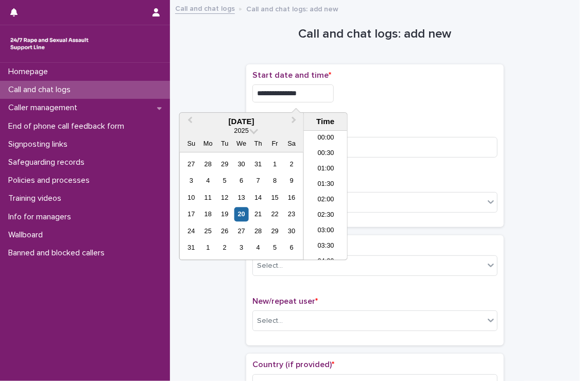
scroll to position [299, 0]
type input "**********"
click at [374, 142] on input at bounding box center [374, 147] width 245 height 21
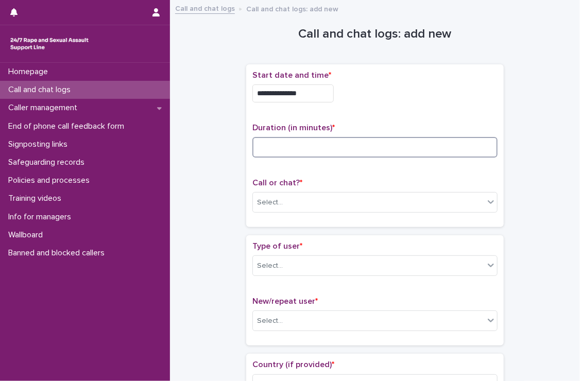
click at [375, 150] on input at bounding box center [374, 147] width 245 height 21
type input "**"
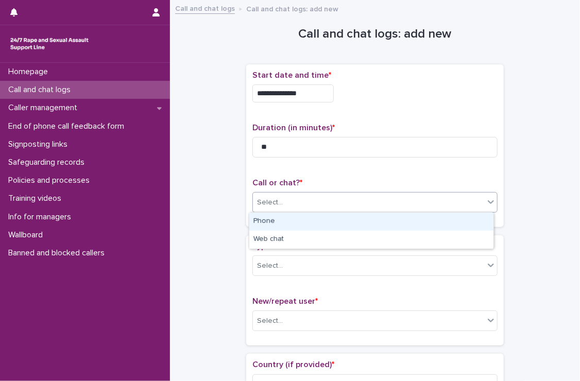
click at [307, 197] on div "Select..." at bounding box center [368, 202] width 231 height 17
click at [300, 223] on div "Phone" at bounding box center [371, 222] width 244 height 18
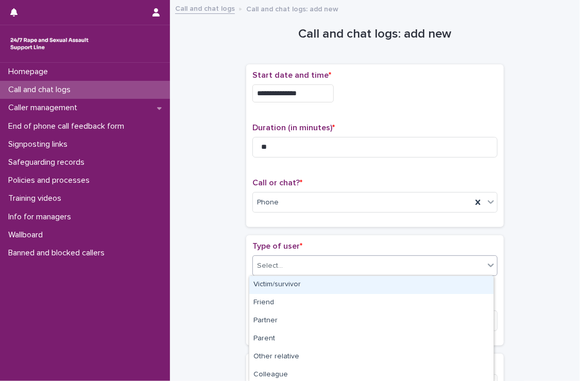
click at [301, 263] on div "Select..." at bounding box center [368, 266] width 231 height 17
click at [309, 284] on div "Victim/survivor" at bounding box center [371, 285] width 244 height 18
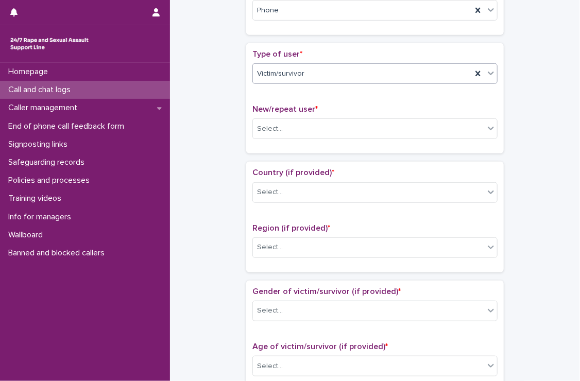
scroll to position [206, 0]
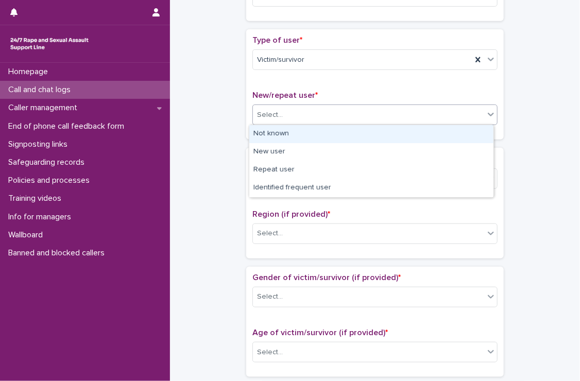
click at [274, 110] on div "Select..." at bounding box center [270, 115] width 26 height 11
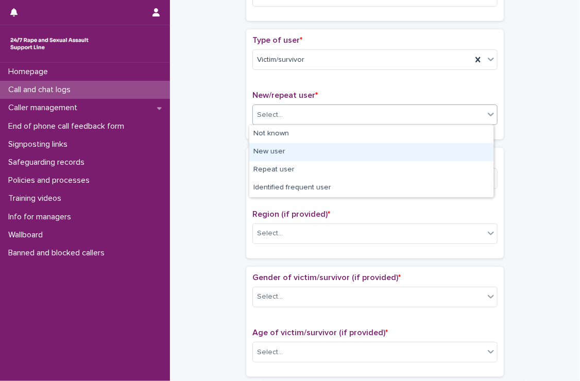
click at [280, 150] on div "New user" at bounding box center [371, 152] width 244 height 18
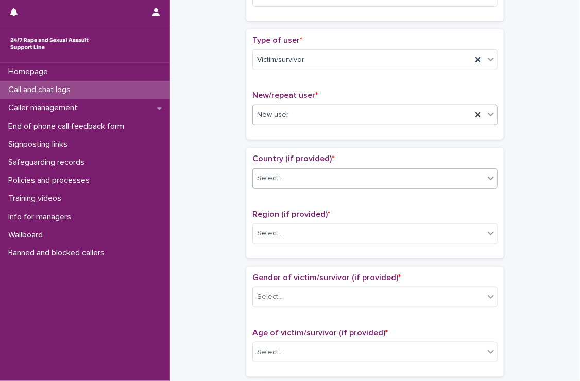
click at [282, 177] on div "Select..." at bounding box center [368, 178] width 231 height 17
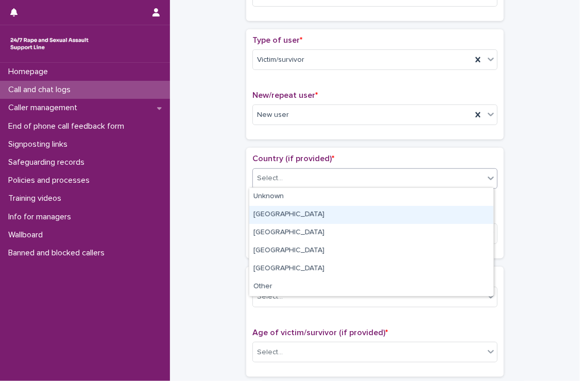
click at [281, 215] on div "[GEOGRAPHIC_DATA]" at bounding box center [371, 215] width 244 height 18
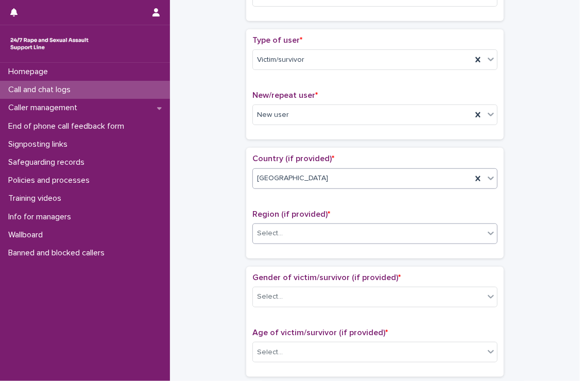
click at [284, 233] on input "text" at bounding box center [284, 233] width 1 height 9
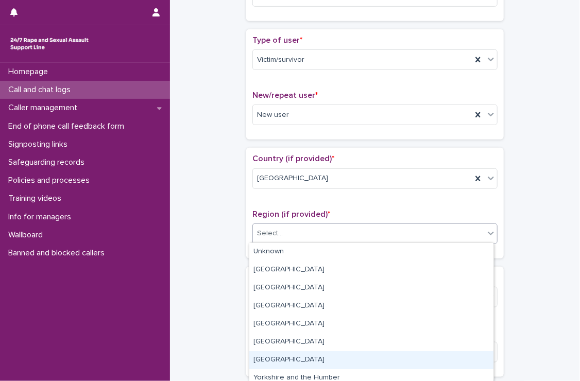
click at [278, 360] on div "[GEOGRAPHIC_DATA]" at bounding box center [371, 360] width 244 height 18
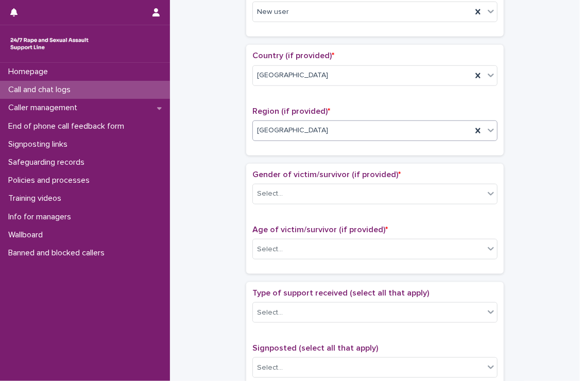
scroll to position [361, 0]
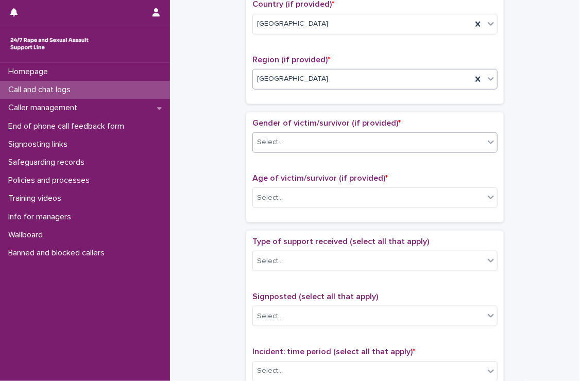
click at [303, 138] on div "Select..." at bounding box center [368, 142] width 231 height 17
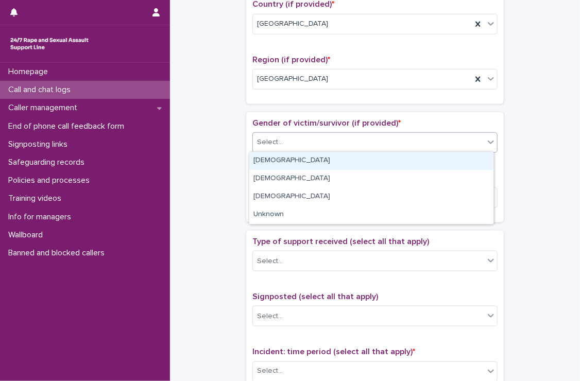
click at [299, 157] on div "[DEMOGRAPHIC_DATA]" at bounding box center [371, 161] width 244 height 18
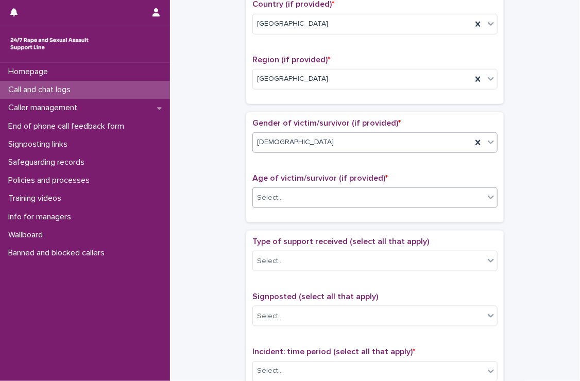
click at [293, 192] on div "Select..." at bounding box center [368, 198] width 231 height 17
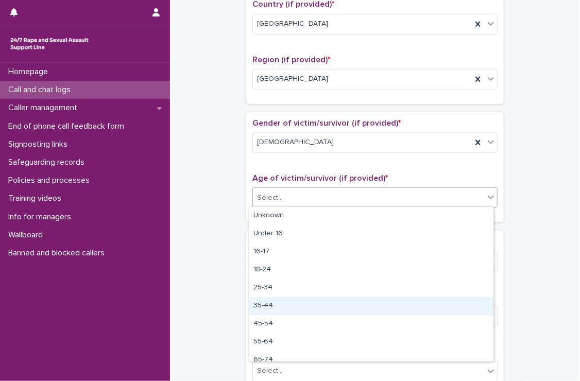
click at [267, 304] on div "35-44" at bounding box center [371, 306] width 244 height 18
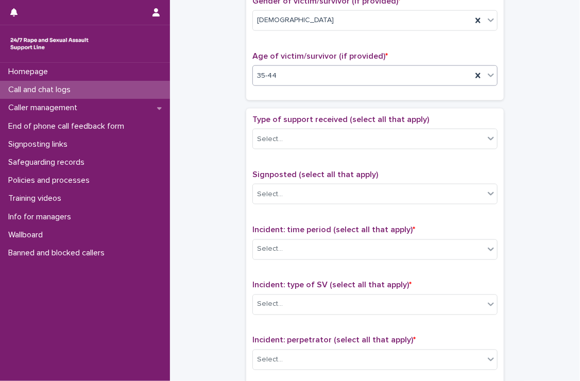
scroll to position [515, 0]
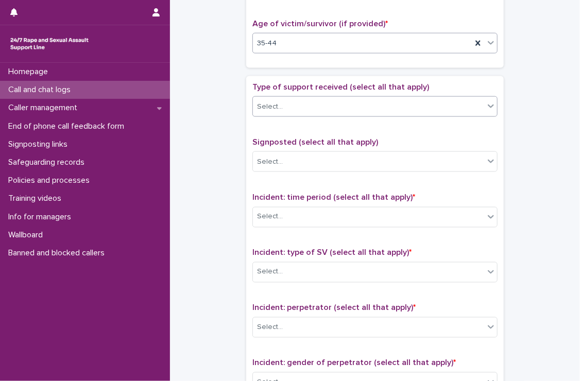
click at [262, 98] on div "Select..." at bounding box center [368, 106] width 231 height 17
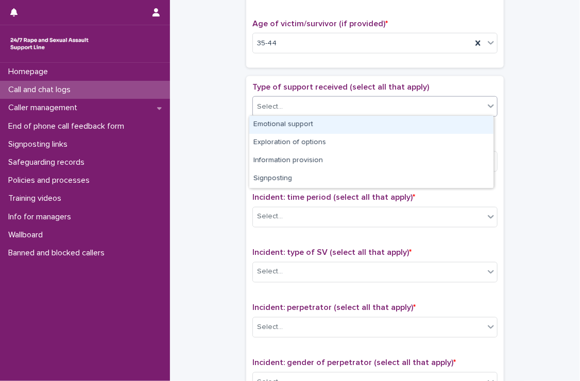
click at [333, 124] on div "Emotional support" at bounding box center [371, 125] width 244 height 18
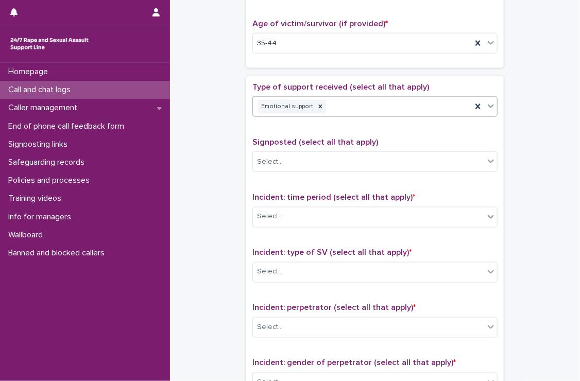
click at [373, 100] on div "Emotional support" at bounding box center [362, 107] width 219 height 18
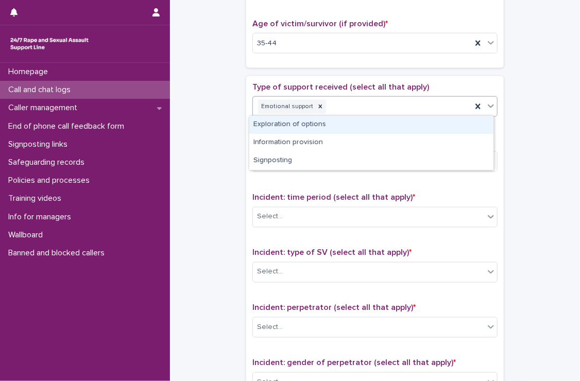
click at [345, 122] on div "Exploration of options" at bounding box center [371, 125] width 244 height 18
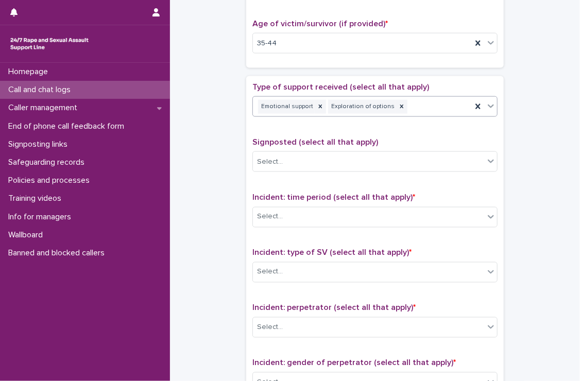
click at [421, 98] on div "Emotional support Exploration of options" at bounding box center [362, 107] width 219 height 18
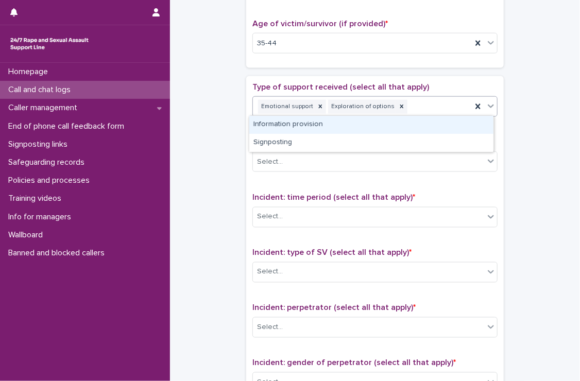
click at [413, 129] on div "Information provision" at bounding box center [371, 125] width 244 height 18
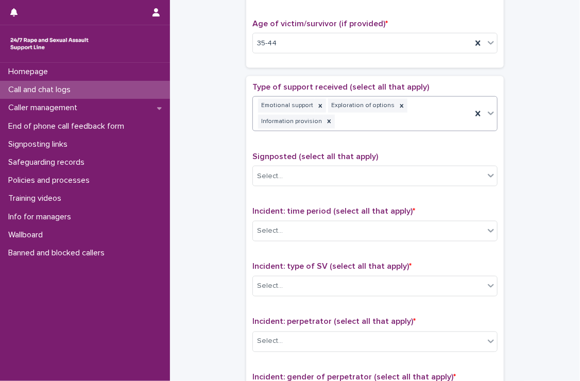
scroll to position [522, 0]
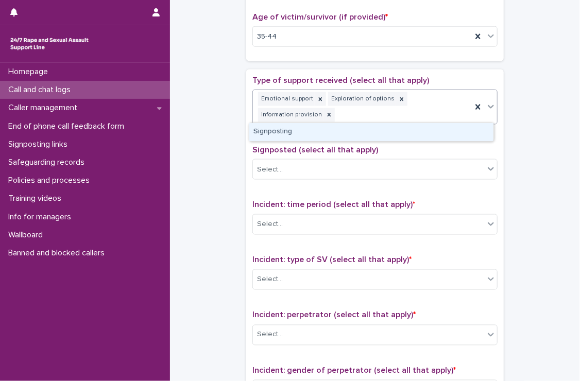
click at [429, 103] on div "Emotional support Exploration of options Information provision" at bounding box center [362, 107] width 219 height 34
click at [408, 131] on div "Signposting" at bounding box center [371, 132] width 244 height 18
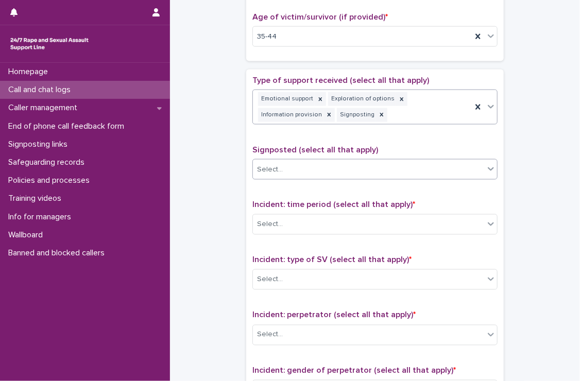
click at [330, 166] on div "Select..." at bounding box center [368, 169] width 231 height 17
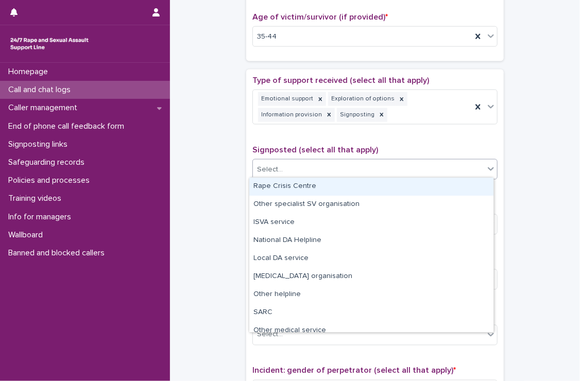
click at [327, 187] on div "Rape Crisis Centre" at bounding box center [371, 187] width 244 height 18
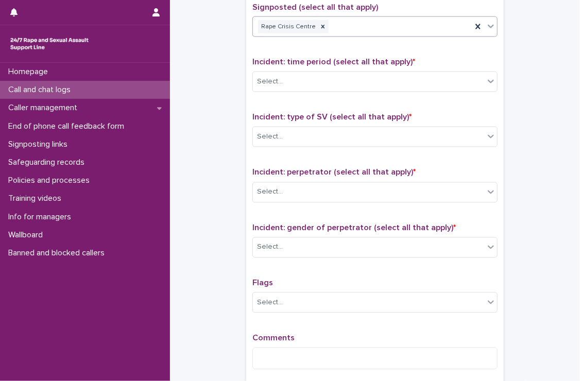
scroll to position [676, 0]
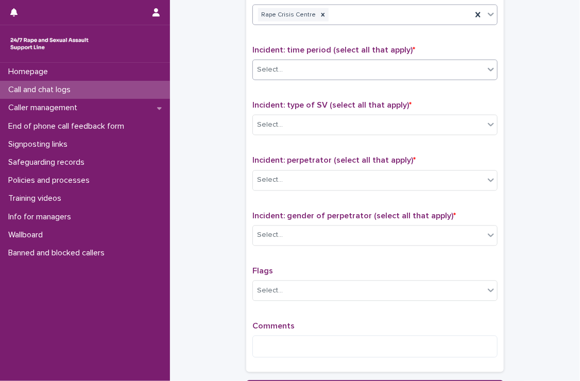
click at [333, 62] on div "Select..." at bounding box center [368, 70] width 231 height 17
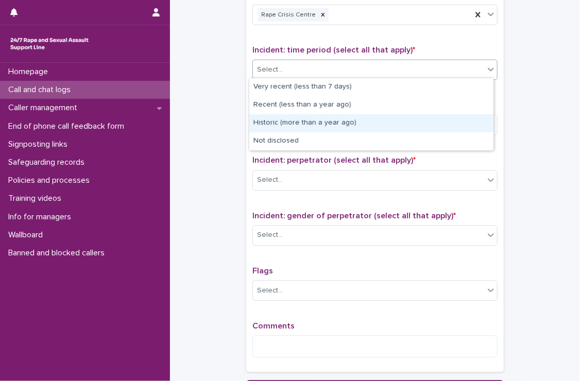
click at [337, 123] on div "Historic (more than a year ago)" at bounding box center [371, 123] width 244 height 18
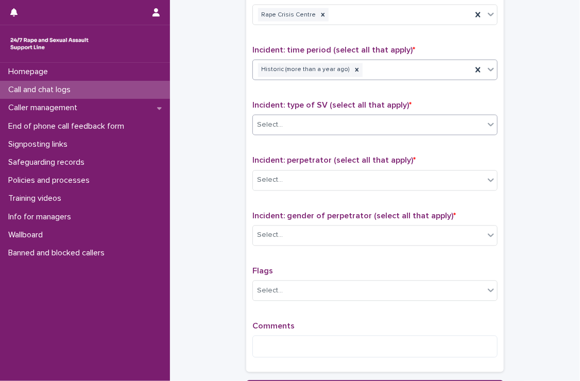
click at [288, 122] on div "Select..." at bounding box center [368, 125] width 231 height 17
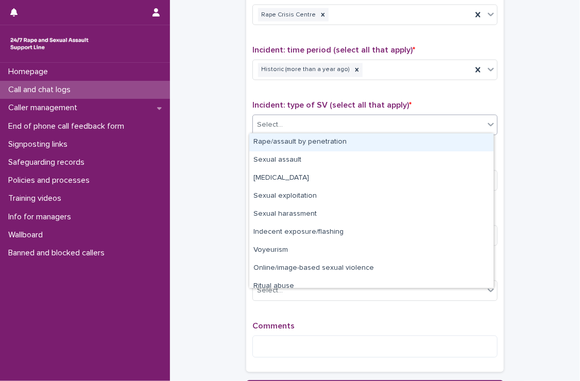
click at [338, 139] on div "Rape/assault by penetration" at bounding box center [371, 142] width 244 height 18
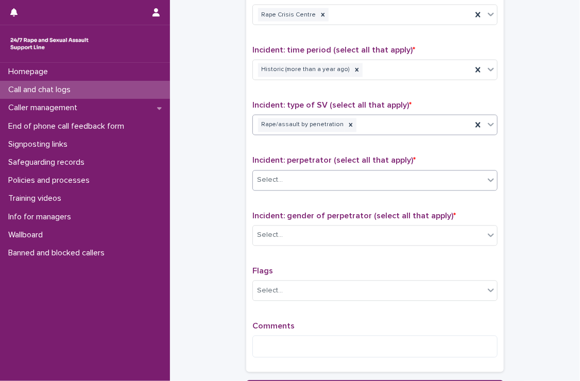
click at [290, 176] on div "Select..." at bounding box center [368, 180] width 231 height 17
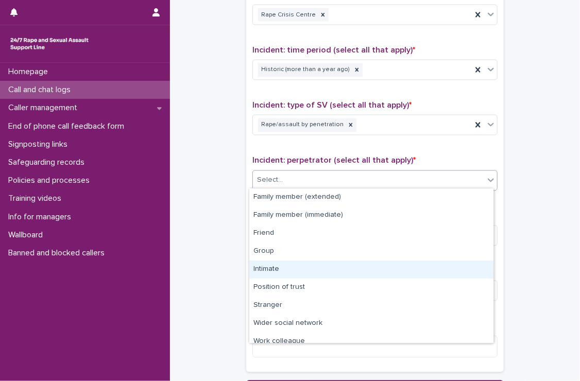
click at [295, 270] on div "Intimate" at bounding box center [371, 270] width 244 height 18
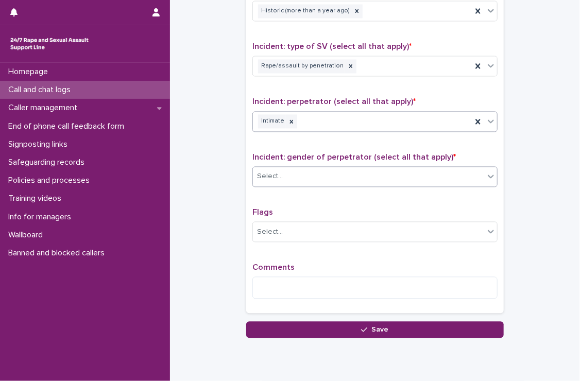
scroll to position [718, 0]
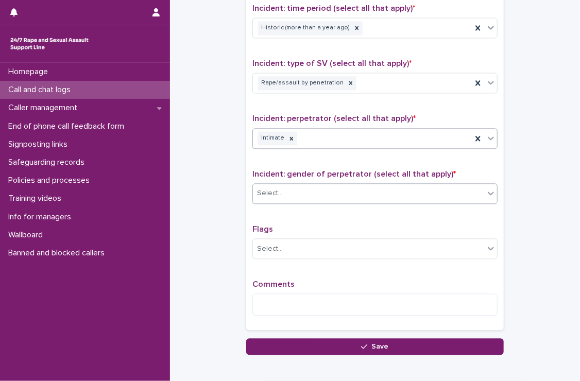
click at [305, 185] on div "Select..." at bounding box center [368, 193] width 231 height 17
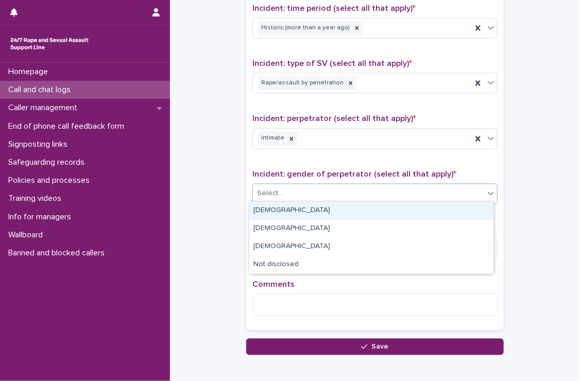
click at [303, 205] on div "[DEMOGRAPHIC_DATA]" at bounding box center [371, 211] width 244 height 18
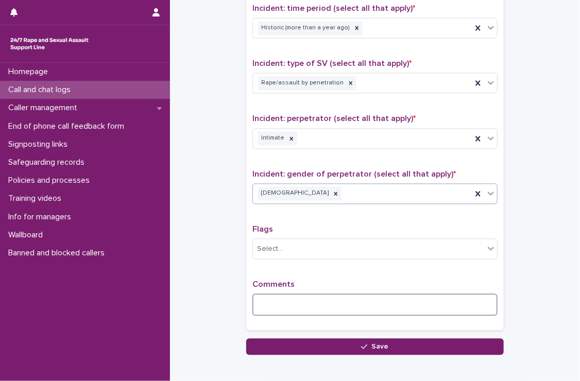
click at [310, 302] on textarea at bounding box center [374, 305] width 245 height 22
click at [310, 301] on textarea at bounding box center [374, 305] width 245 height 22
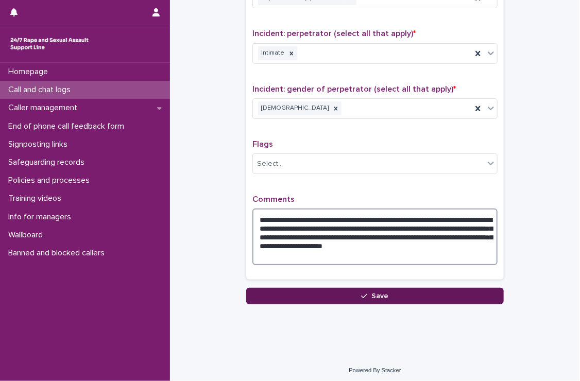
scroll to position [804, 0]
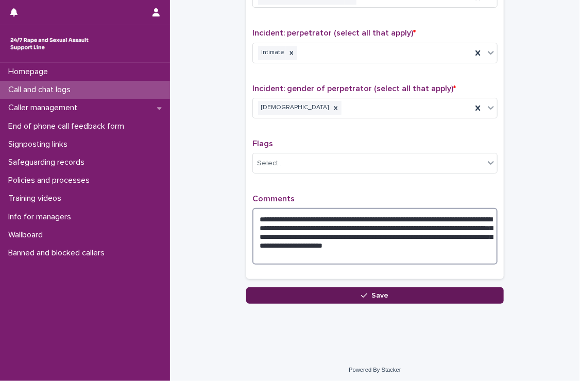
type textarea "**********"
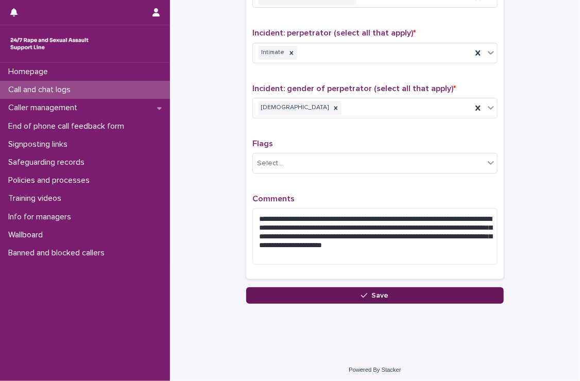
click at [342, 287] on button "Save" at bounding box center [375, 295] width 258 height 16
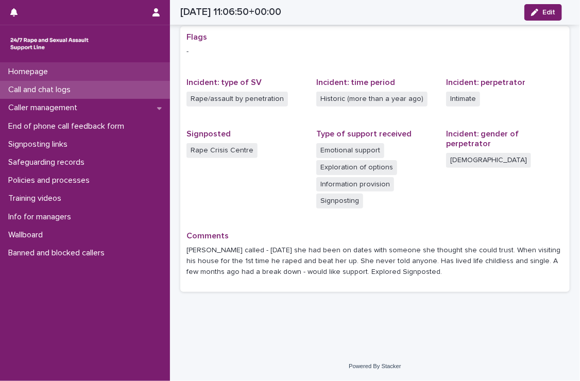
scroll to position [198, 0]
click at [33, 89] on p "Call and chat logs" at bounding box center [41, 90] width 75 height 10
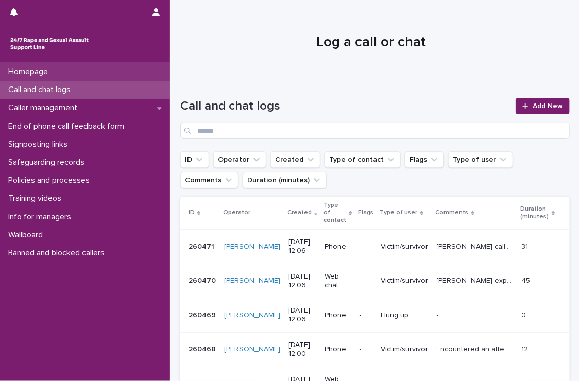
click at [61, 70] on div "Homepage" at bounding box center [85, 72] width 170 height 18
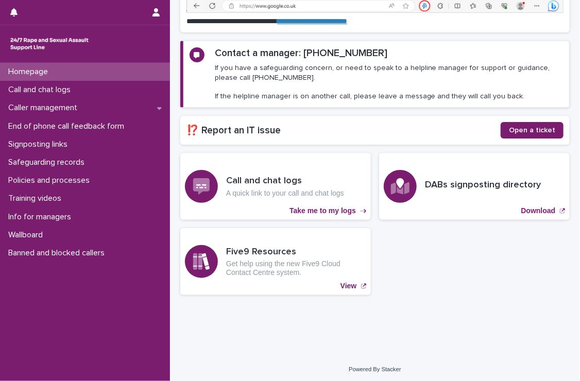
scroll to position [144, 0]
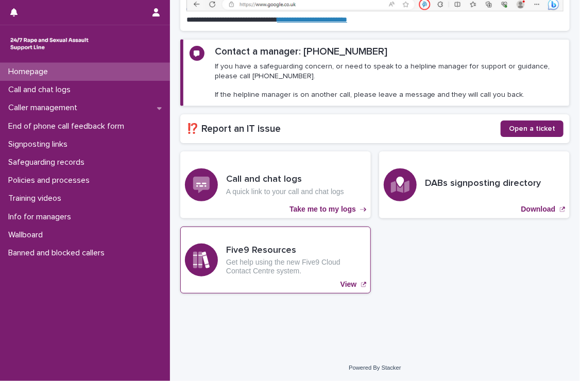
click at [338, 277] on div "Five9 Resources Get help using the new Five9 Cloud Contact Centre system. View" at bounding box center [275, 260] width 191 height 67
